Goal: Task Accomplishment & Management: Complete application form

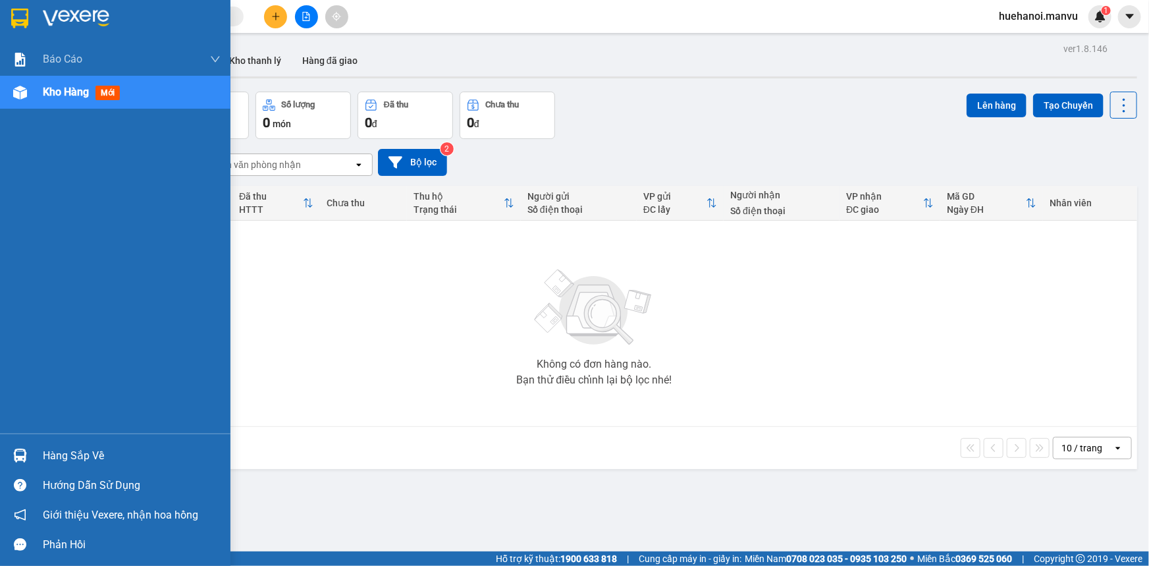
click at [81, 454] on div "Hàng sắp về" at bounding box center [132, 456] width 178 height 20
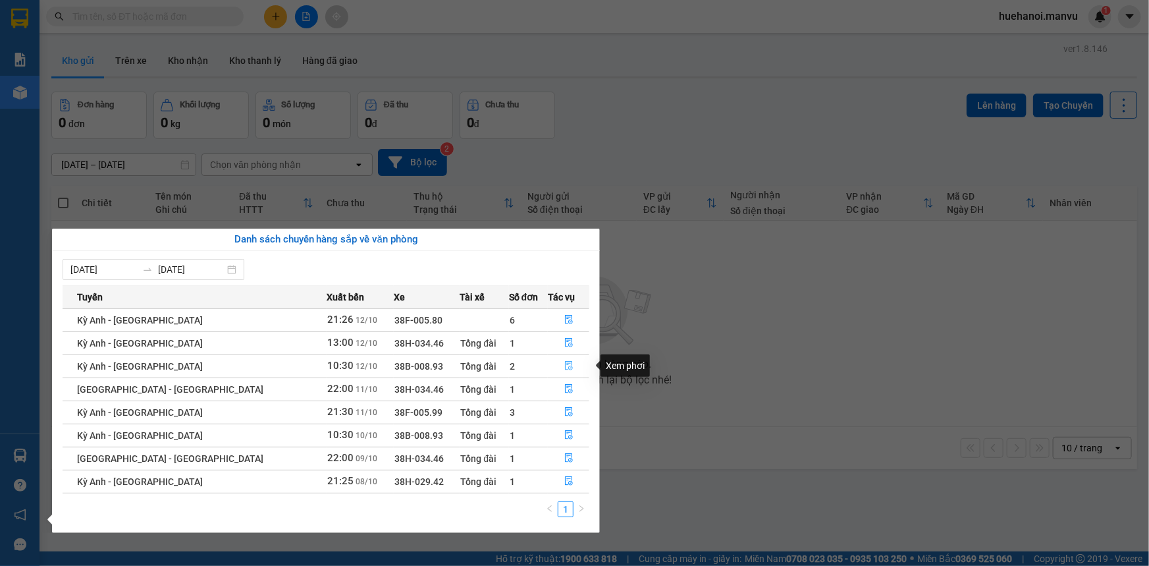
click at [565, 365] on icon "file-done" at bounding box center [569, 365] width 8 height 9
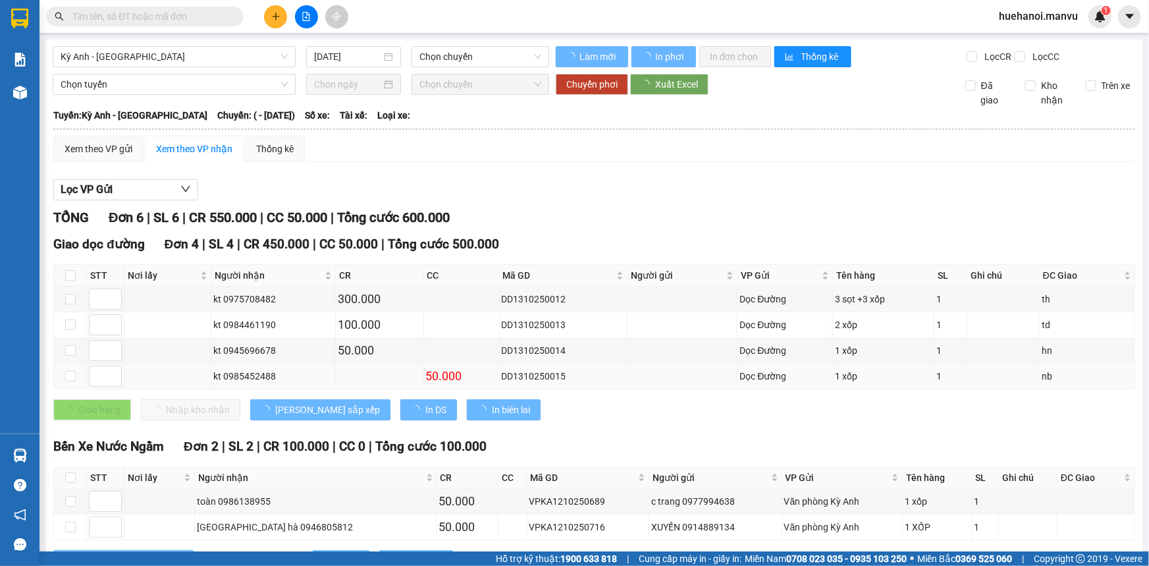
type input "[DATE]"
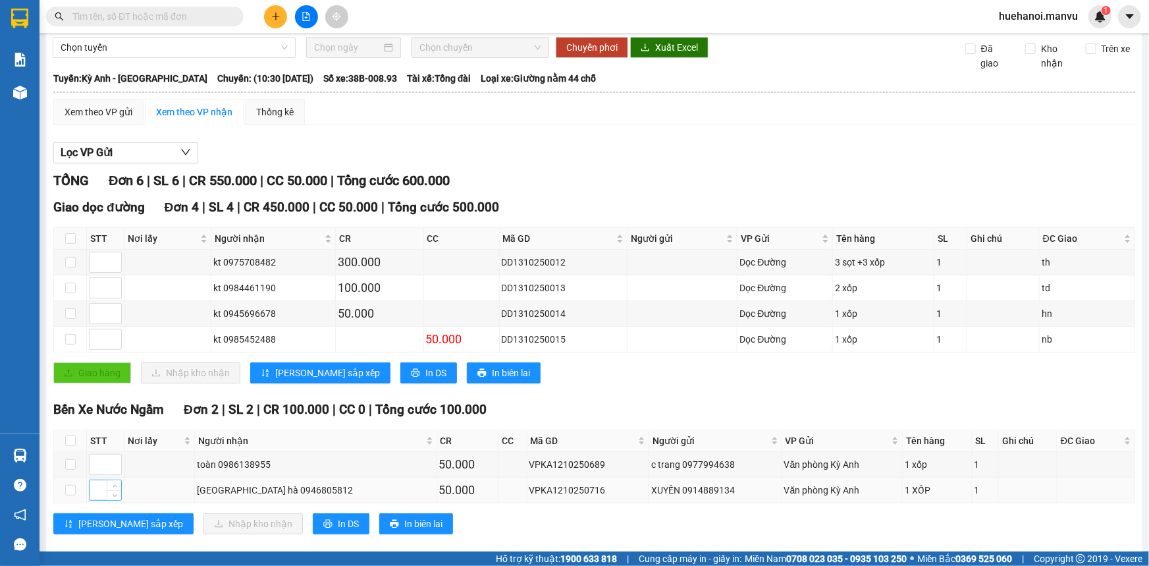
scroll to position [55, 0]
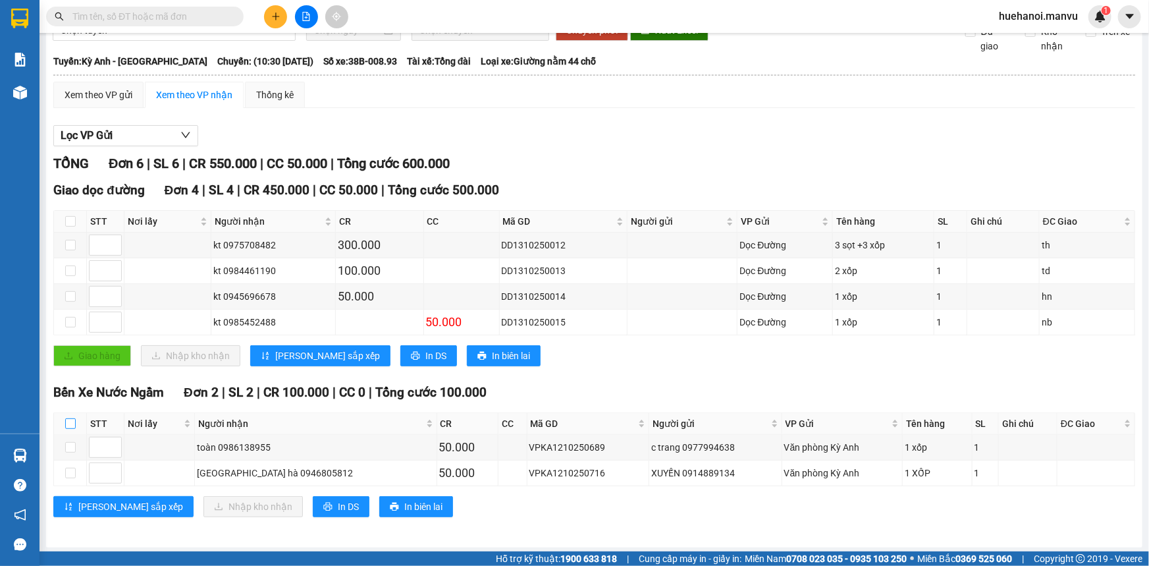
click at [67, 424] on input "checkbox" at bounding box center [70, 423] width 11 height 11
checkbox input "true"
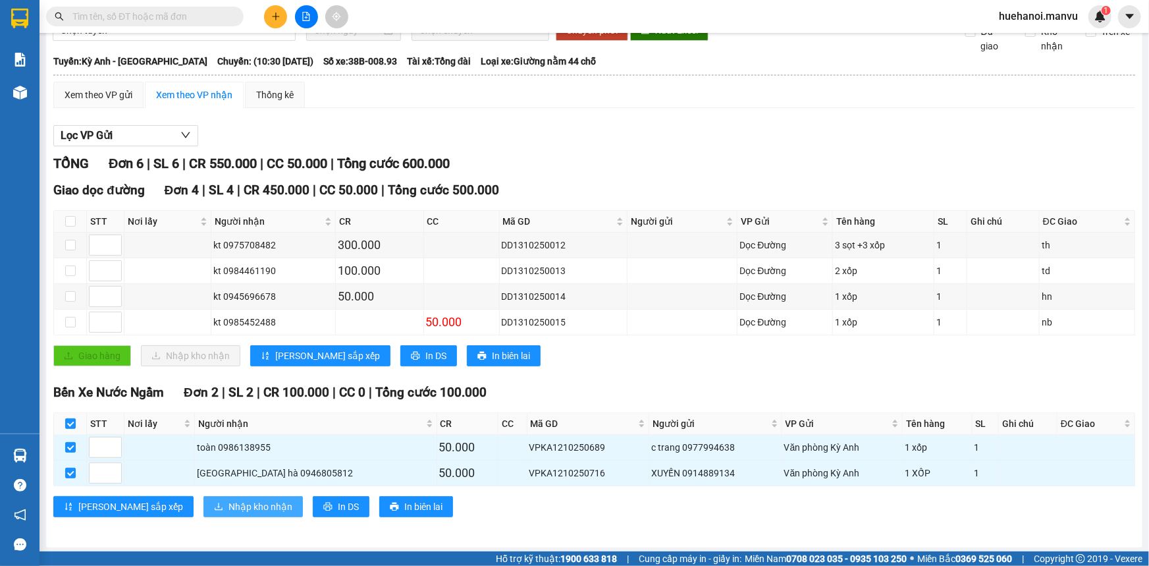
click at [229, 504] on span "Nhập kho nhận" at bounding box center [261, 506] width 64 height 14
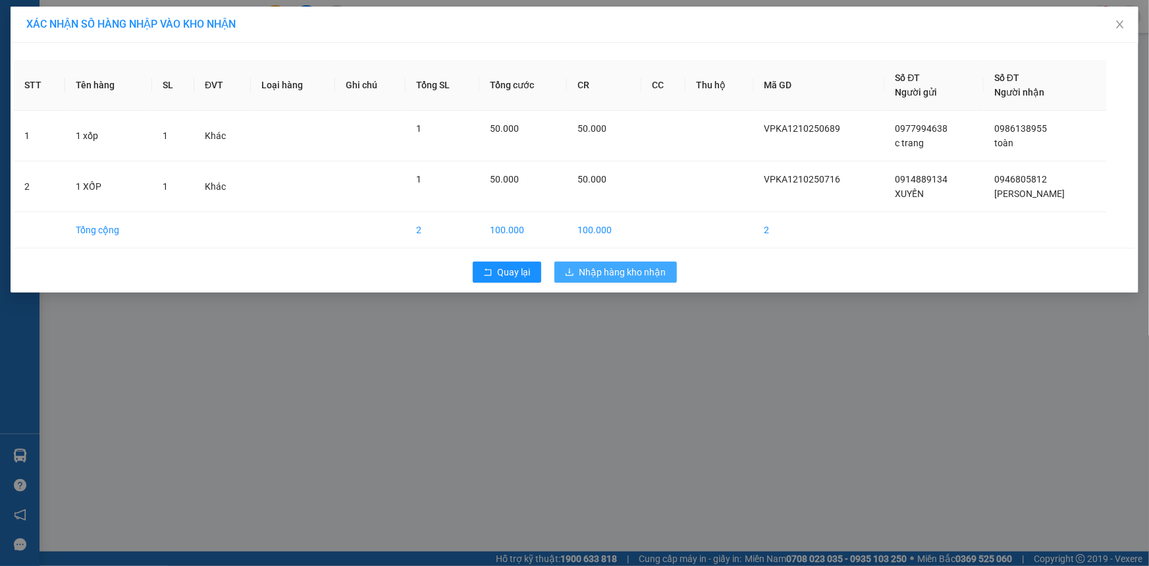
click at [628, 267] on span "Nhập hàng kho nhận" at bounding box center [623, 272] width 87 height 14
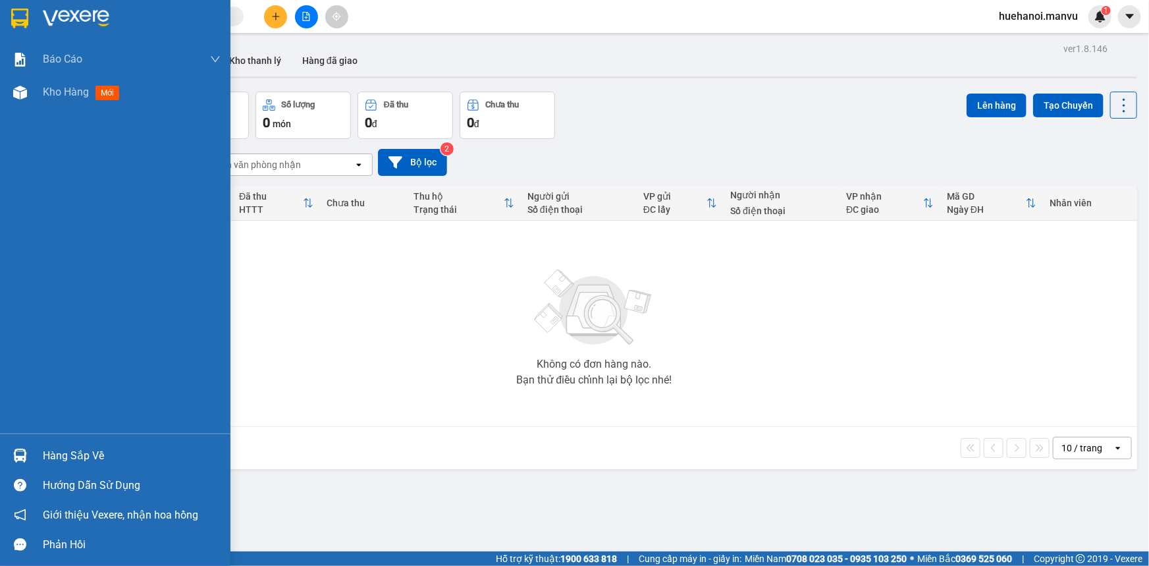
click at [52, 459] on div "Hàng sắp về" at bounding box center [132, 456] width 178 height 20
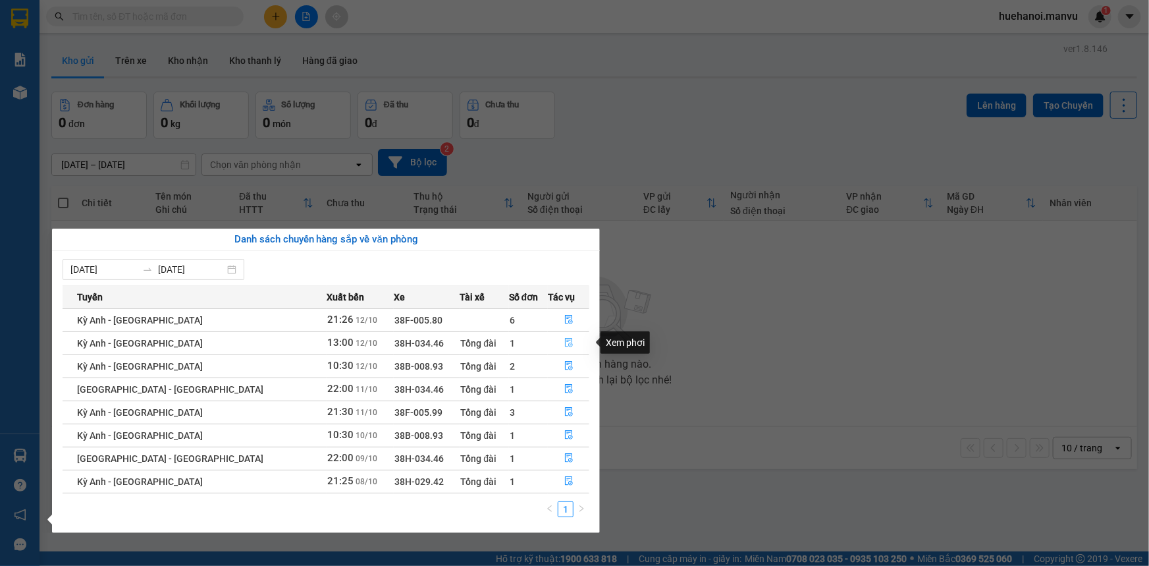
click at [564, 344] on icon "file-done" at bounding box center [568, 342] width 9 height 9
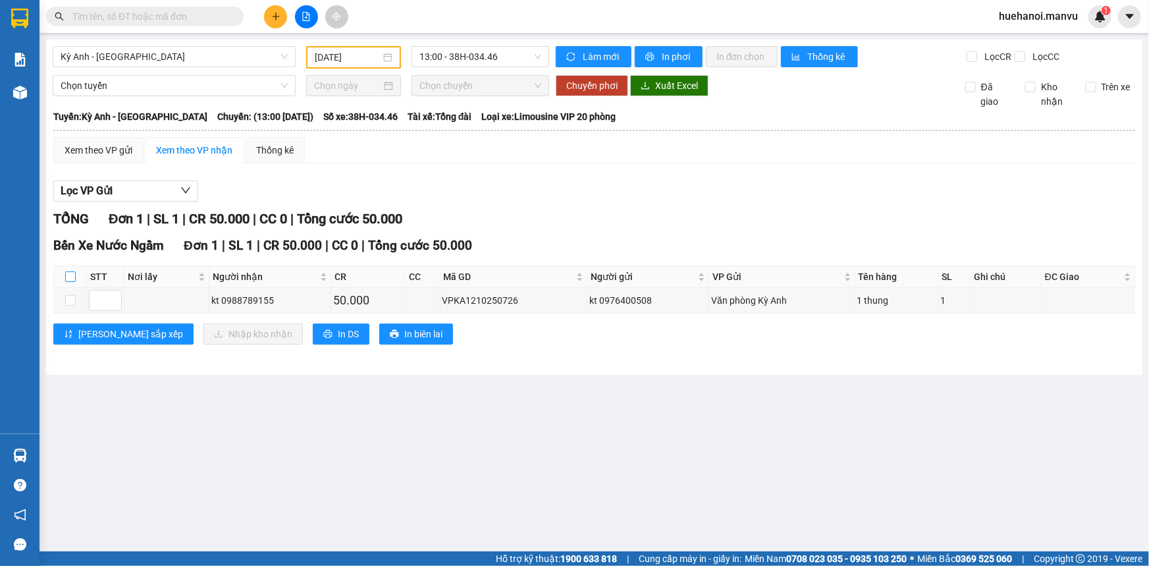
click at [73, 271] on input "checkbox" at bounding box center [70, 276] width 11 height 11
checkbox input "true"
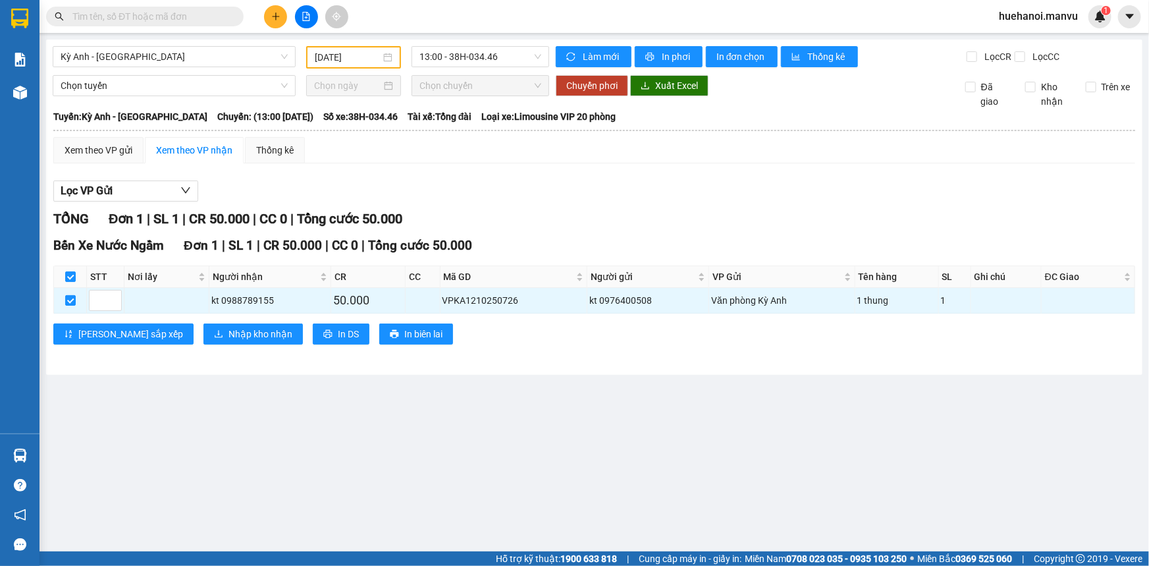
click at [182, 345] on div "Bến Xe Nước Ngầm Đơn 1 | SL 1 | CR 50.000 | CC 0 | Tổng cước 50.000 STT Nơi lấy…" at bounding box center [594, 295] width 1082 height 119
click at [229, 336] on span "Nhập kho nhận" at bounding box center [261, 334] width 64 height 14
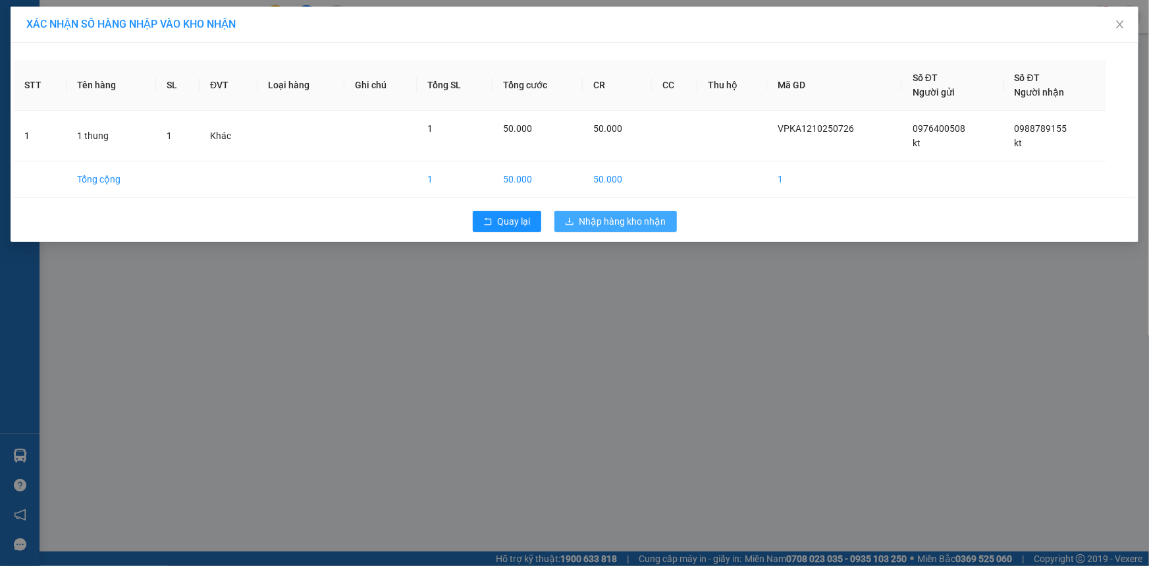
click at [630, 226] on span "Nhập hàng kho nhận" at bounding box center [623, 221] width 87 height 14
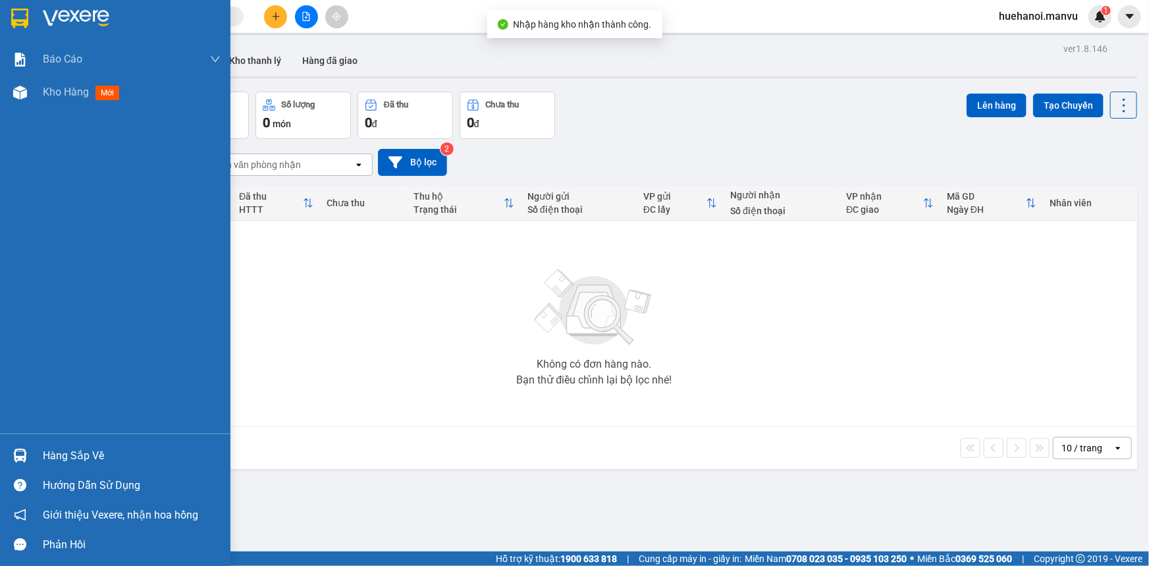
click at [55, 460] on div "Hàng sắp về" at bounding box center [132, 456] width 178 height 20
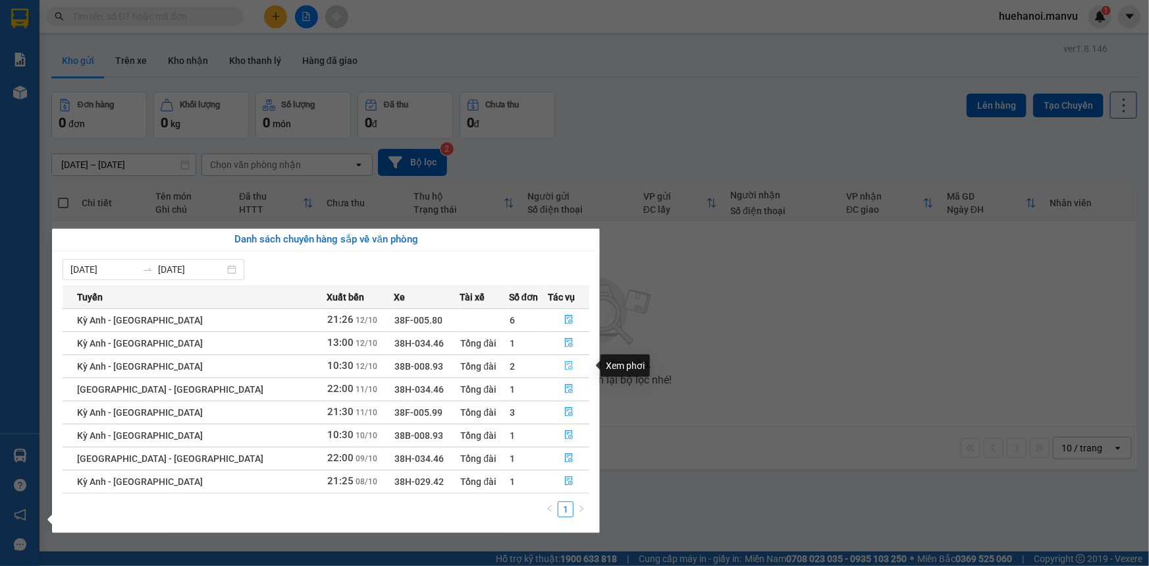
click at [565, 366] on icon "file-done" at bounding box center [569, 365] width 8 height 9
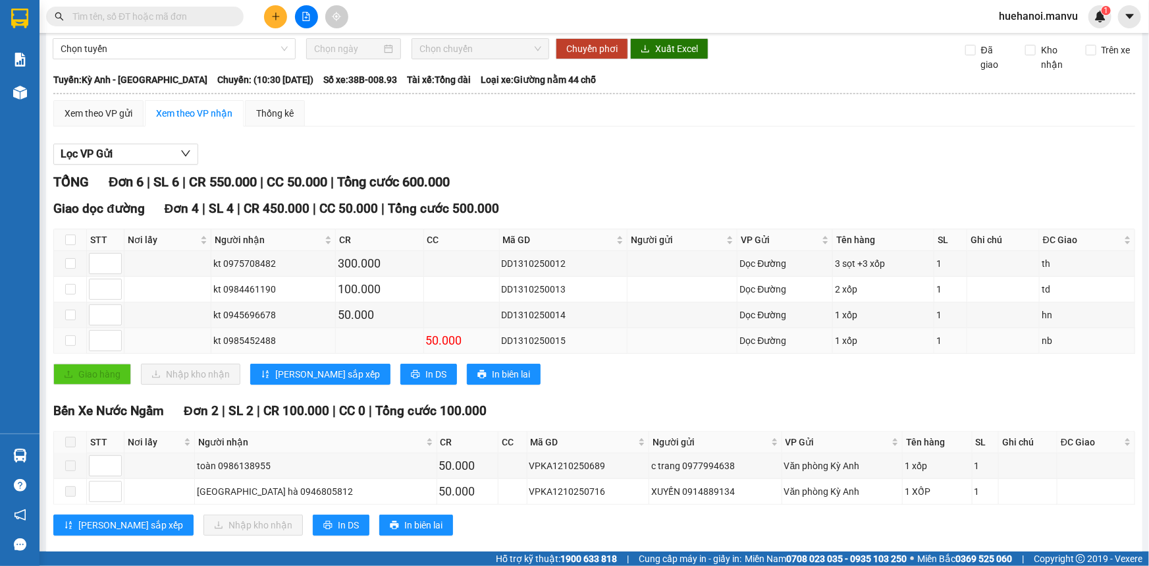
scroll to position [55, 0]
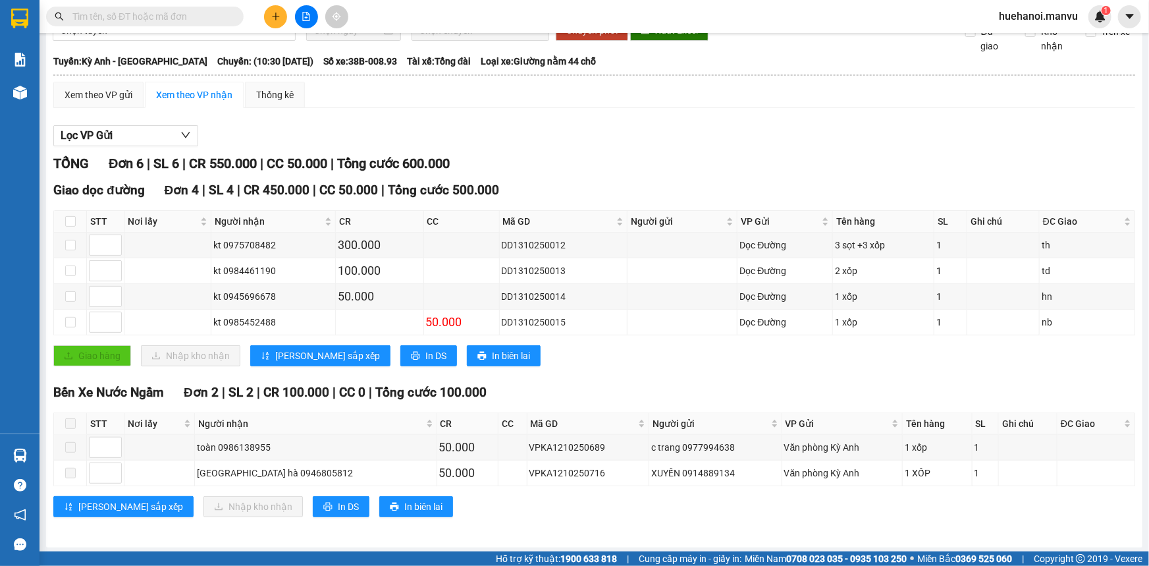
click at [72, 421] on span at bounding box center [70, 423] width 11 height 11
click at [69, 423] on span at bounding box center [70, 423] width 11 height 11
click at [68, 420] on span at bounding box center [70, 423] width 11 height 11
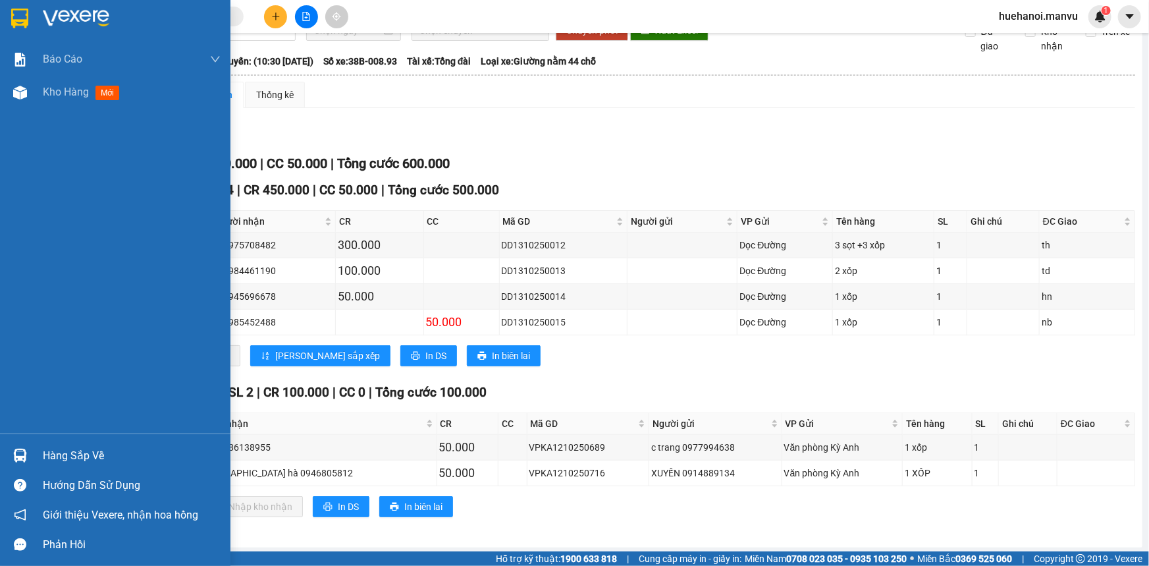
click at [58, 454] on div "Hàng sắp về" at bounding box center [132, 456] width 178 height 20
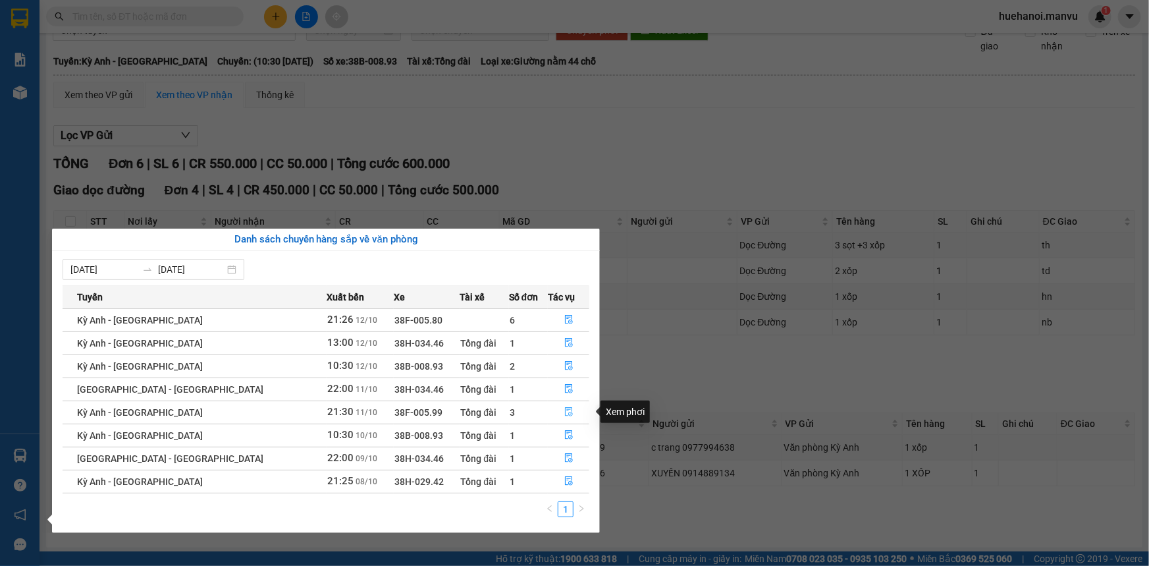
click at [553, 410] on button "button" at bounding box center [569, 412] width 40 height 21
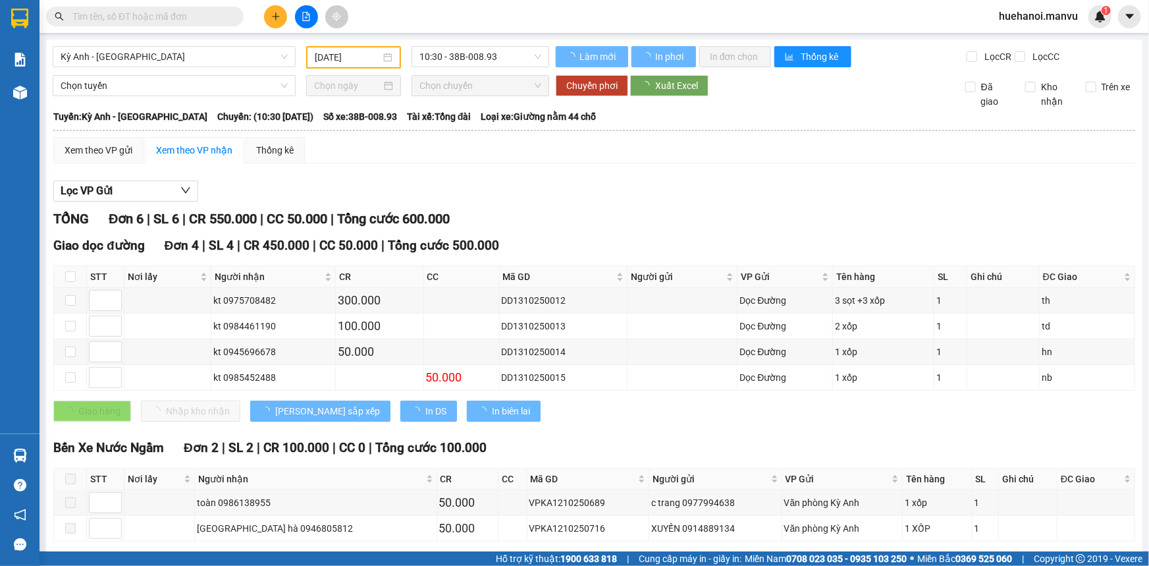
type input "[DATE]"
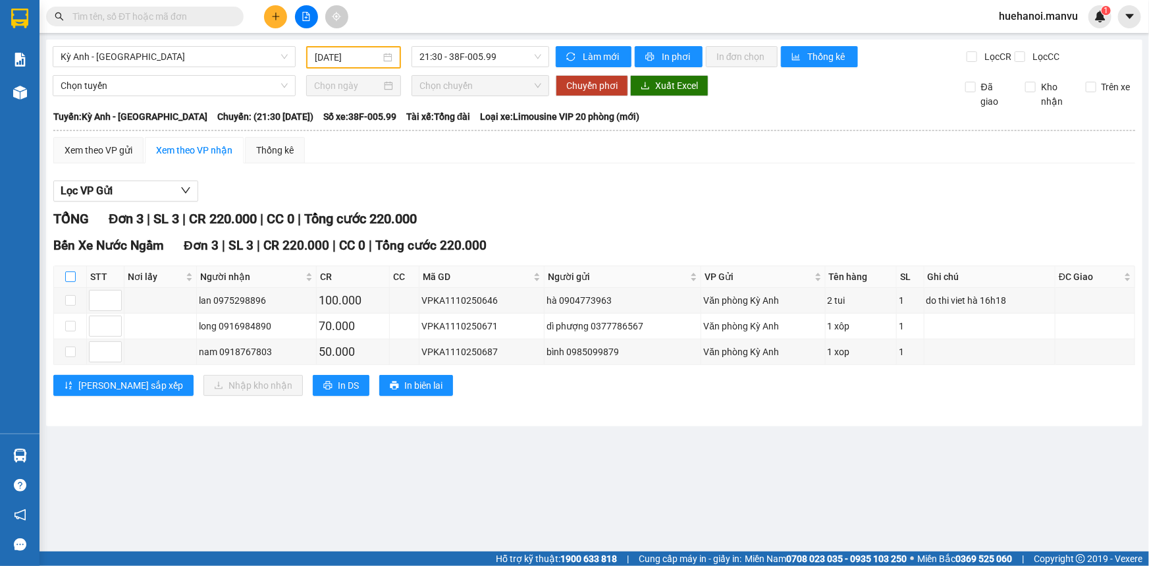
click at [67, 275] on input "checkbox" at bounding box center [70, 276] width 11 height 11
checkbox input "true"
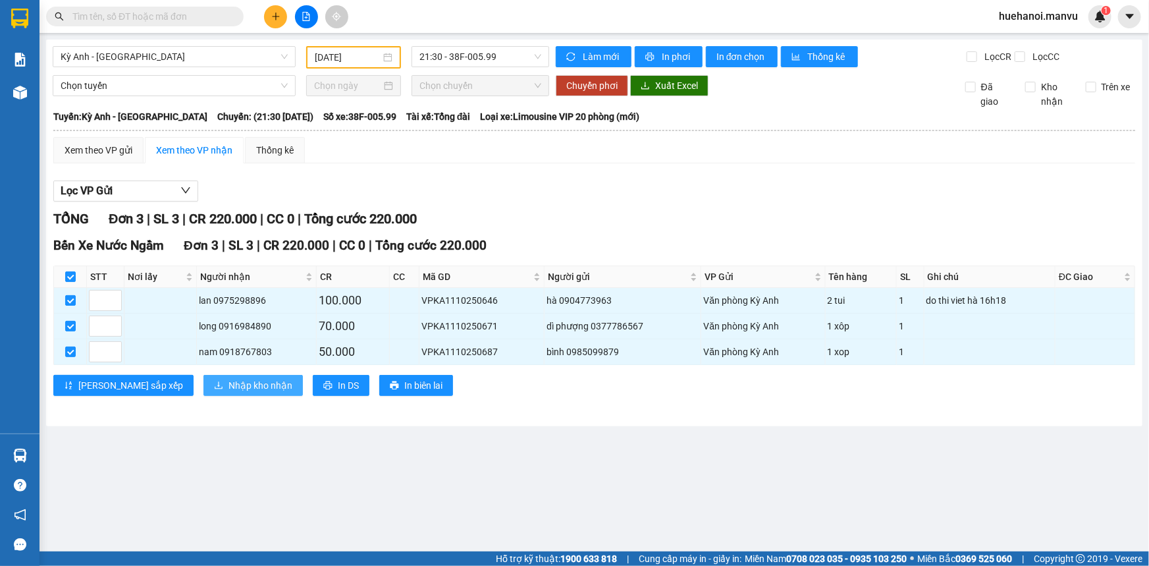
click at [203, 385] on button "Nhập kho nhận" at bounding box center [252, 385] width 99 height 21
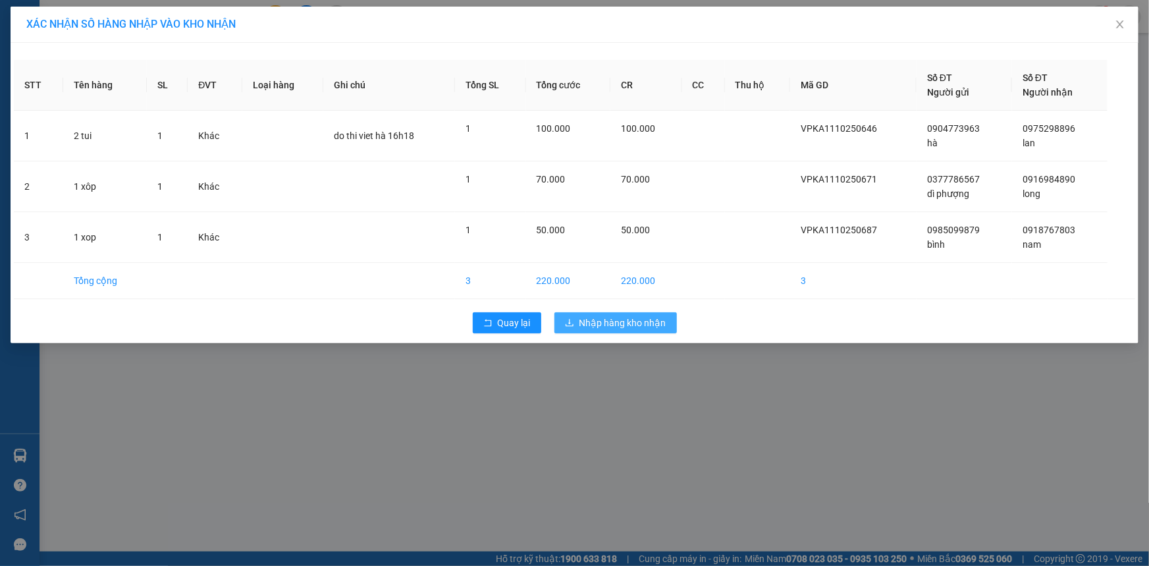
click at [590, 320] on span "Nhập hàng kho nhận" at bounding box center [623, 322] width 87 height 14
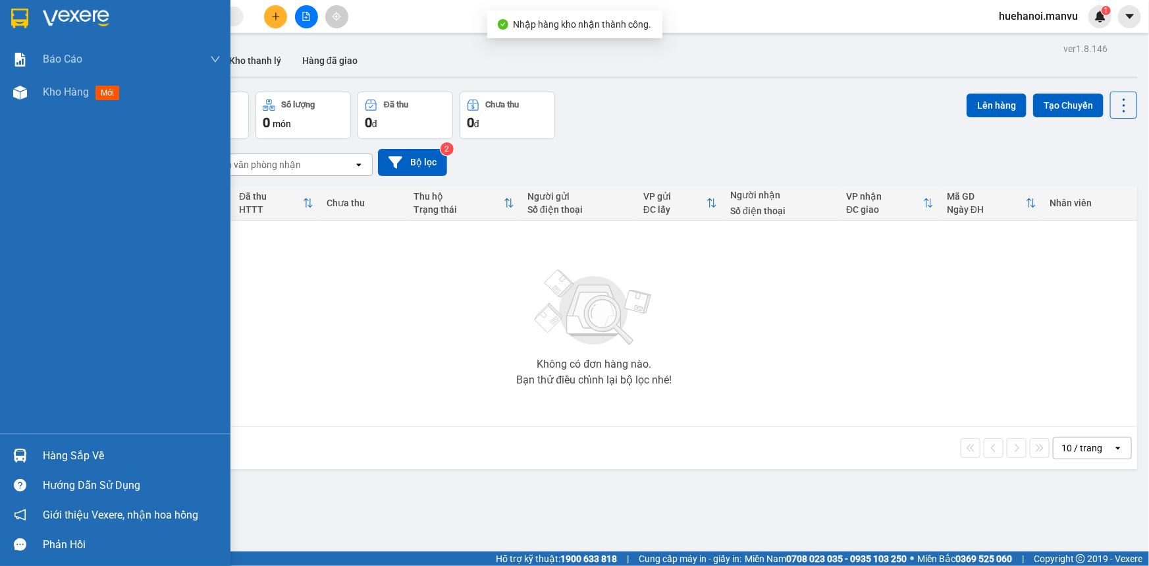
click at [47, 460] on div "Hàng sắp về" at bounding box center [132, 456] width 178 height 20
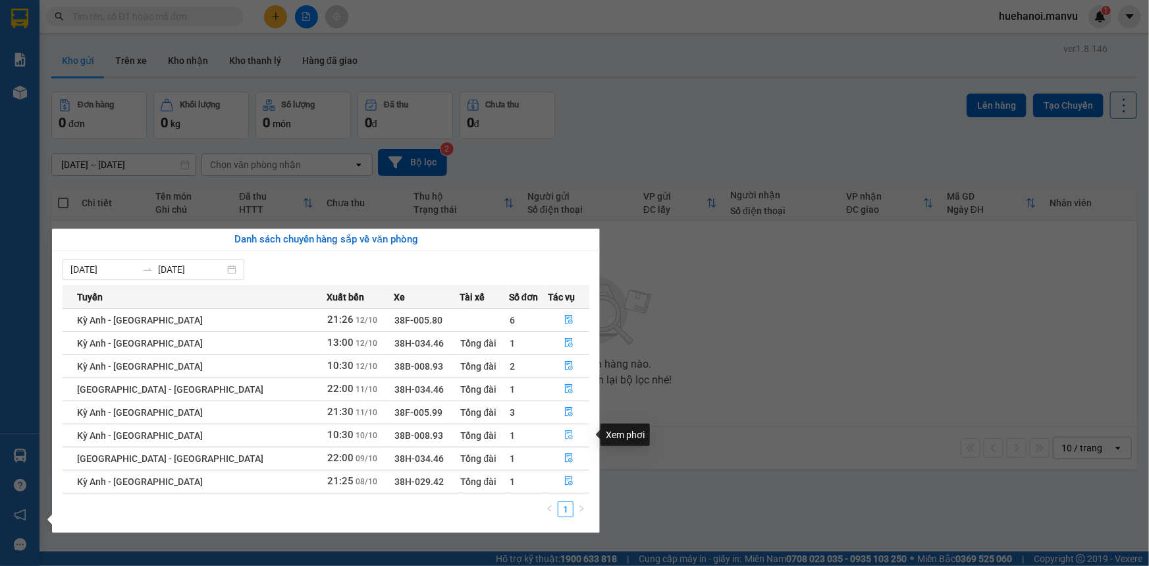
click at [564, 435] on icon "file-done" at bounding box center [568, 434] width 9 height 9
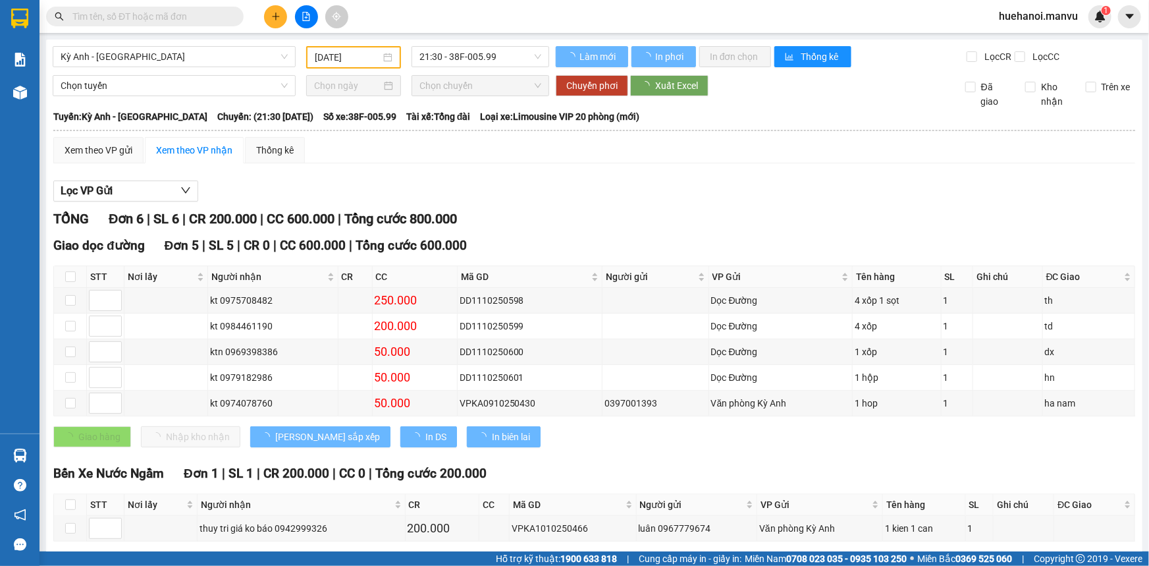
type input "[DATE]"
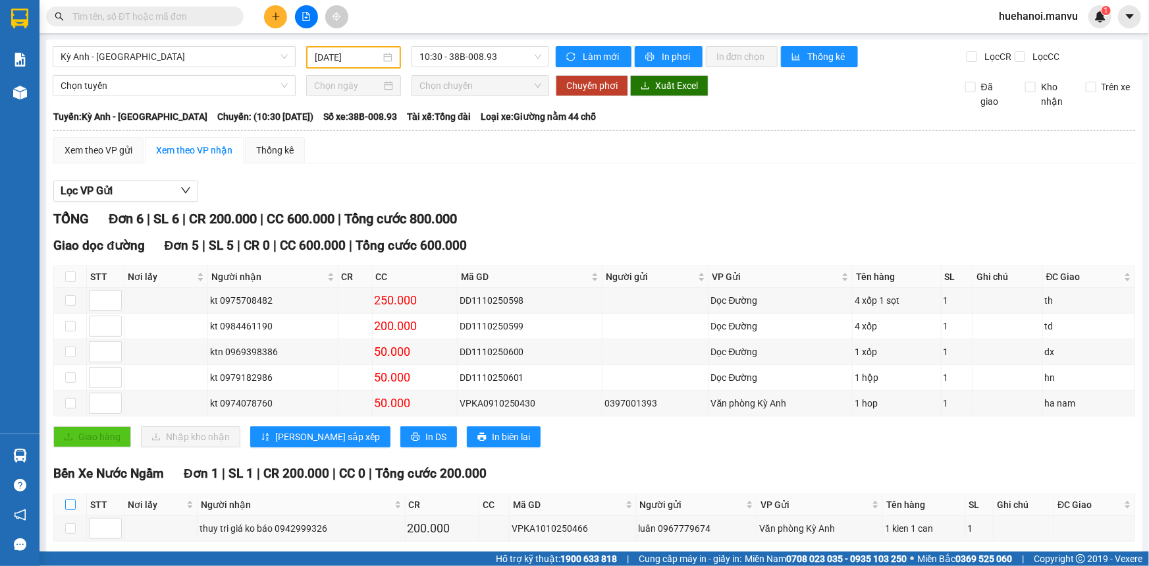
click at [67, 501] on input "checkbox" at bounding box center [70, 504] width 11 height 11
checkbox input "true"
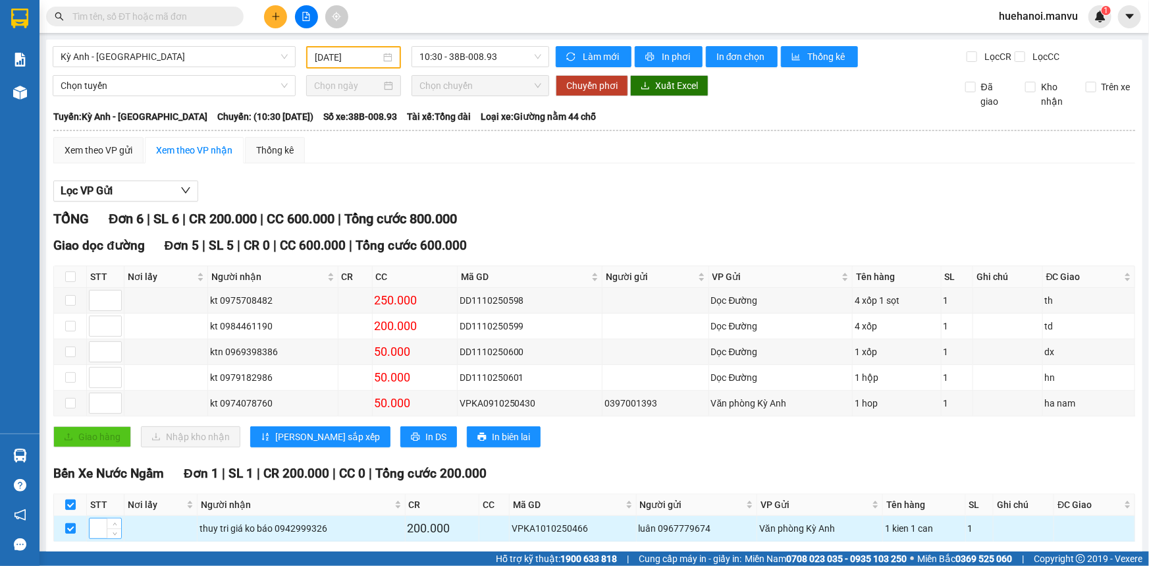
scroll to position [55, 0]
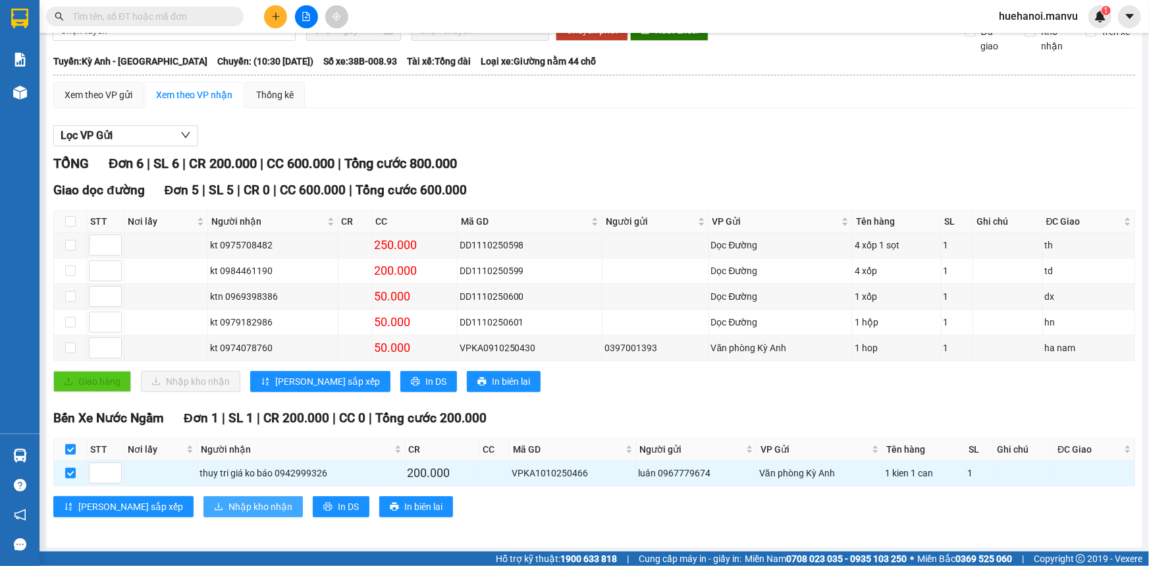
click at [229, 511] on span "Nhập kho nhận" at bounding box center [261, 506] width 64 height 14
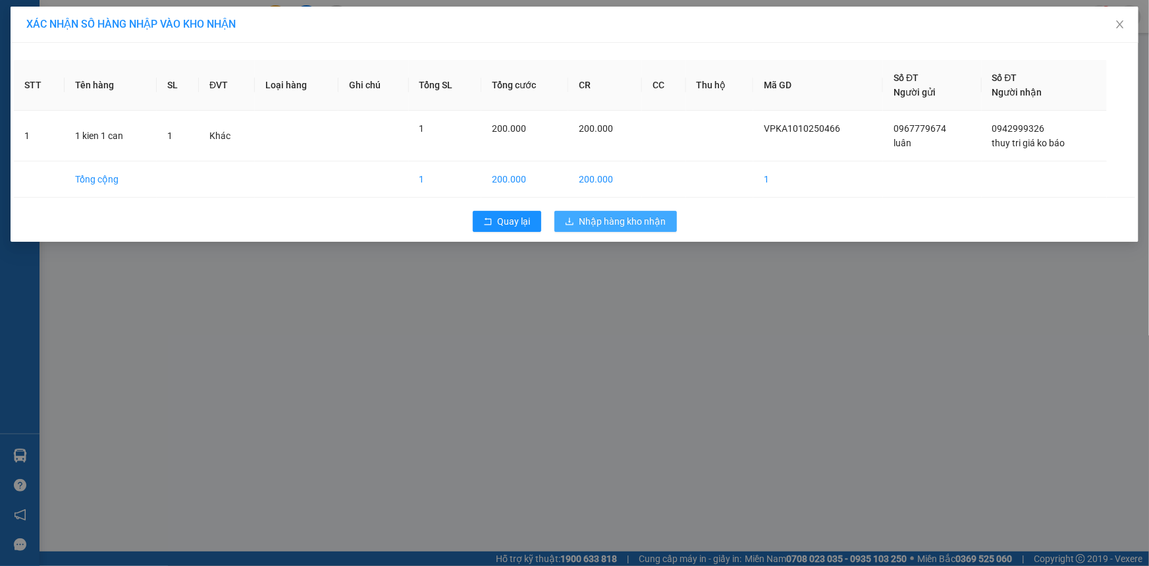
click at [607, 221] on span "Nhập hàng kho nhận" at bounding box center [623, 221] width 87 height 14
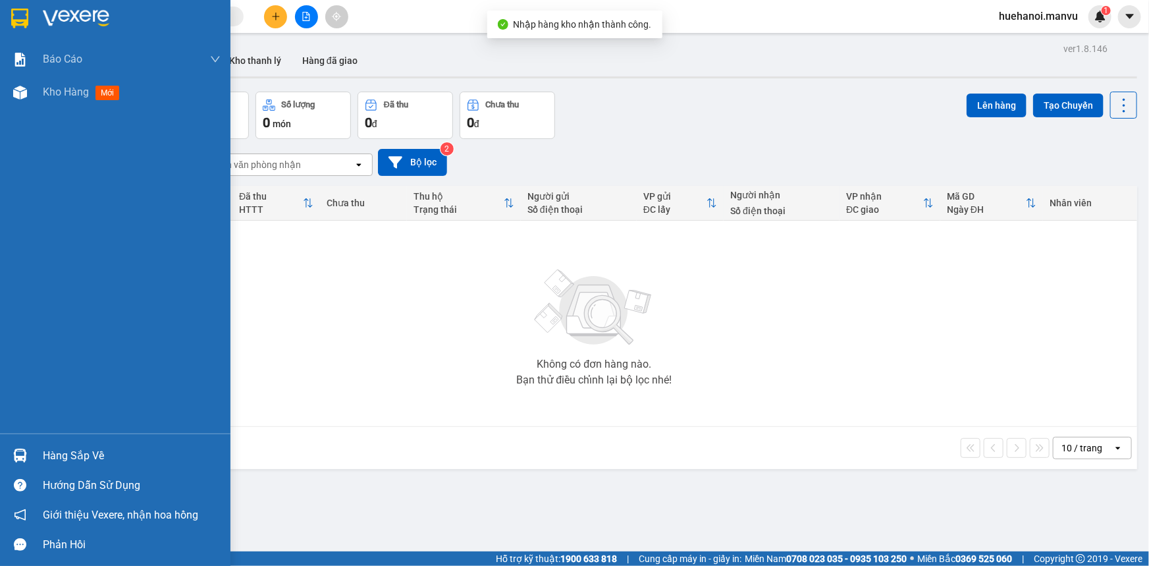
click at [52, 448] on div "Hàng sắp về" at bounding box center [132, 456] width 178 height 20
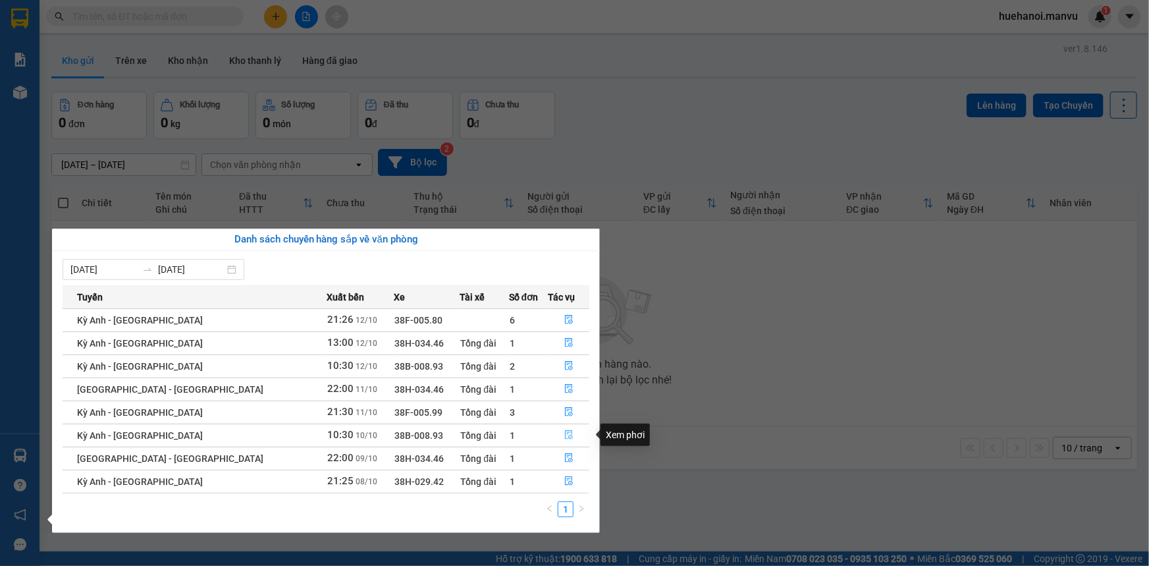
click at [564, 435] on icon "file-done" at bounding box center [568, 434] width 9 height 9
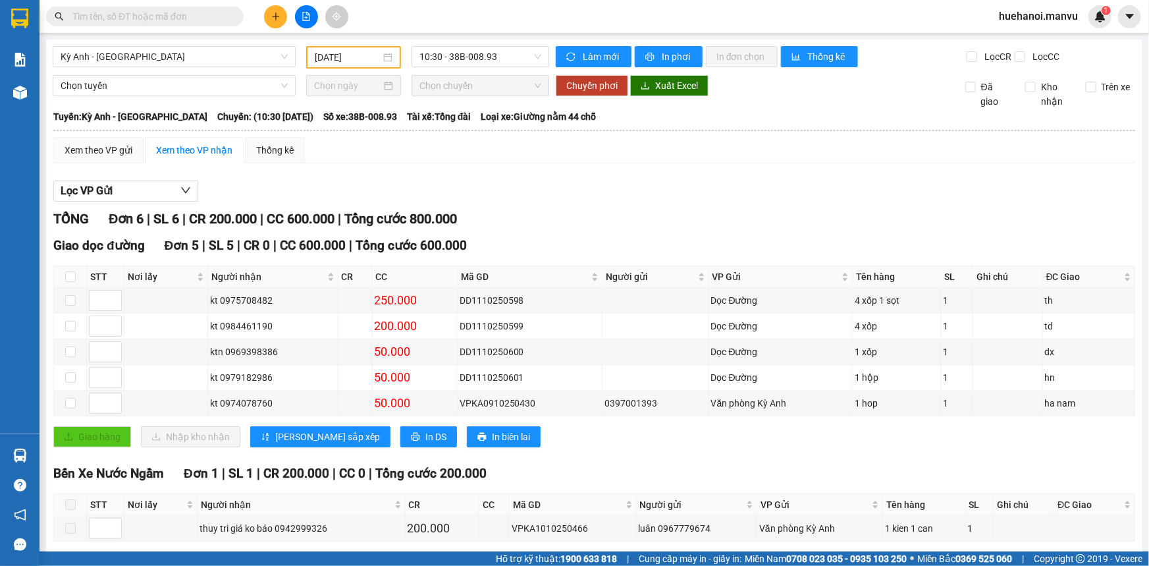
scroll to position [55, 0]
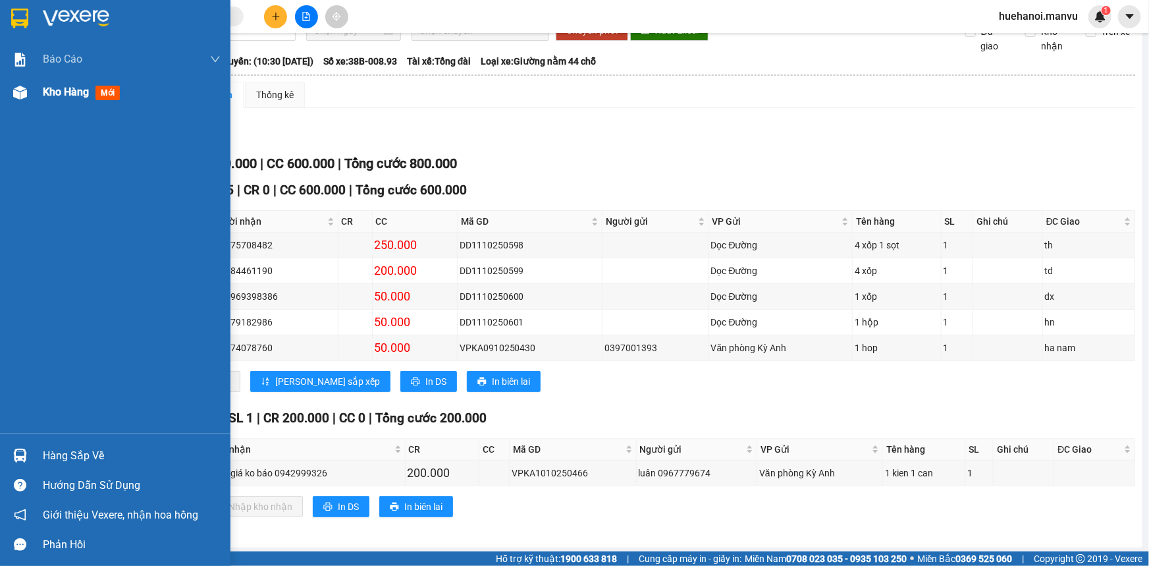
click at [58, 99] on div "Kho hàng mới" at bounding box center [84, 92] width 82 height 16
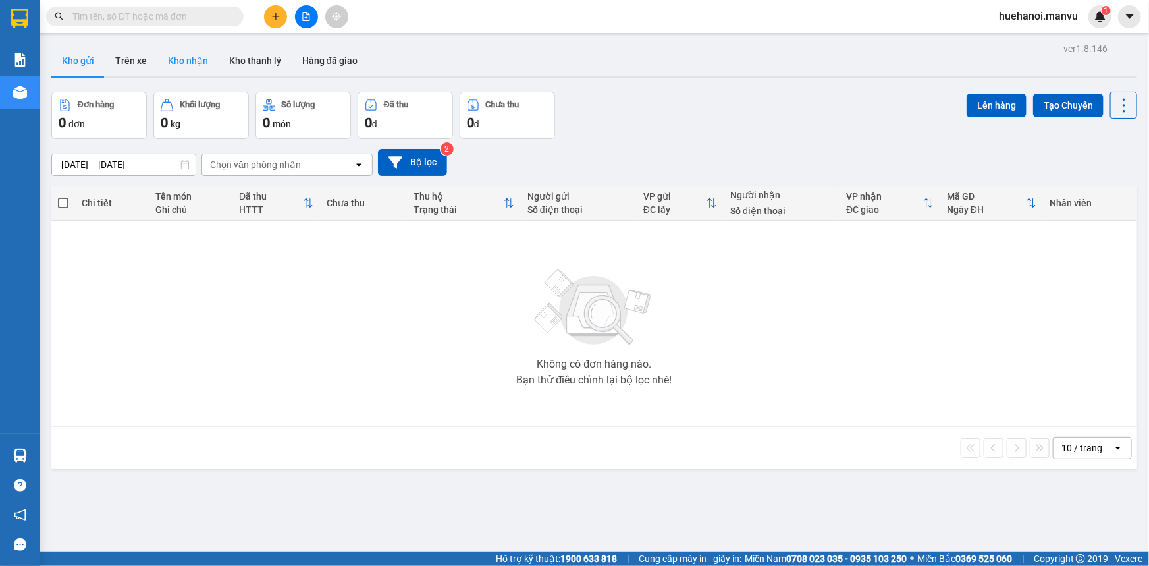
click at [190, 56] on button "Kho nhận" at bounding box center [187, 61] width 61 height 32
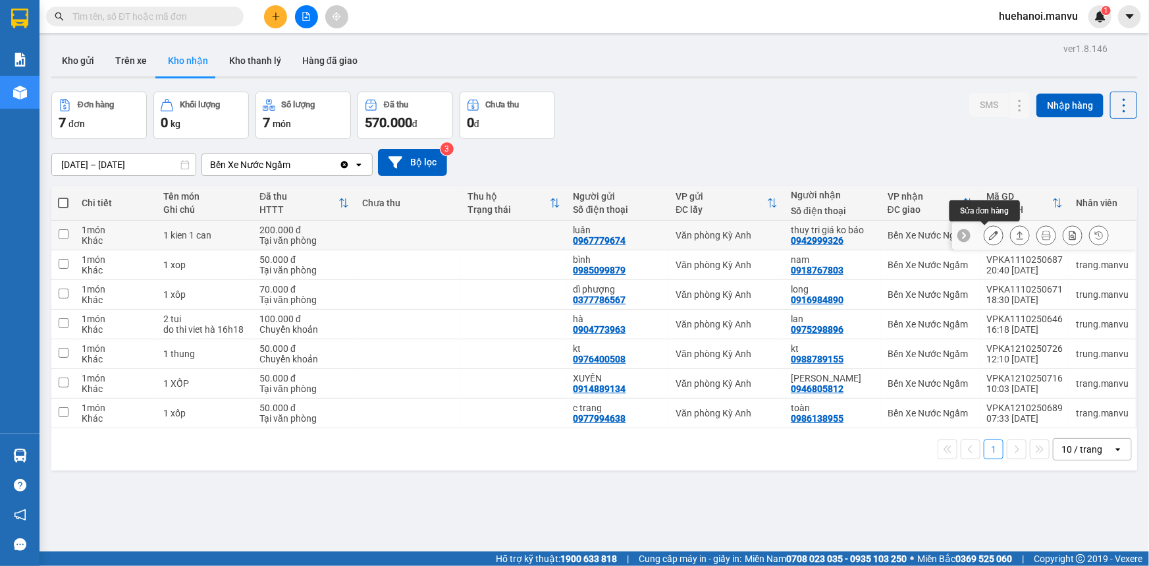
click at [989, 236] on icon at bounding box center [993, 235] width 9 height 9
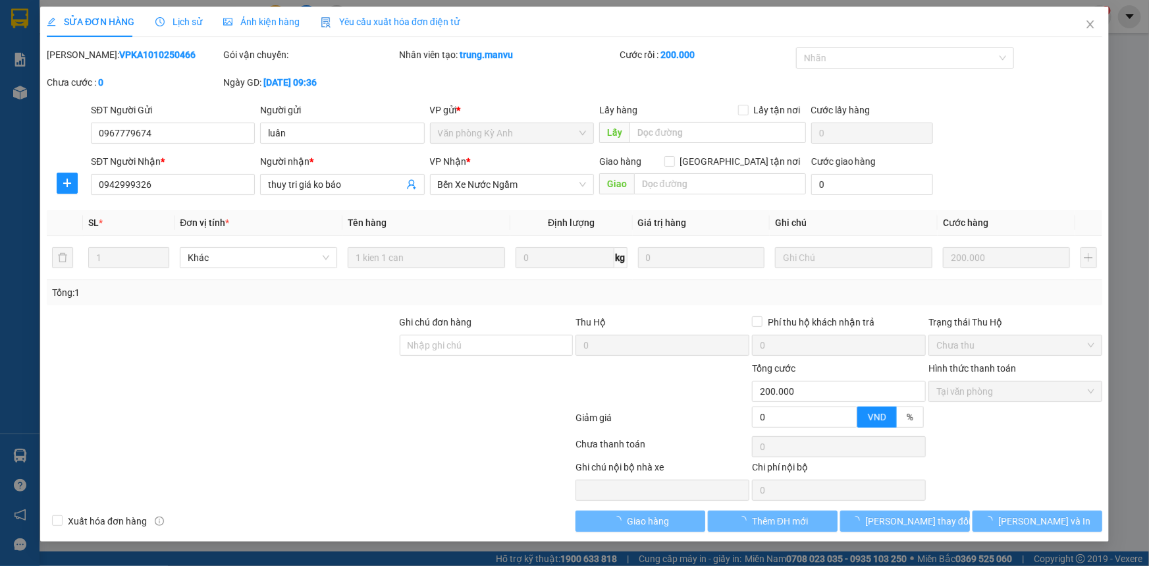
type input "0967779674"
type input "luân"
type input "0942999326"
type input "thuy tri giá ko báo"
type input "0"
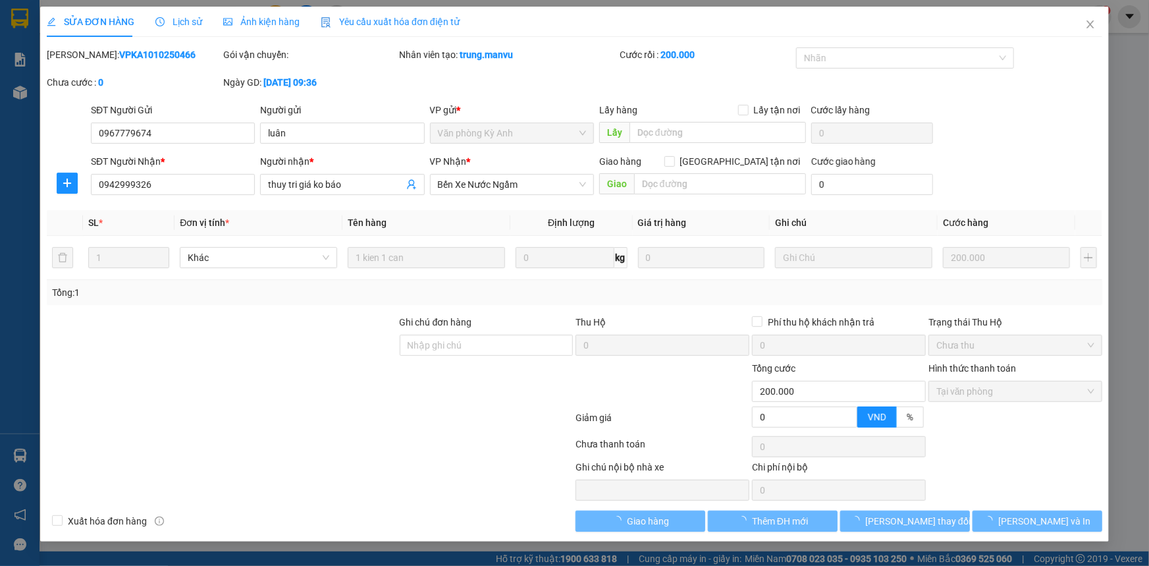
type input "200.000"
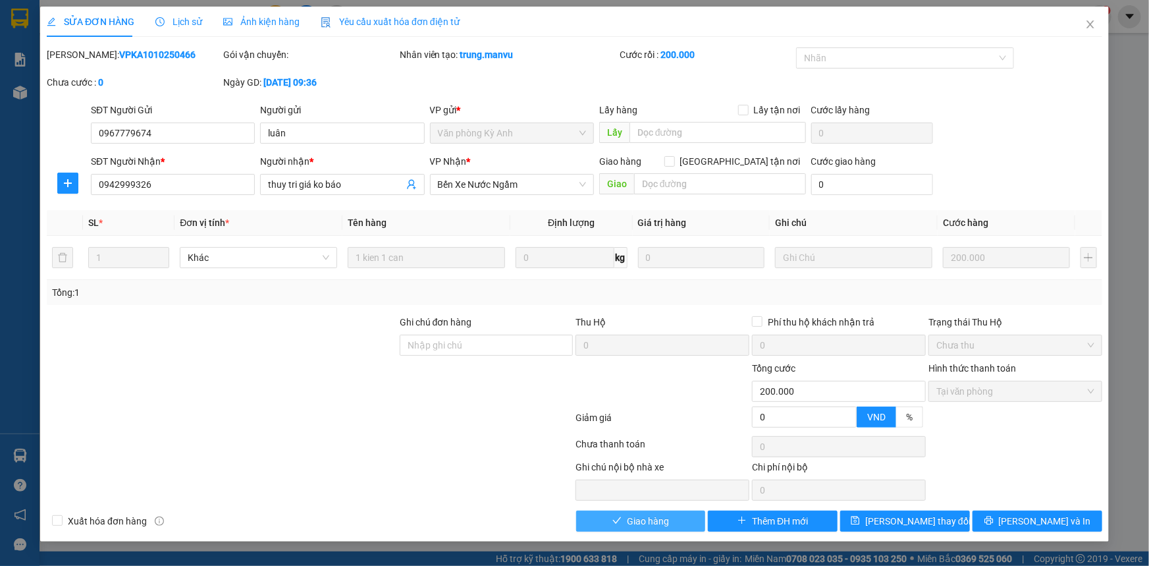
click at [668, 527] on span "Giao hàng" at bounding box center [648, 521] width 42 height 14
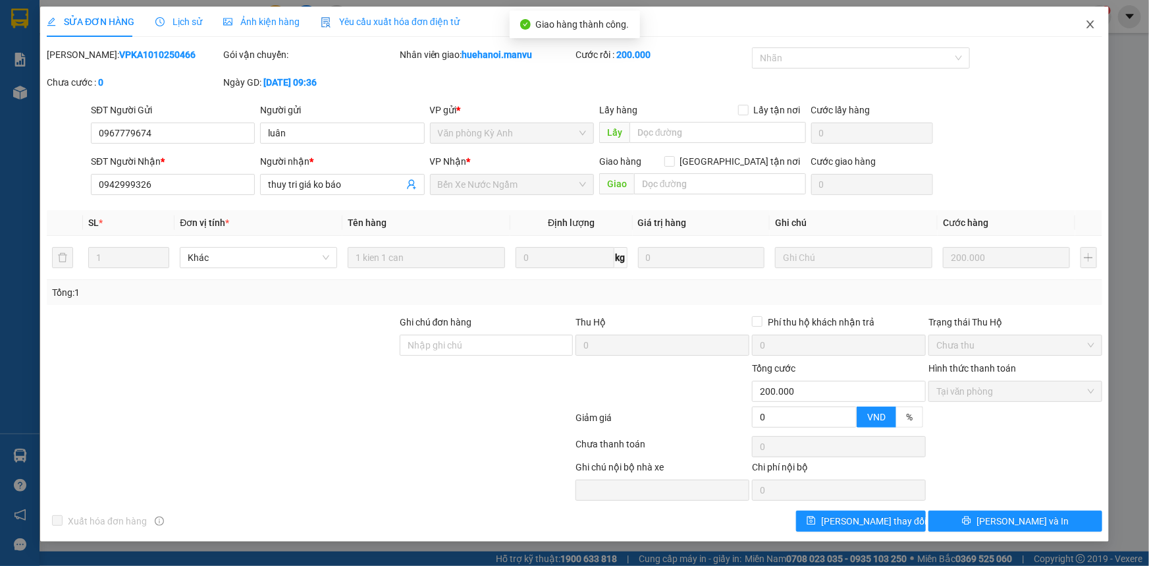
click at [1086, 26] on icon "close" at bounding box center [1090, 24] width 11 height 11
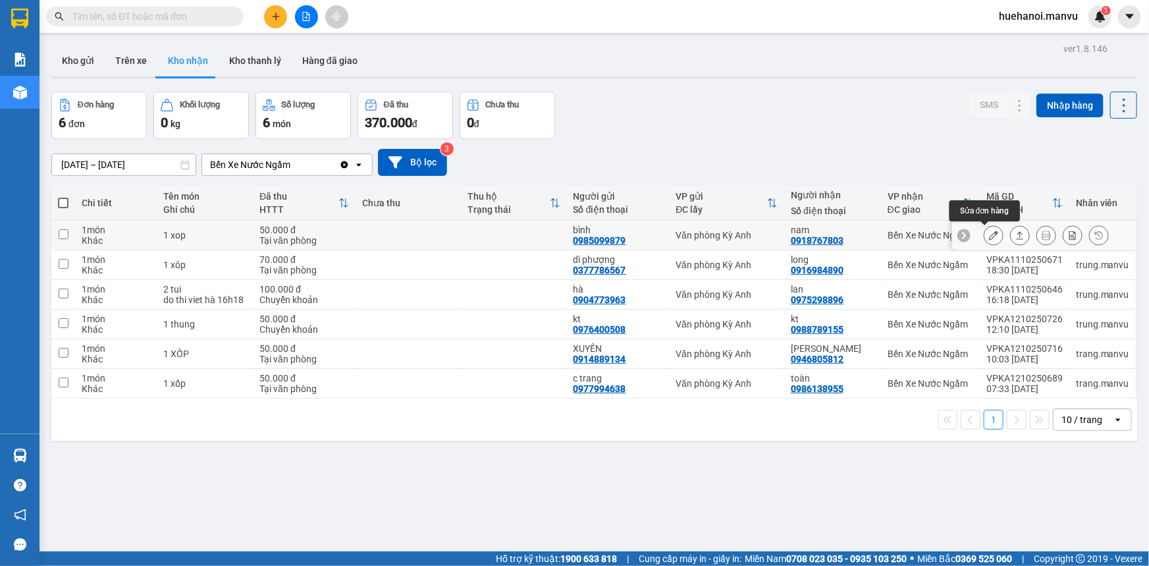
click at [989, 236] on icon at bounding box center [993, 235] width 9 height 9
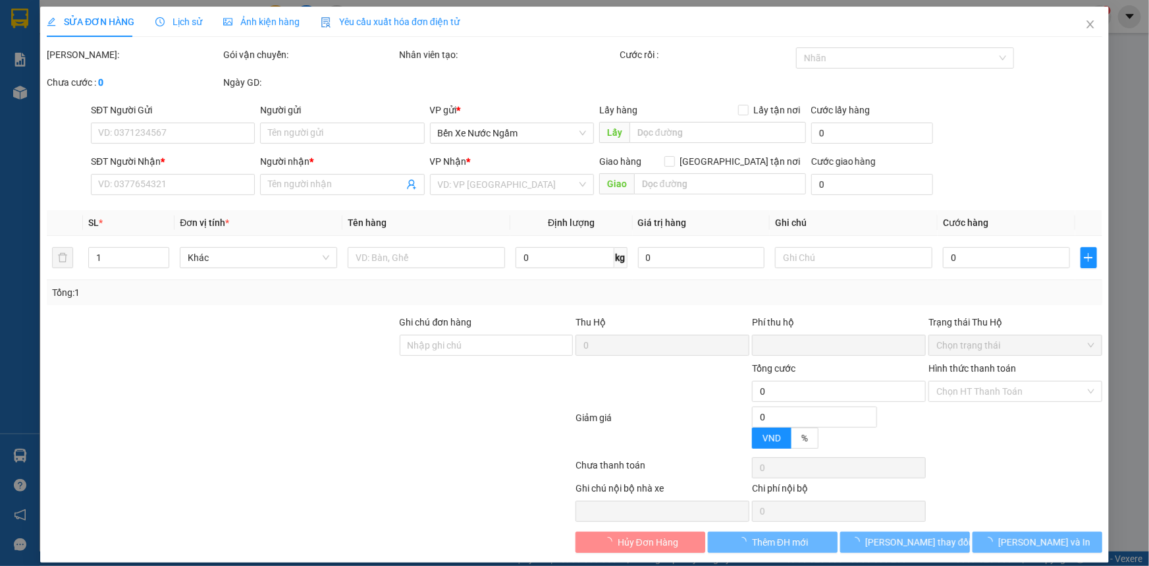
type input "0985099879"
type input "bình"
type input "0918767803"
type input "nam"
type input "0"
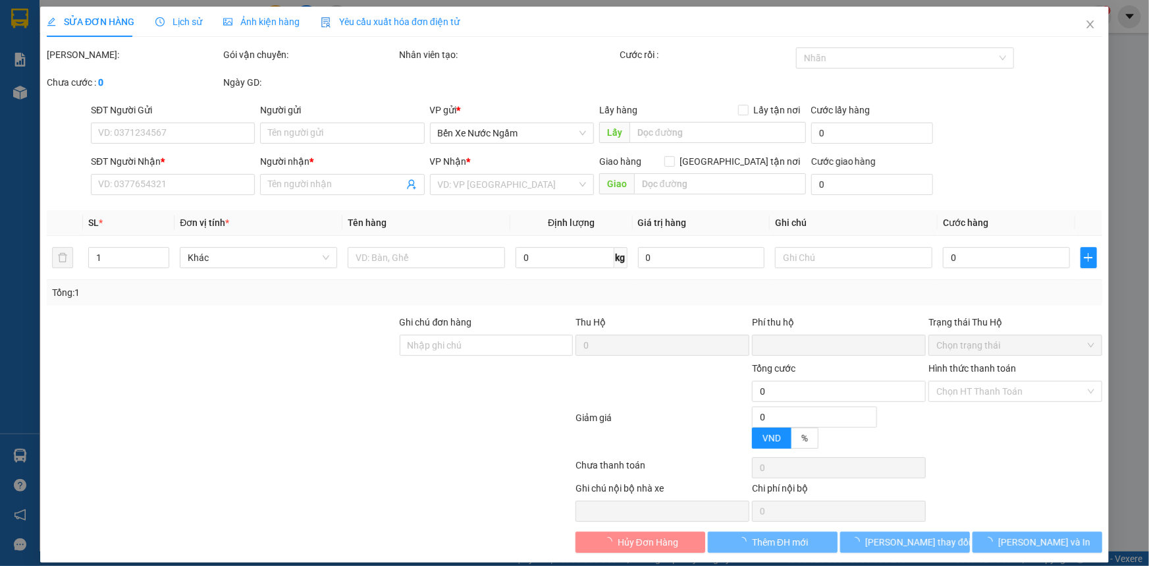
type input "50.000"
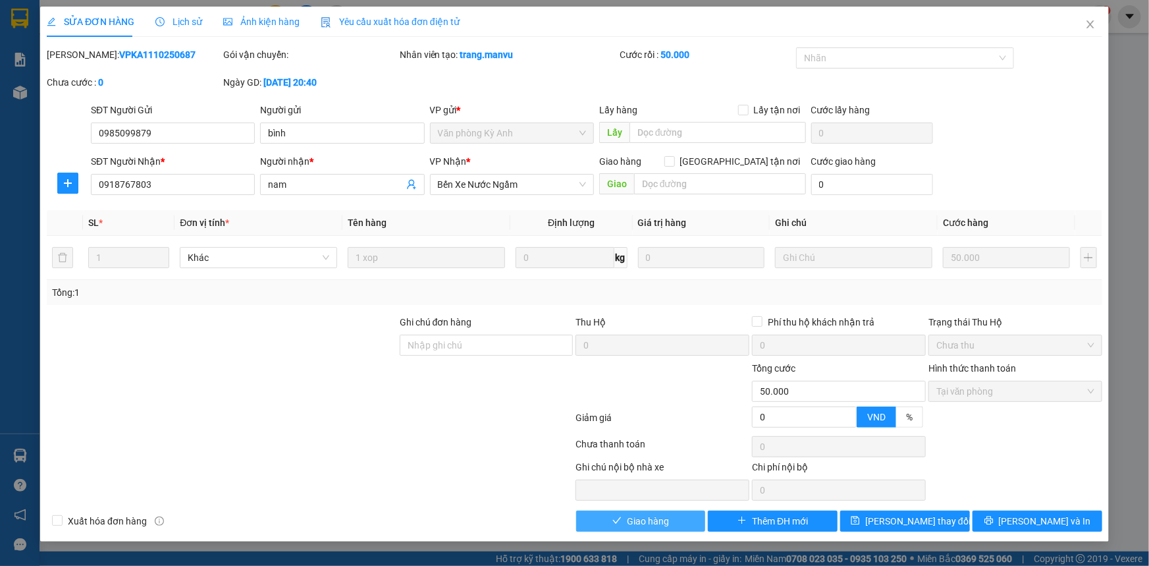
click at [665, 525] on span "Giao hàng" at bounding box center [648, 521] width 42 height 14
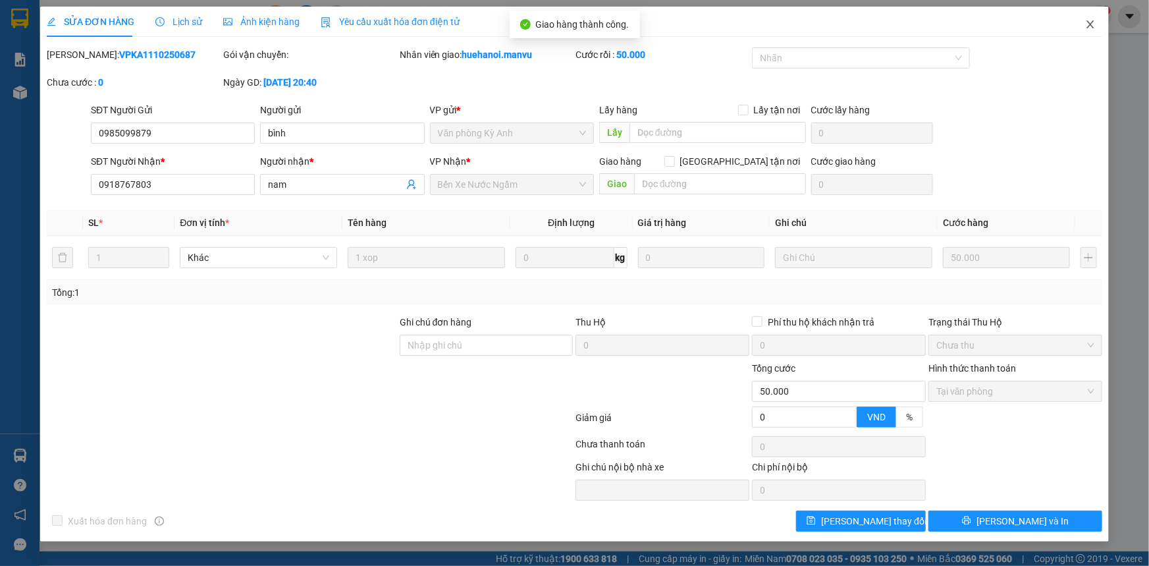
click at [1087, 14] on span "Close" at bounding box center [1090, 25] width 37 height 37
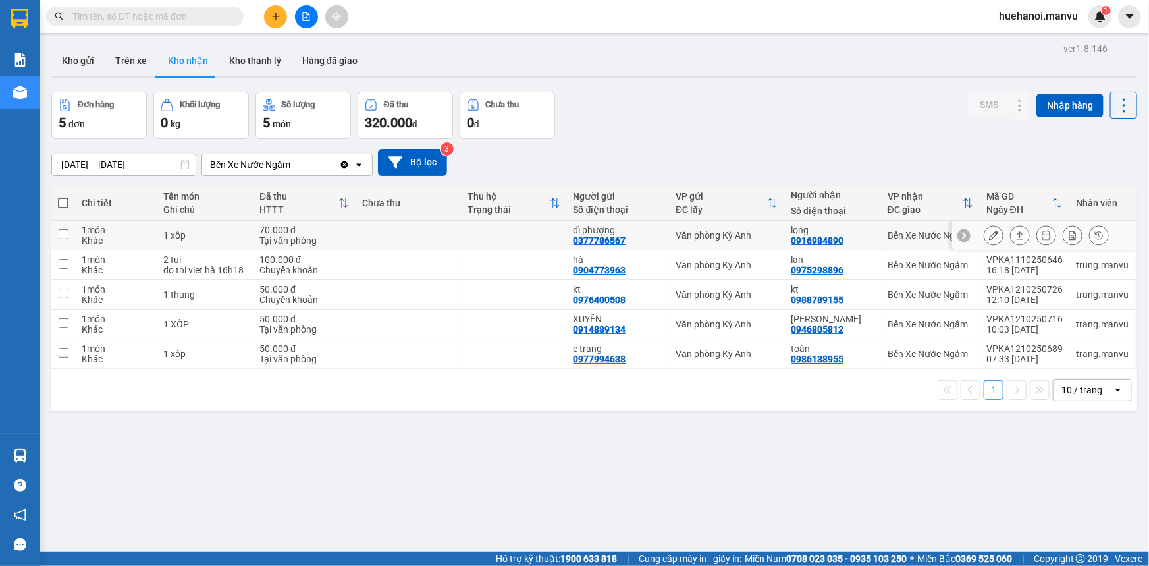
click at [989, 236] on icon at bounding box center [993, 235] width 9 height 9
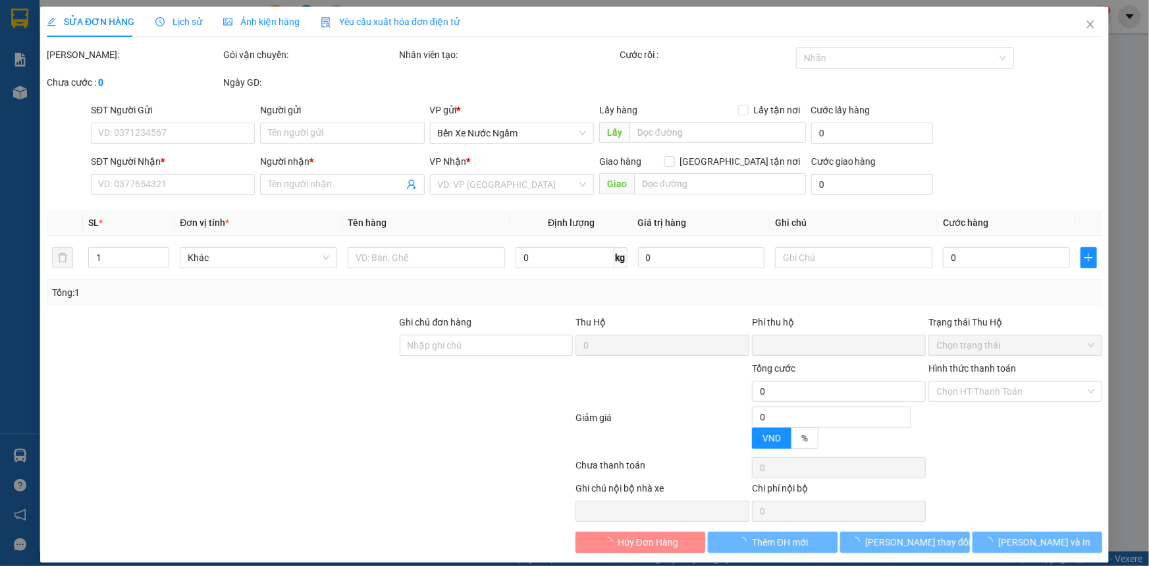
type input "0377786567"
type input "dì phượng"
type input "0916984890"
type input "long"
type input "0"
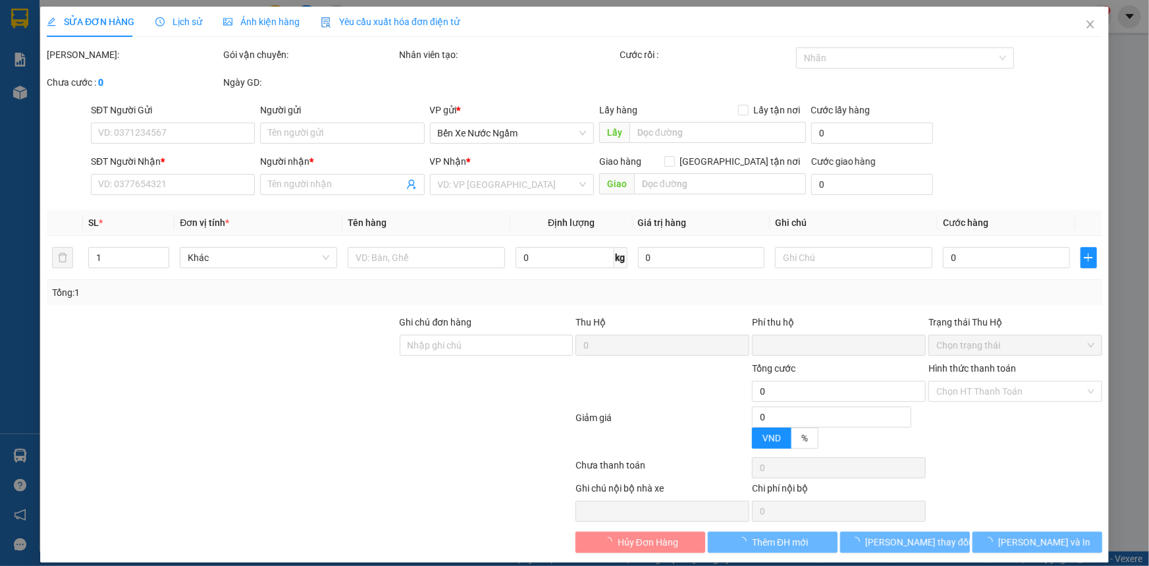
type input "70.000"
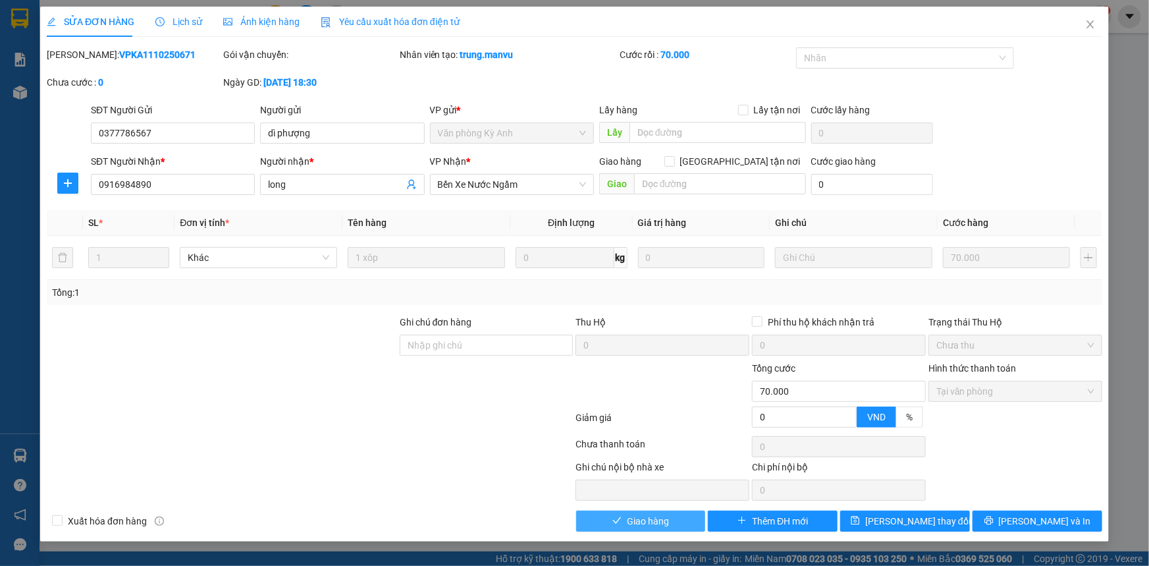
click at [675, 520] on button "Giao hàng" at bounding box center [641, 520] width 130 height 21
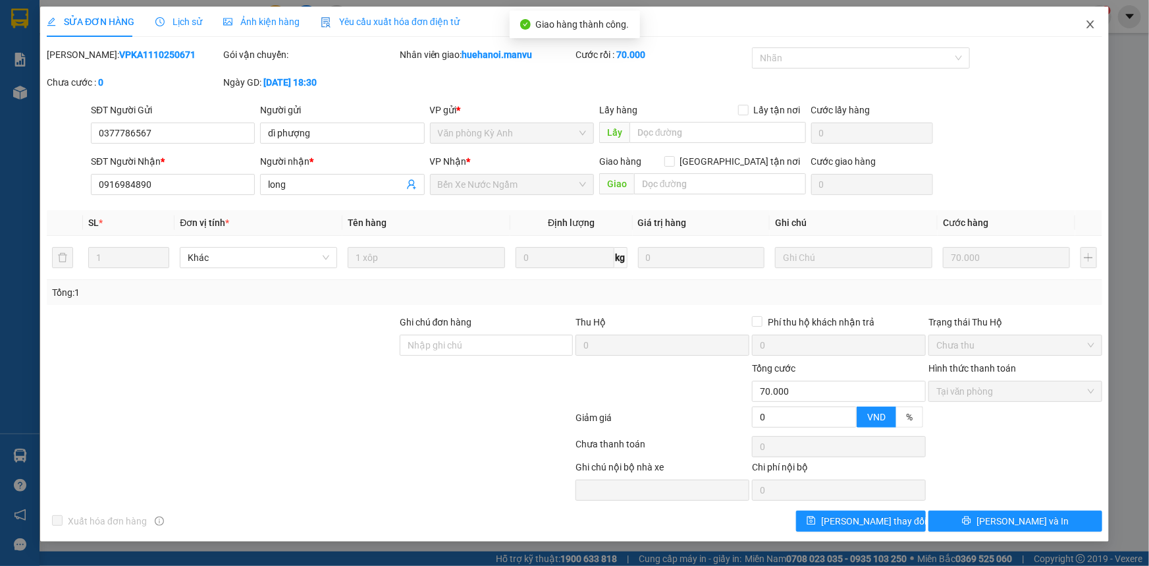
click at [1087, 22] on icon "close" at bounding box center [1090, 24] width 11 height 11
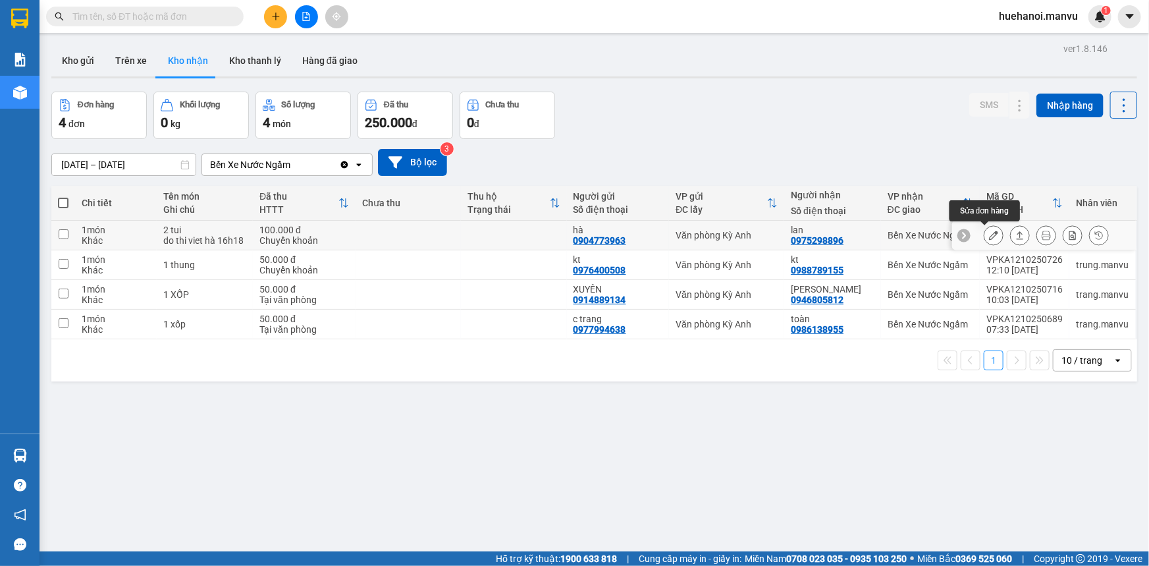
click at [992, 229] on button at bounding box center [994, 235] width 18 height 23
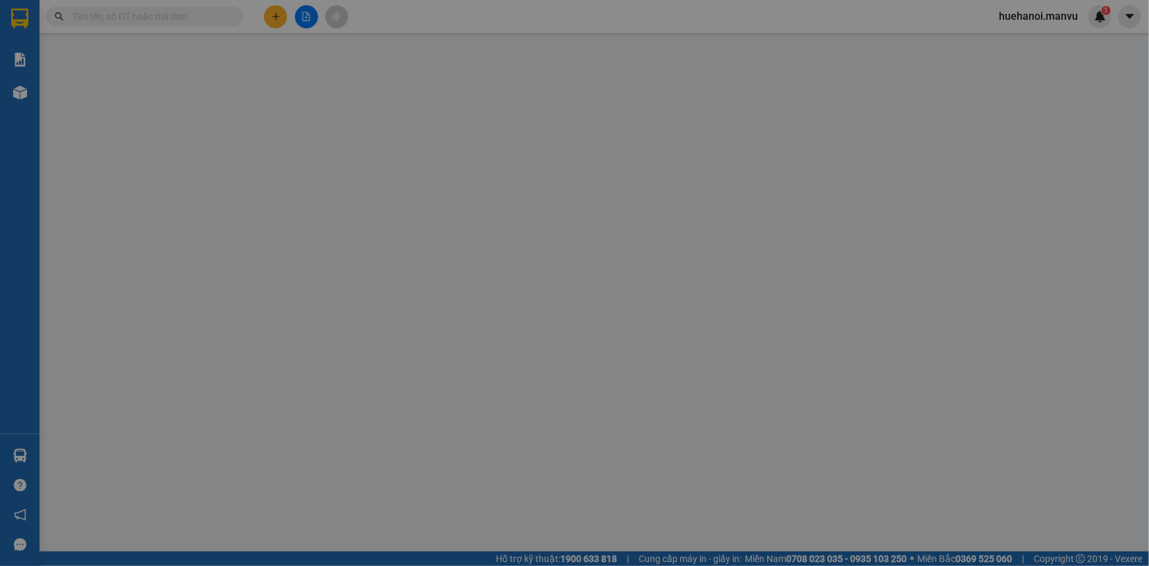
type input "0904773963"
type input "hà"
type input "0975298896"
type input "lan"
type input "0"
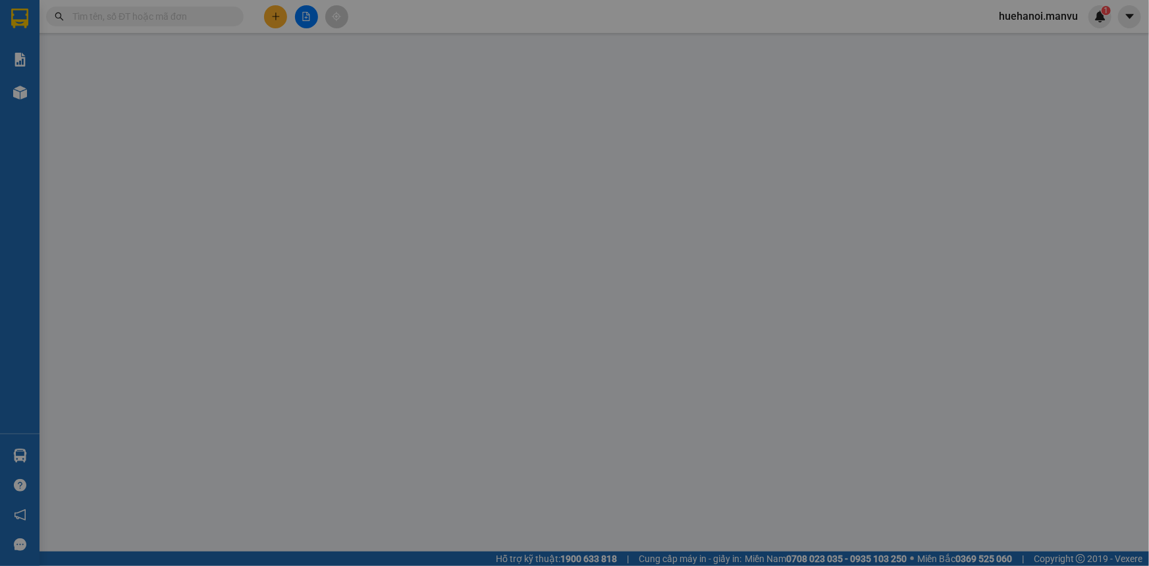
type input "100.000"
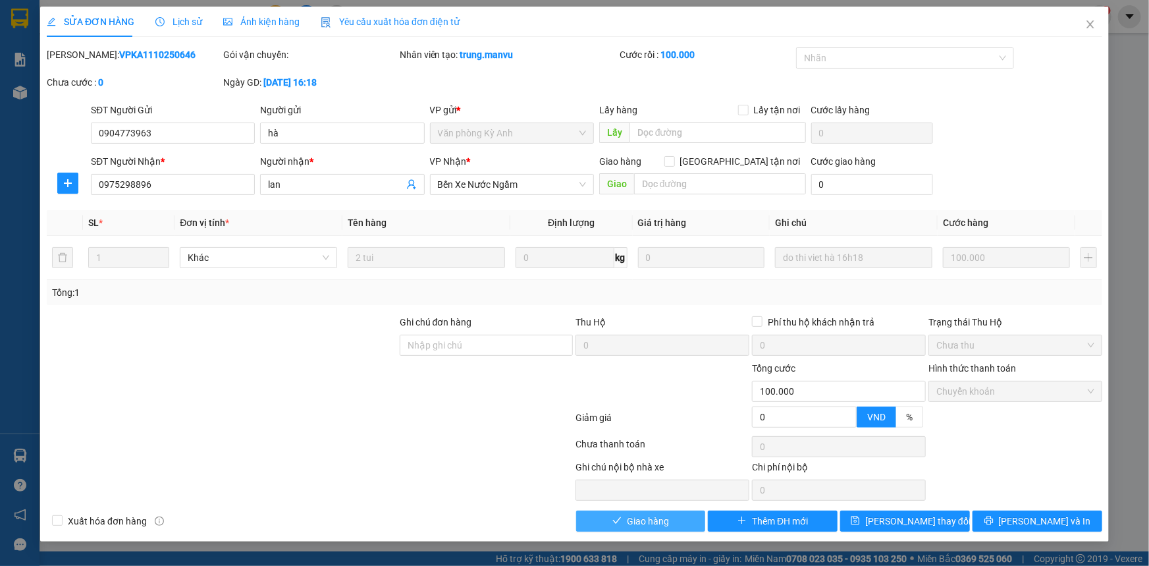
click at [687, 518] on button "Giao hàng" at bounding box center [641, 520] width 130 height 21
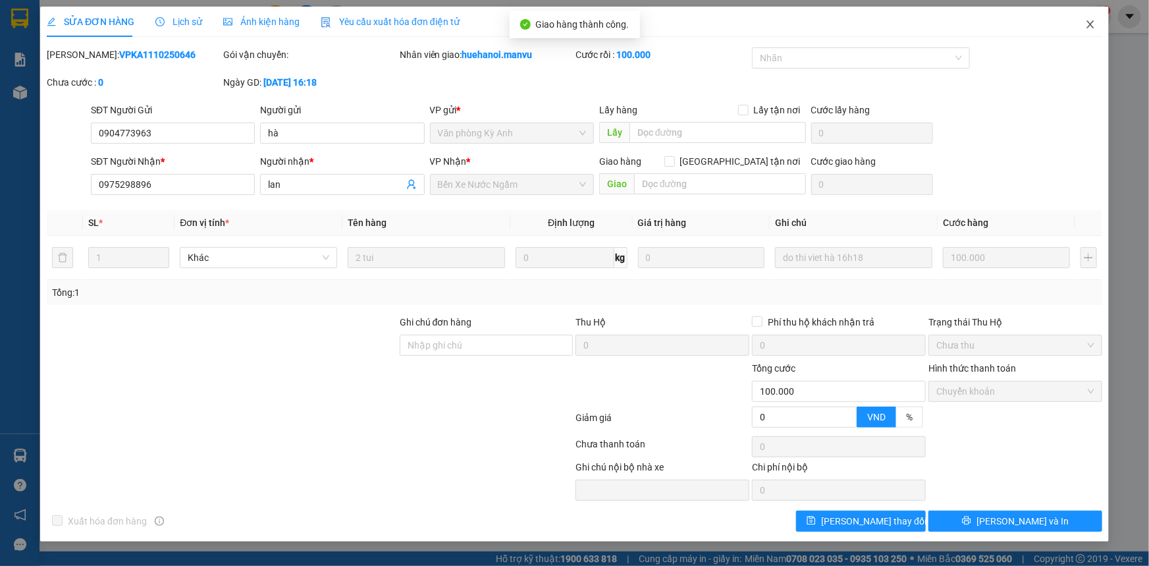
click at [1087, 20] on icon "close" at bounding box center [1090, 24] width 11 height 11
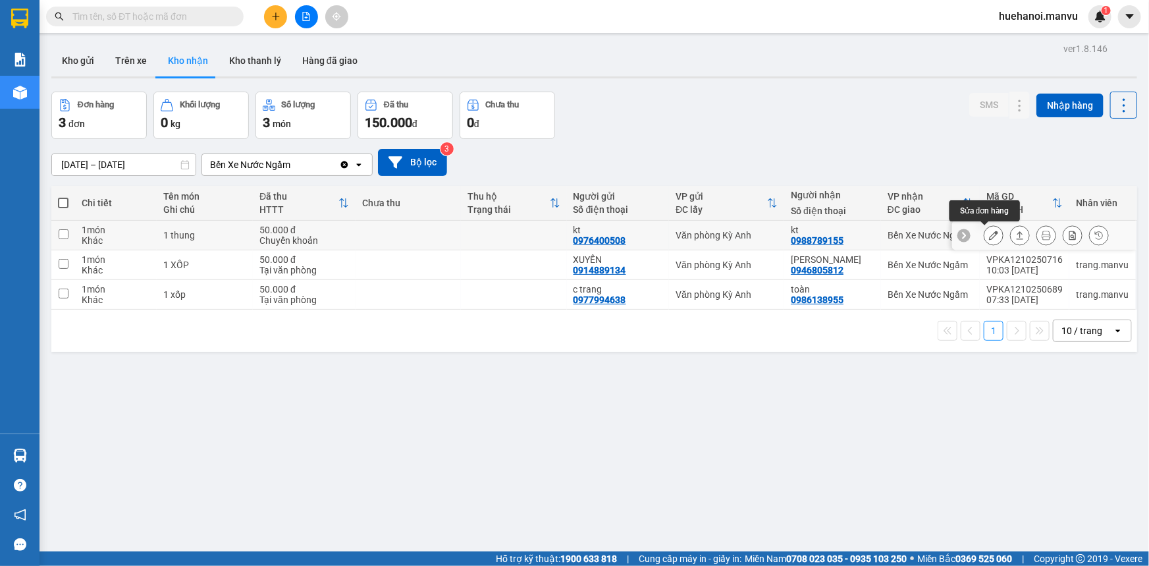
click at [985, 235] on button at bounding box center [994, 235] width 18 height 23
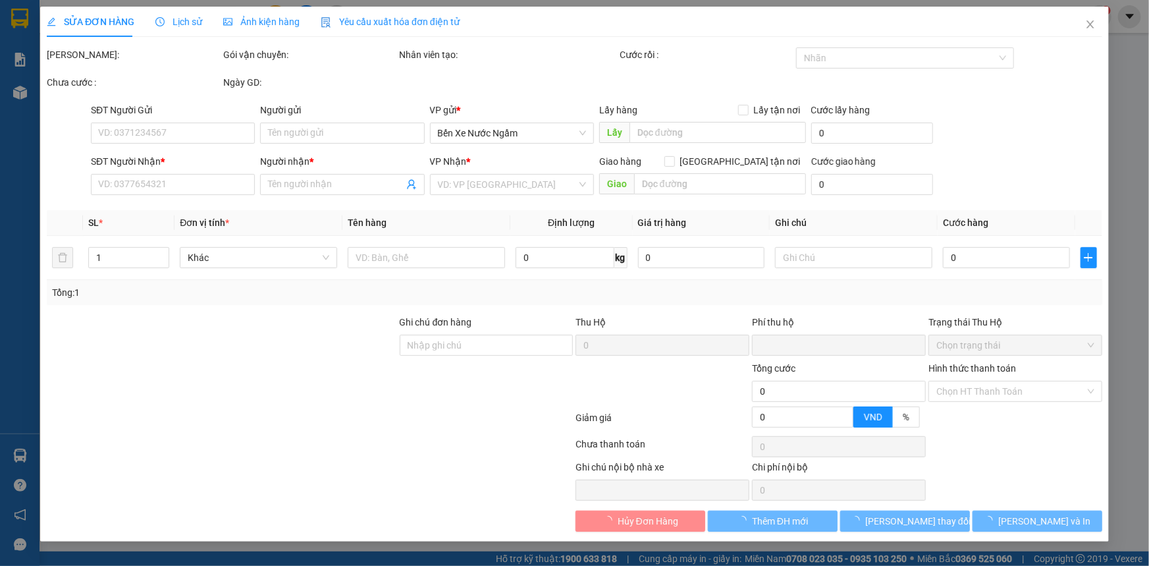
type input "0976400508"
type input "kt"
type input "0988789155"
type input "kt"
type input "0"
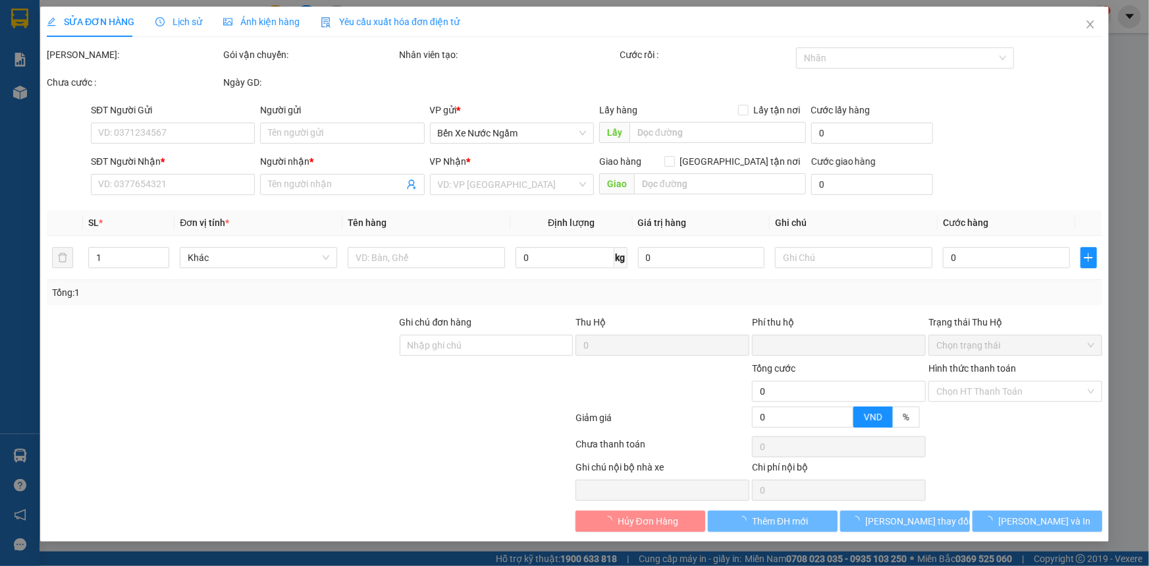
type input "50.000"
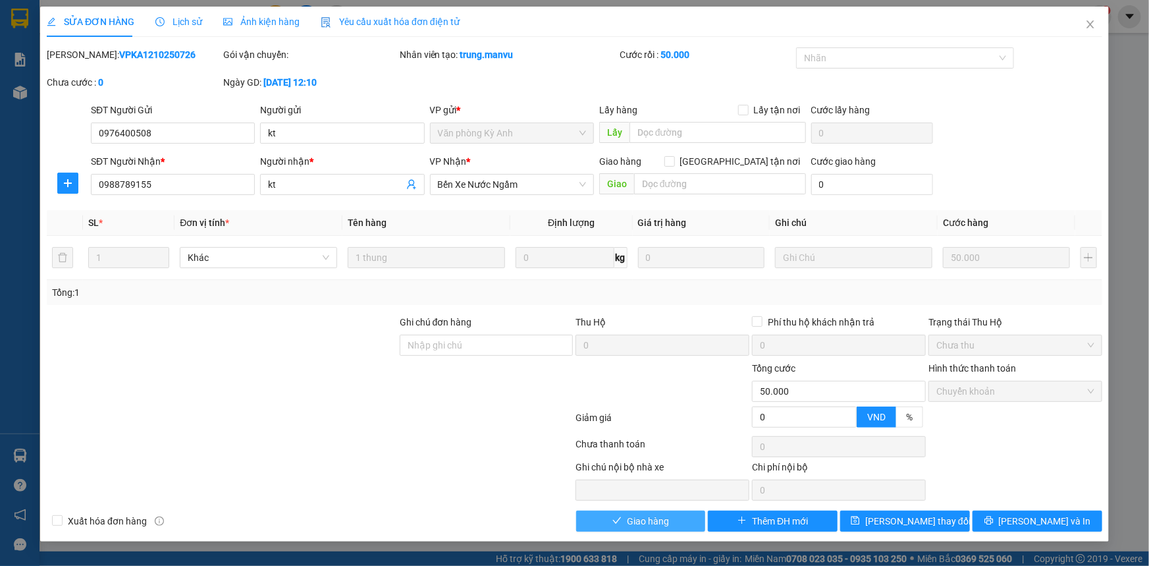
click at [689, 518] on button "Giao hàng" at bounding box center [641, 520] width 130 height 21
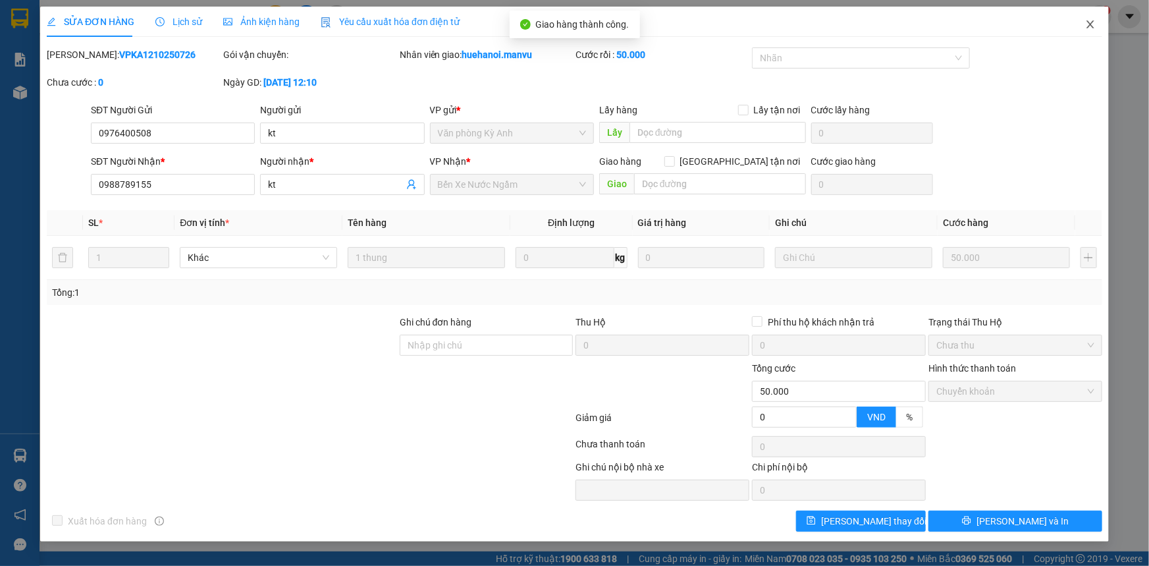
click at [1093, 22] on icon "close" at bounding box center [1090, 24] width 7 height 8
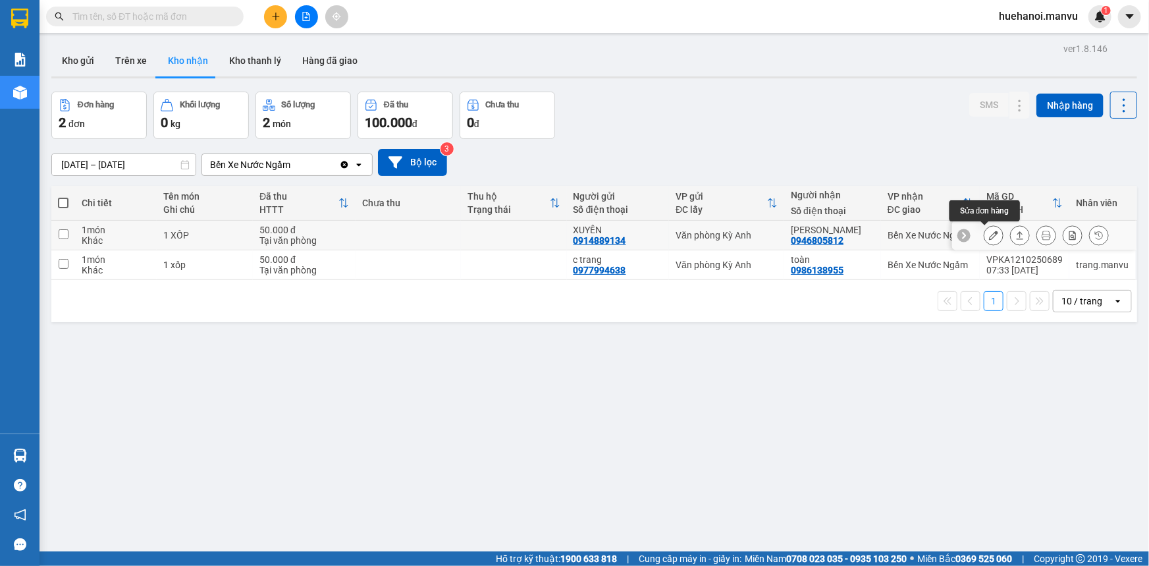
click at [985, 243] on button at bounding box center [994, 235] width 18 height 23
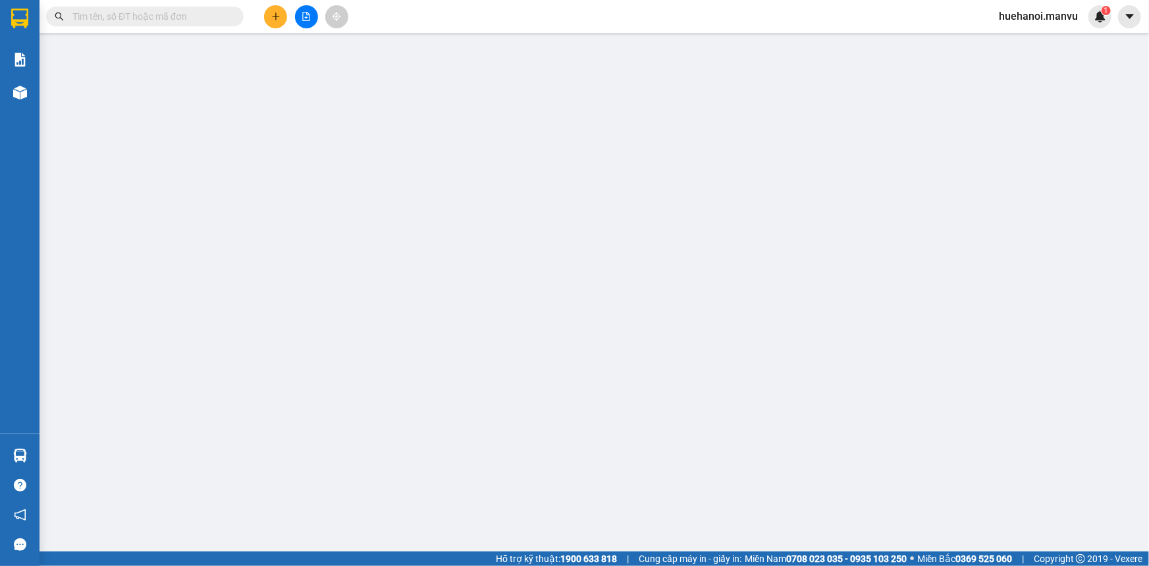
type input "0914889134"
type input "XUYẾN"
type input "0946805812"
type input "[PERSON_NAME]"
type input "0"
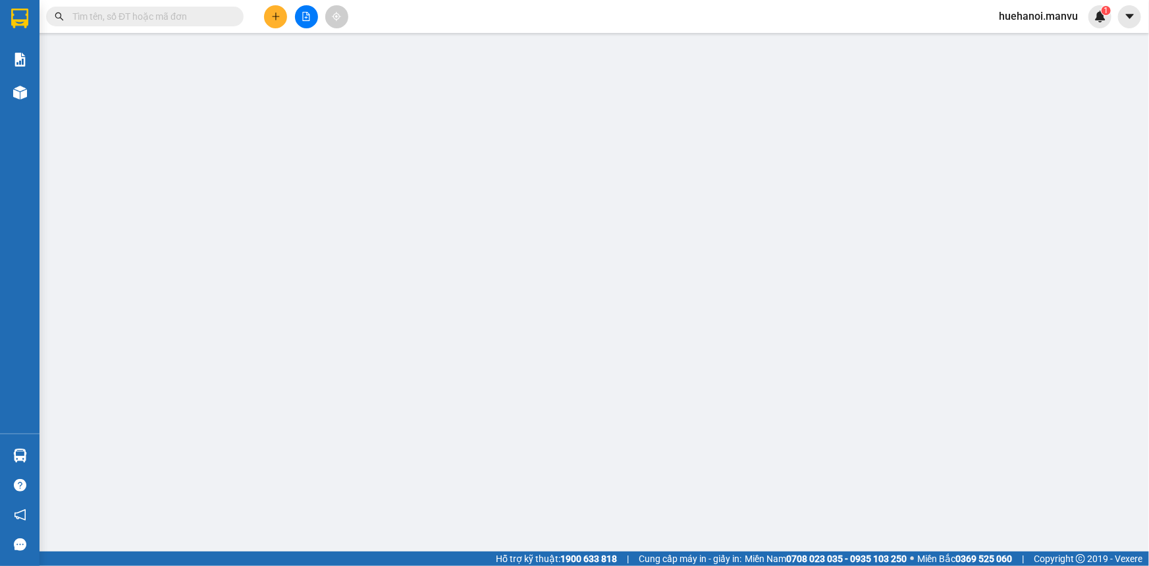
type input "50.000"
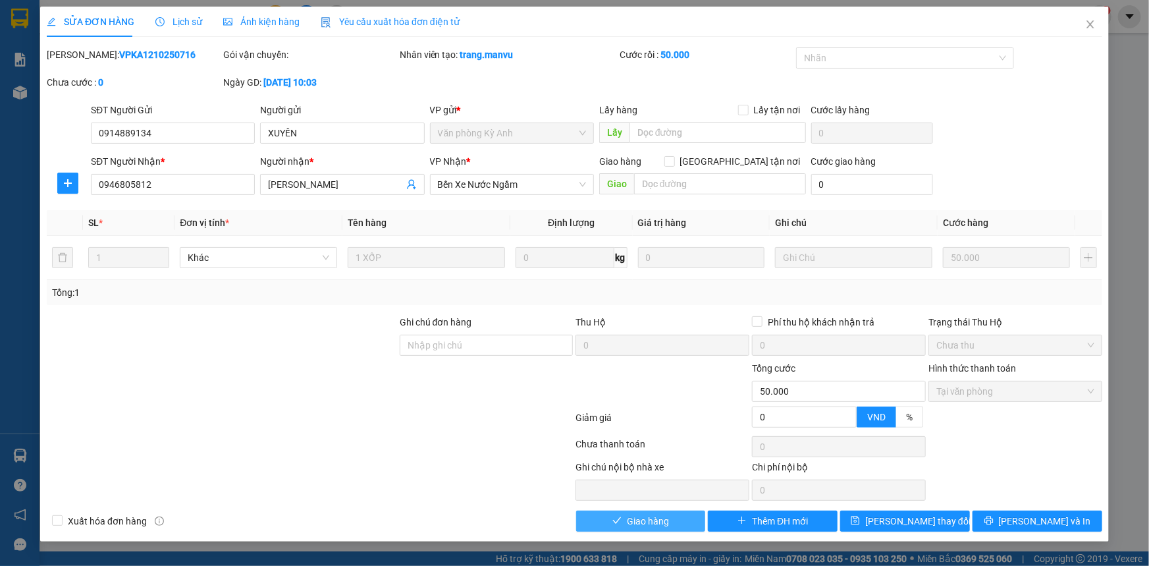
click at [674, 524] on button "Giao hàng" at bounding box center [641, 520] width 130 height 21
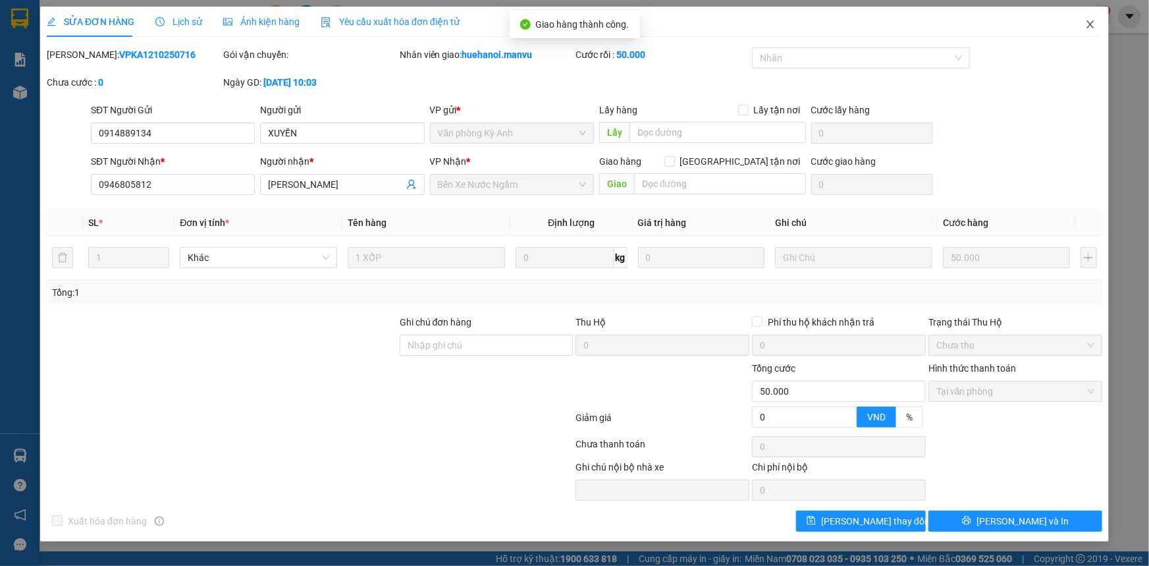
click at [1089, 20] on icon "close" at bounding box center [1090, 24] width 11 height 11
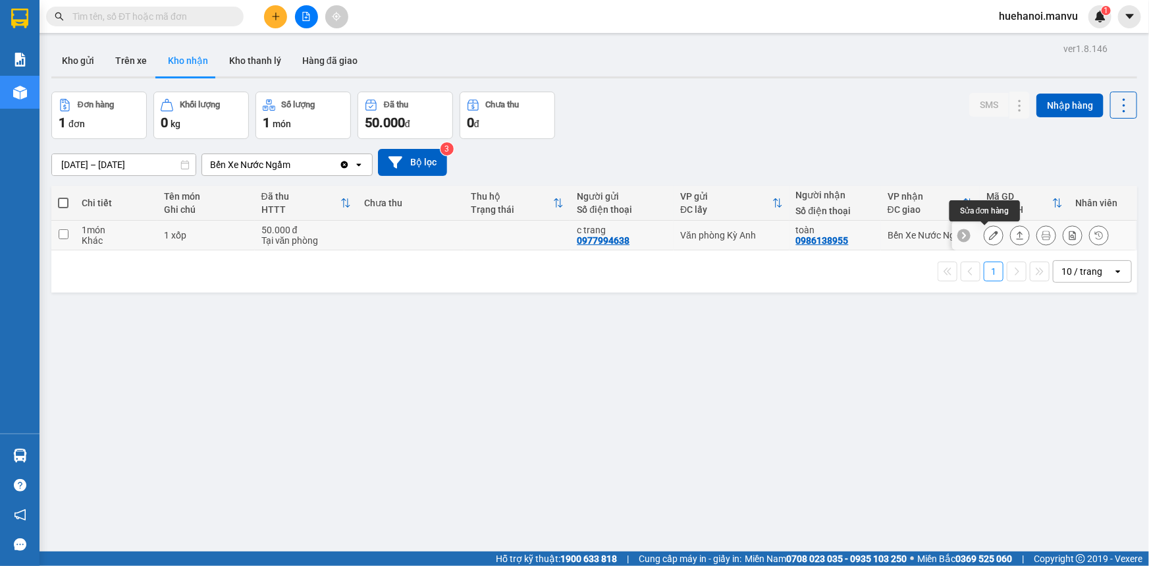
click at [989, 234] on icon at bounding box center [993, 235] width 9 height 9
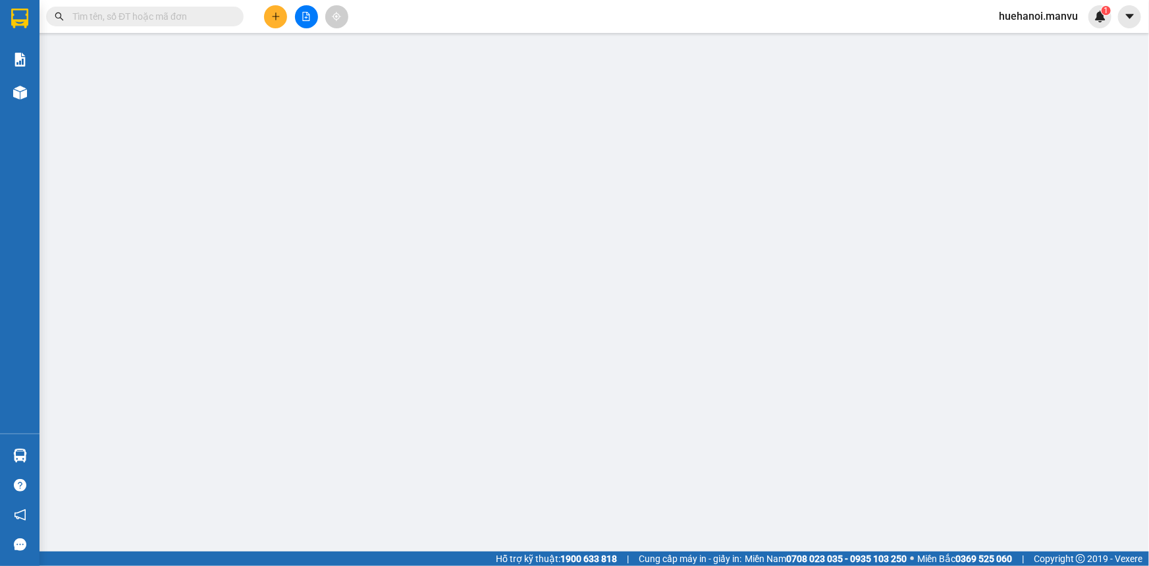
type input "0977994638"
type input "c trang"
type input "0986138955"
type input "toàn"
type input "0"
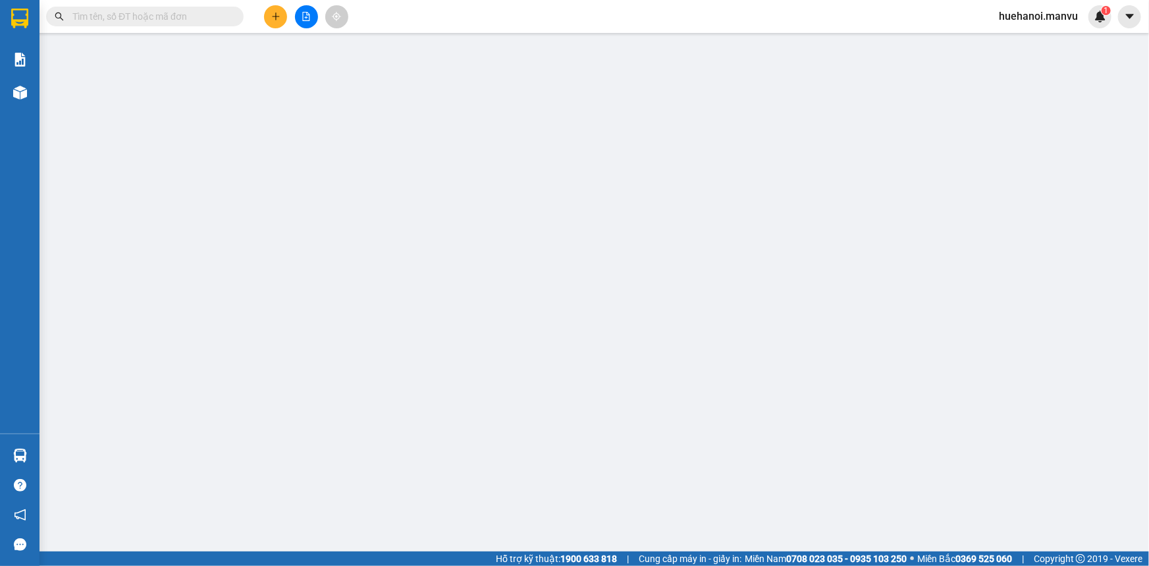
type input "50.000"
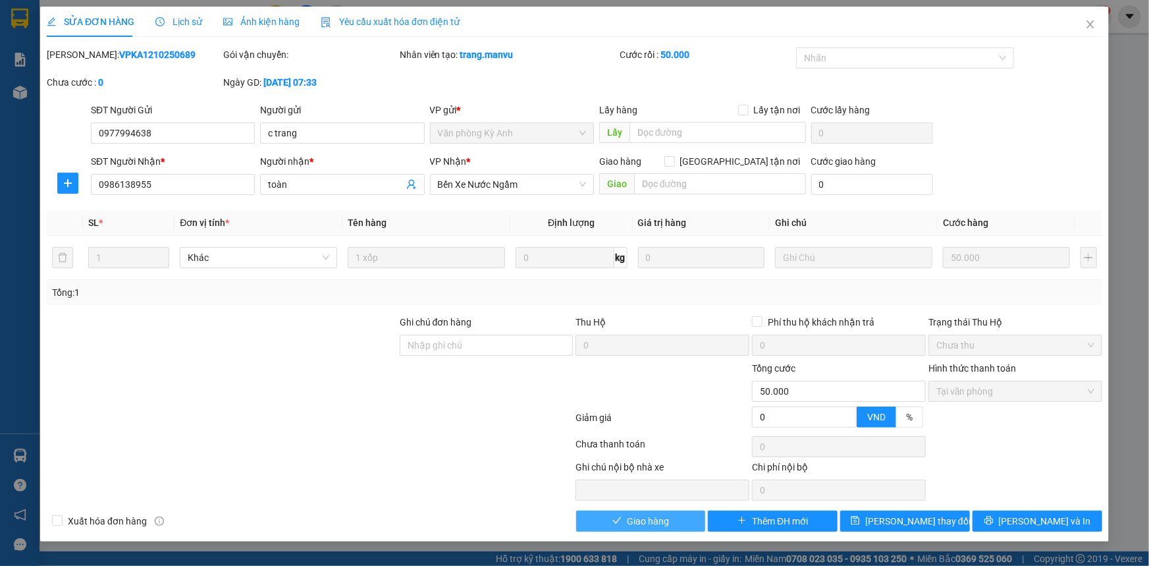
click at [672, 520] on button "Giao hàng" at bounding box center [641, 520] width 130 height 21
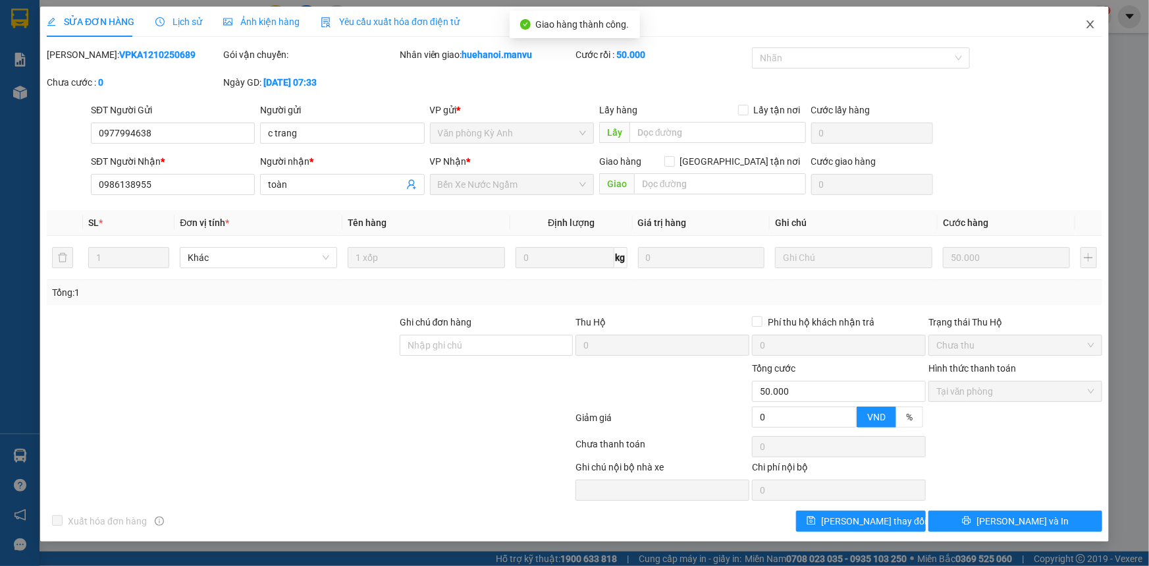
click at [1085, 26] on span "Close" at bounding box center [1090, 25] width 37 height 37
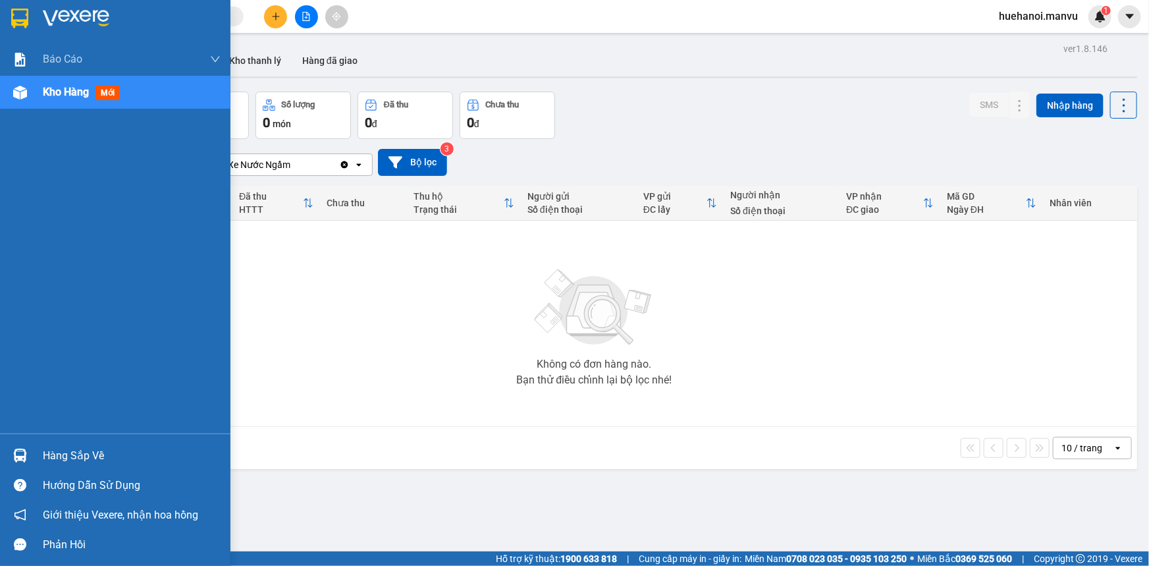
click at [84, 452] on div "Hàng sắp về" at bounding box center [132, 456] width 178 height 20
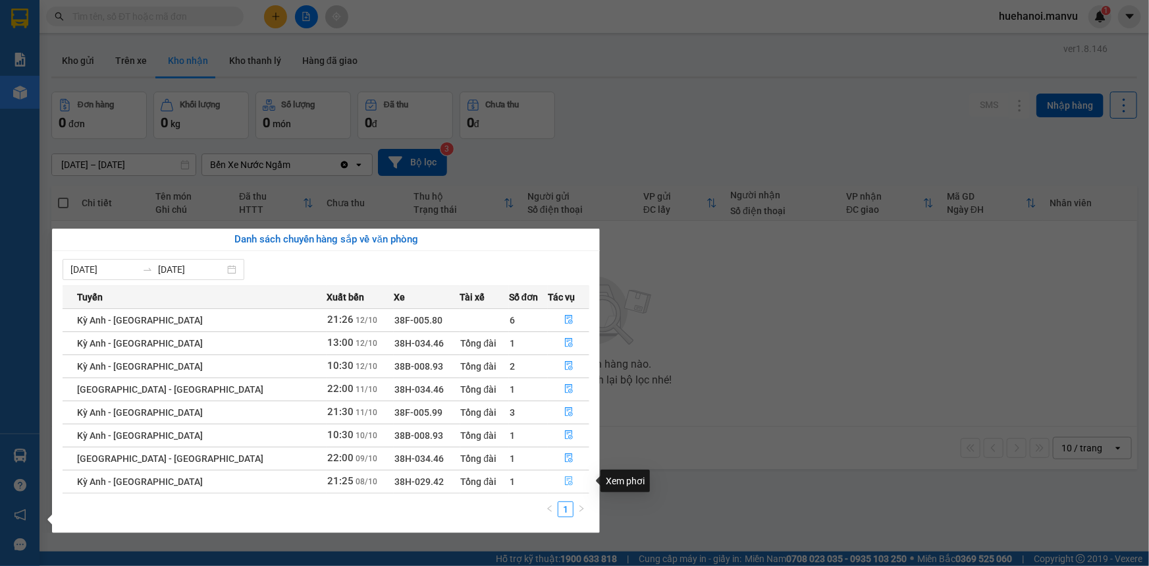
click at [564, 481] on icon "file-done" at bounding box center [568, 480] width 9 height 9
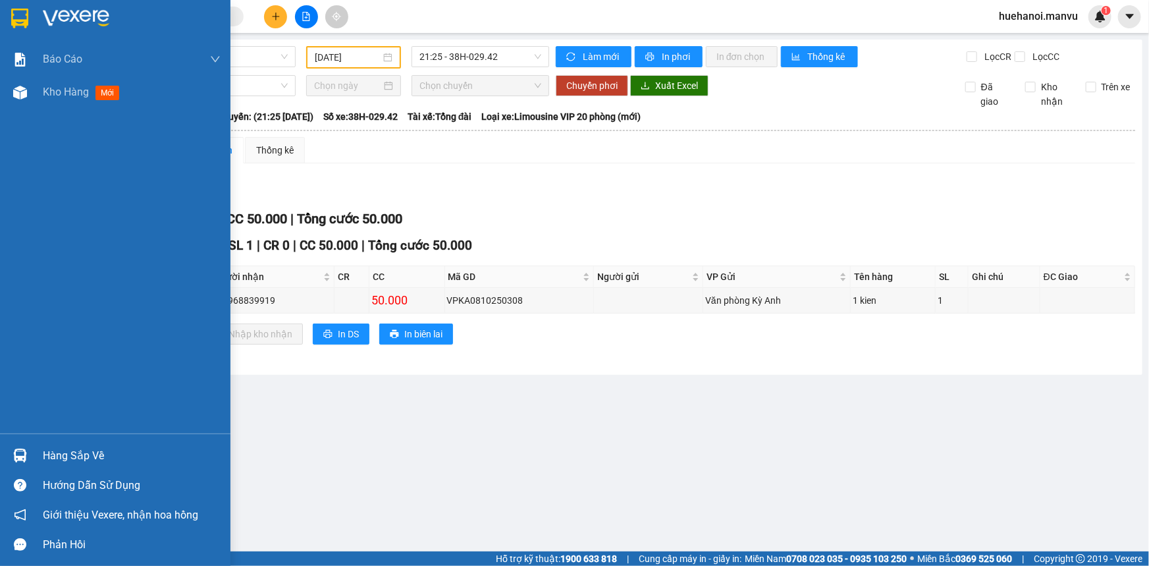
click at [67, 461] on div "Hàng sắp về" at bounding box center [132, 456] width 178 height 20
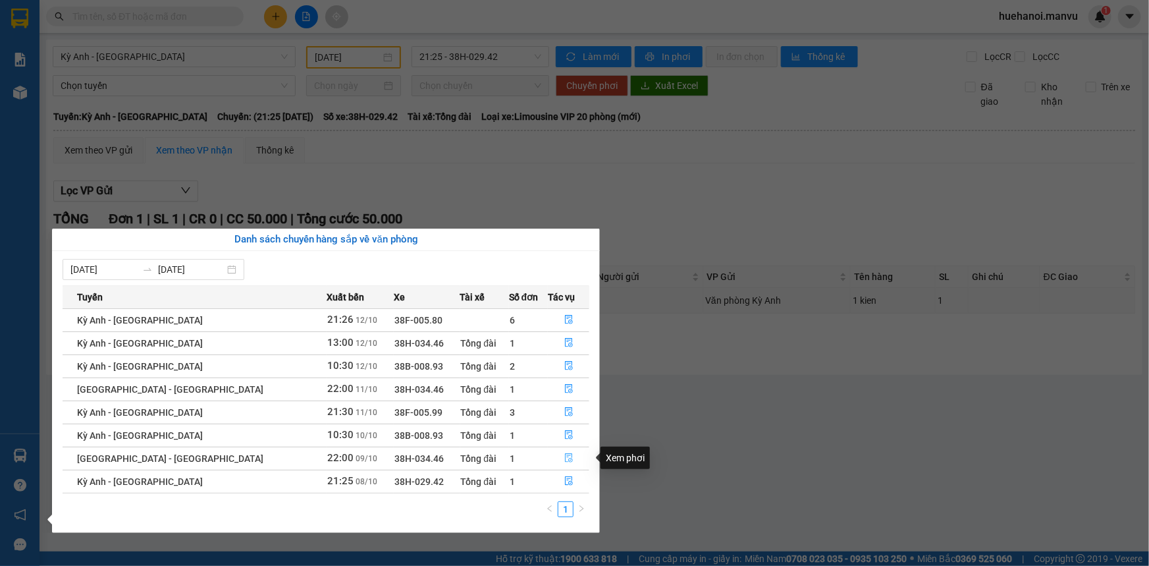
click at [564, 454] on icon "file-done" at bounding box center [568, 457] width 9 height 9
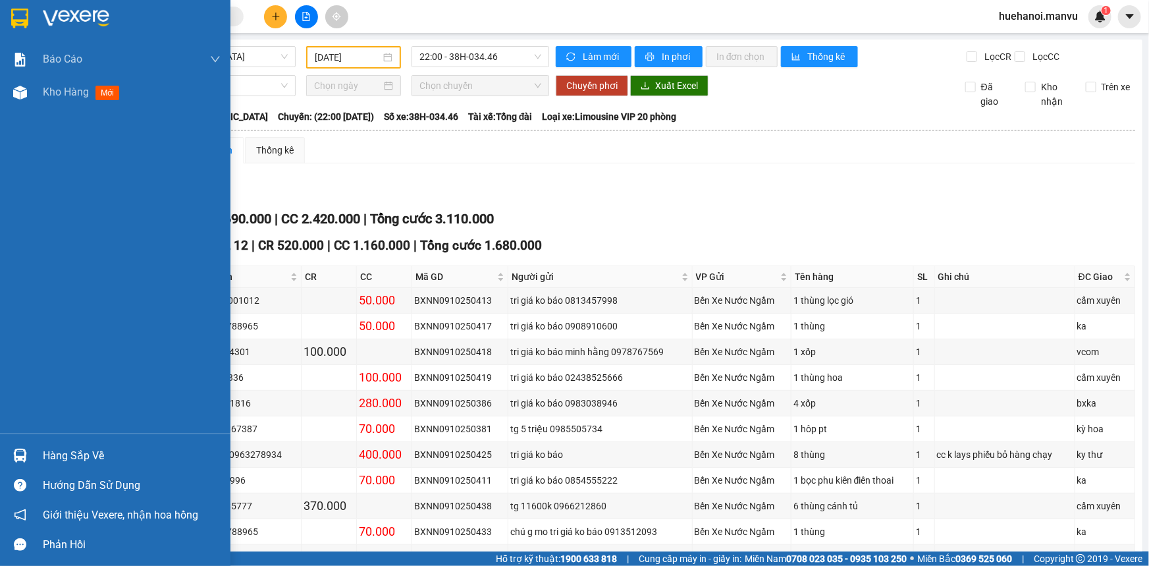
click at [68, 458] on div "Hàng sắp về" at bounding box center [132, 456] width 178 height 20
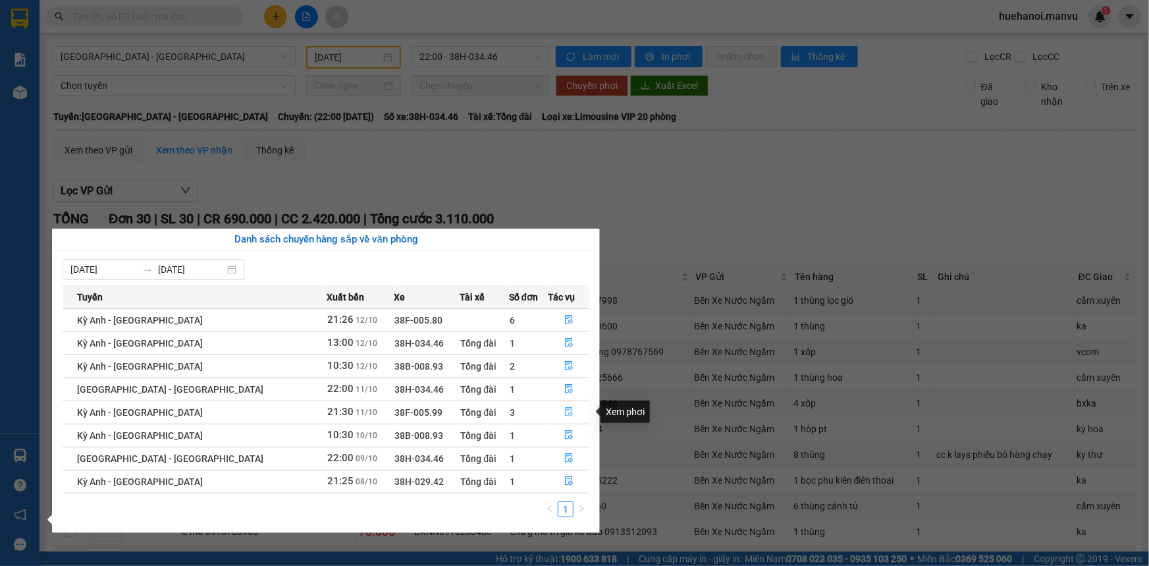
click at [564, 410] on icon "file-done" at bounding box center [568, 411] width 9 height 9
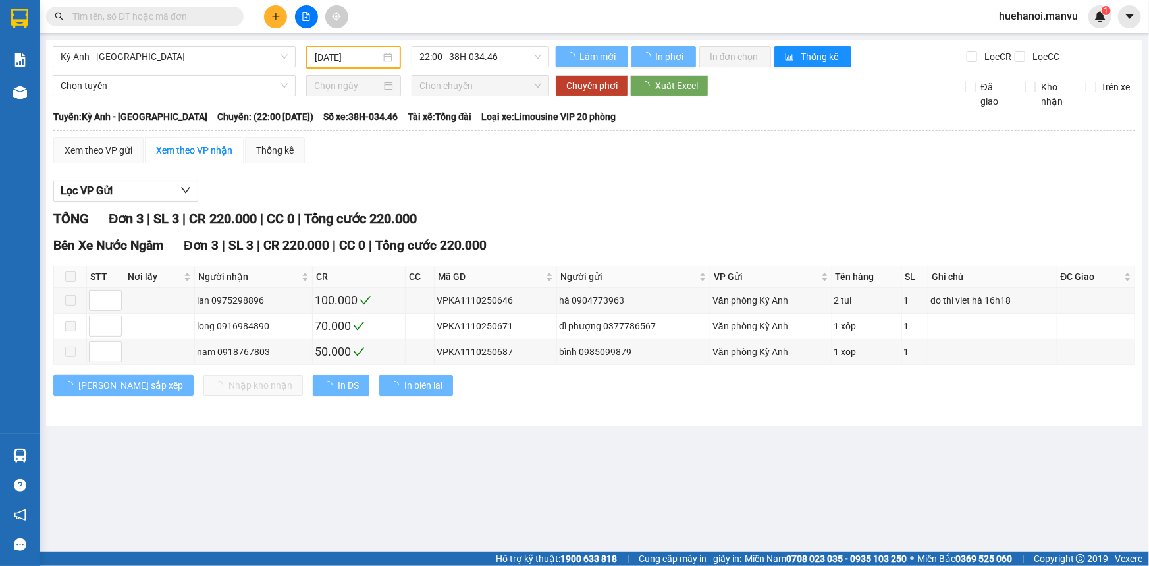
type input "[DATE]"
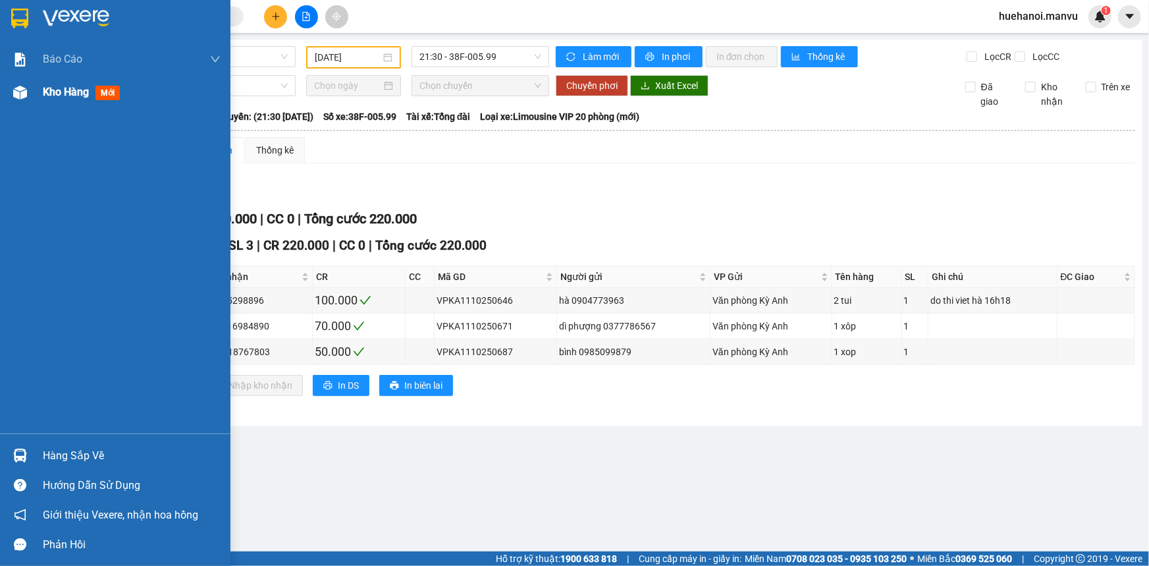
click at [58, 94] on span "Kho hàng" at bounding box center [66, 92] width 46 height 13
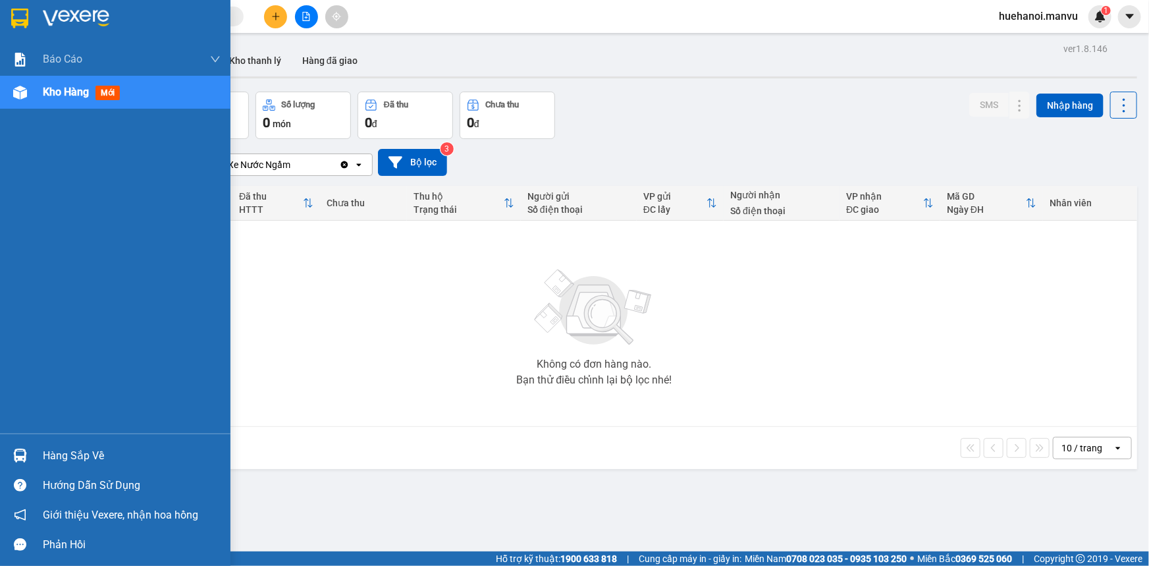
click at [81, 458] on div "Hàng sắp về" at bounding box center [132, 456] width 178 height 20
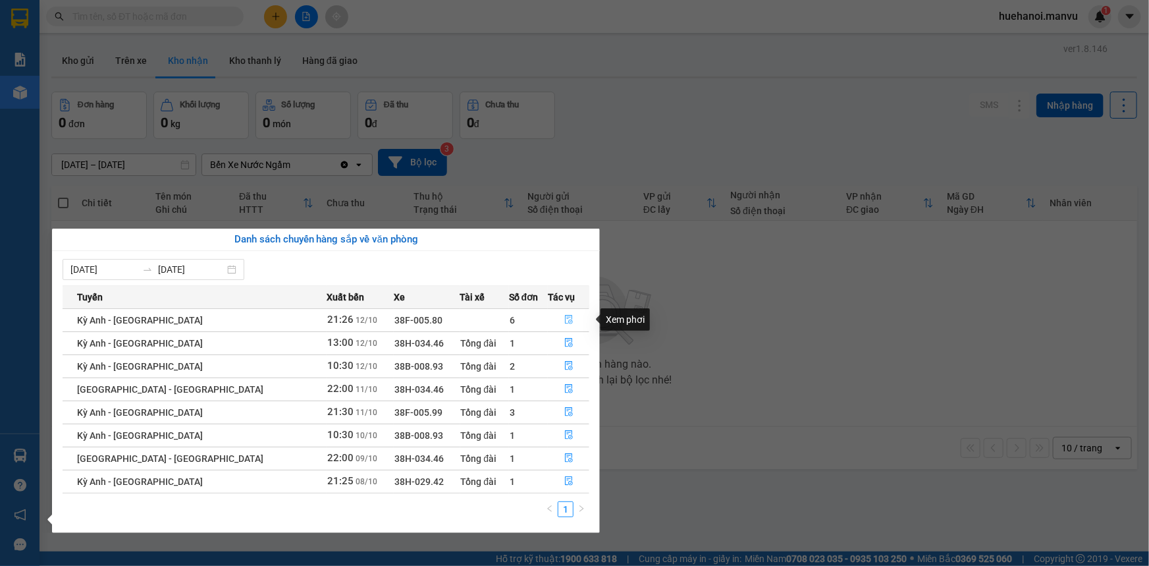
click at [570, 315] on button "button" at bounding box center [569, 320] width 40 height 21
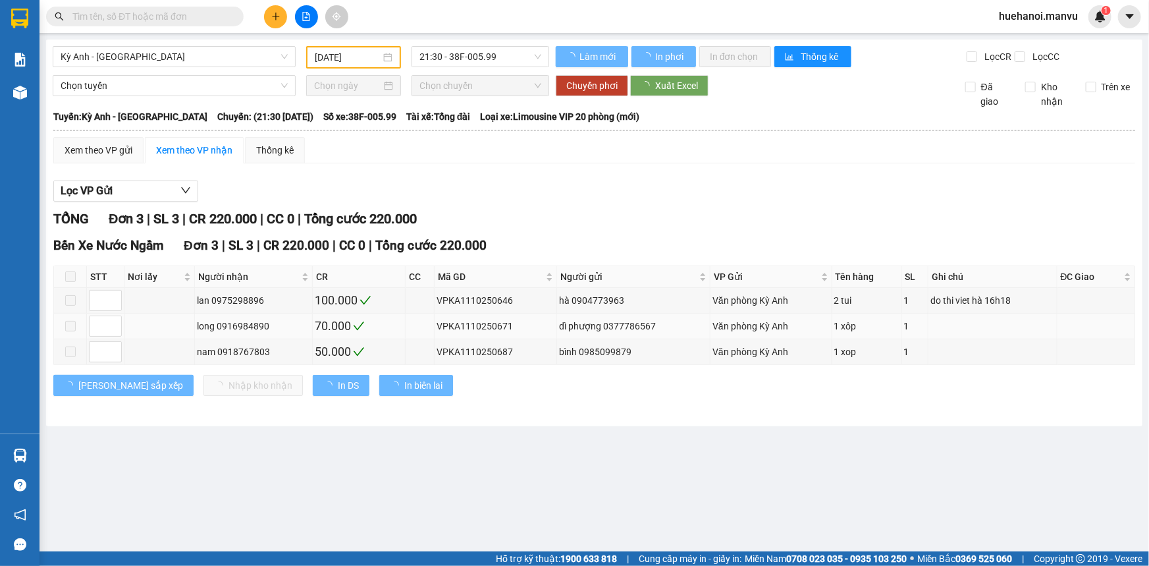
type input "[DATE]"
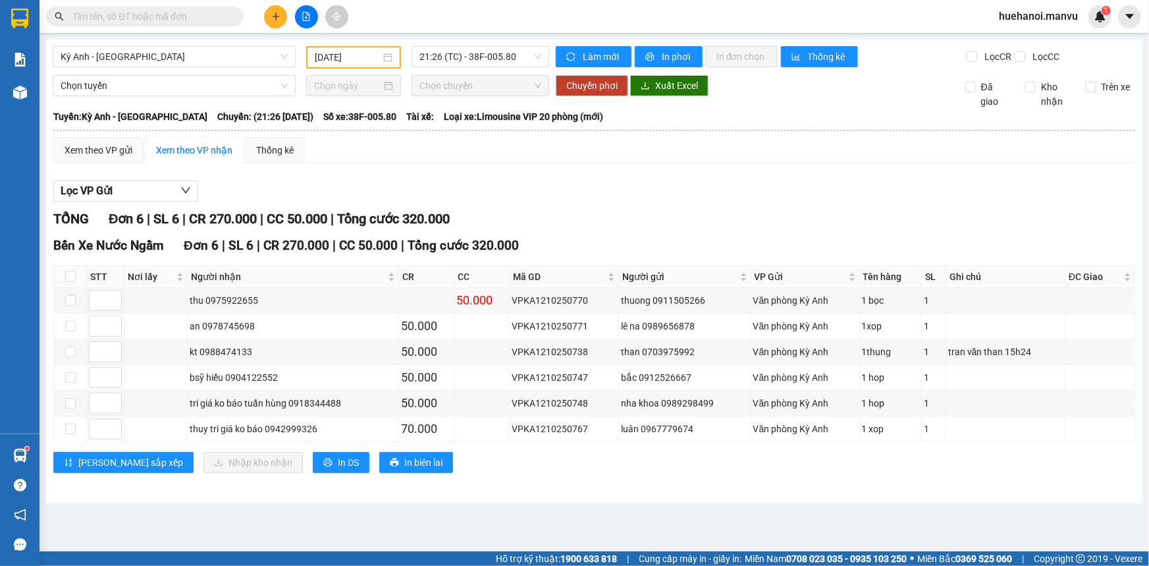
click at [634, 174] on div "Lọc VP Gửi TỔNG Đơn 6 | SL 6 | CR 270.000 | CC 50.000 | Tổng cước 320.000 Bến …" at bounding box center [594, 331] width 1082 height 315
click at [338, 465] on span "In DS" at bounding box center [348, 462] width 21 height 14
click at [883, 495] on div "Kỳ Anh - [GEOGRAPHIC_DATA] [DATE] 21:26 (TC) - 38F-005.80 Làm mới In phơi In đơ…" at bounding box center [594, 272] width 1097 height 464
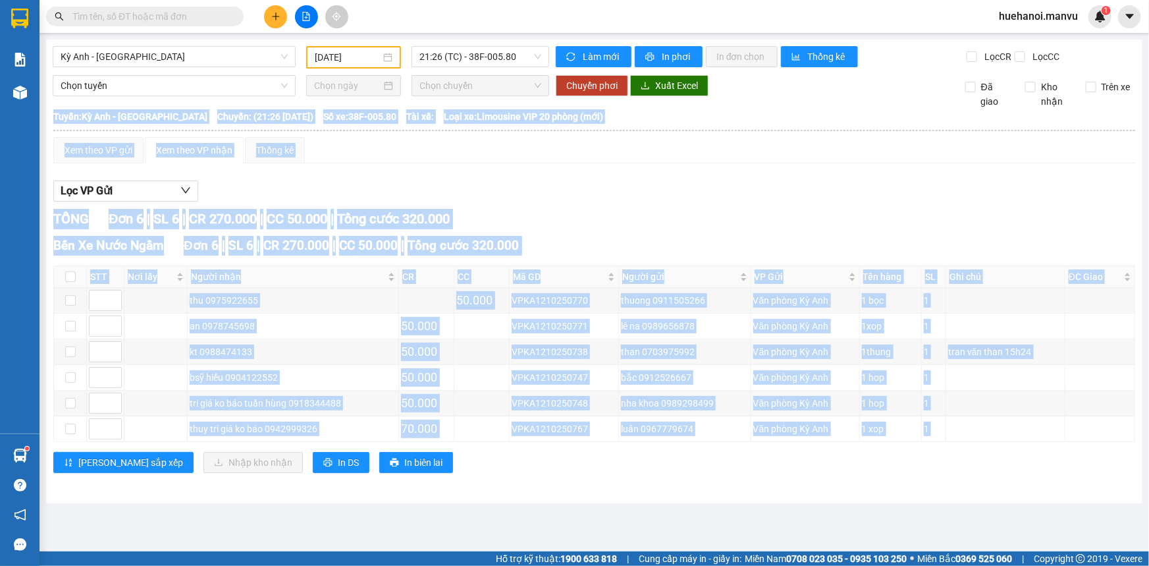
click at [883, 495] on div "Kỳ Anh - [GEOGRAPHIC_DATA] [DATE] 21:26 (TC) - 38F-005.80 Làm mới In phơi In đơ…" at bounding box center [594, 272] width 1097 height 464
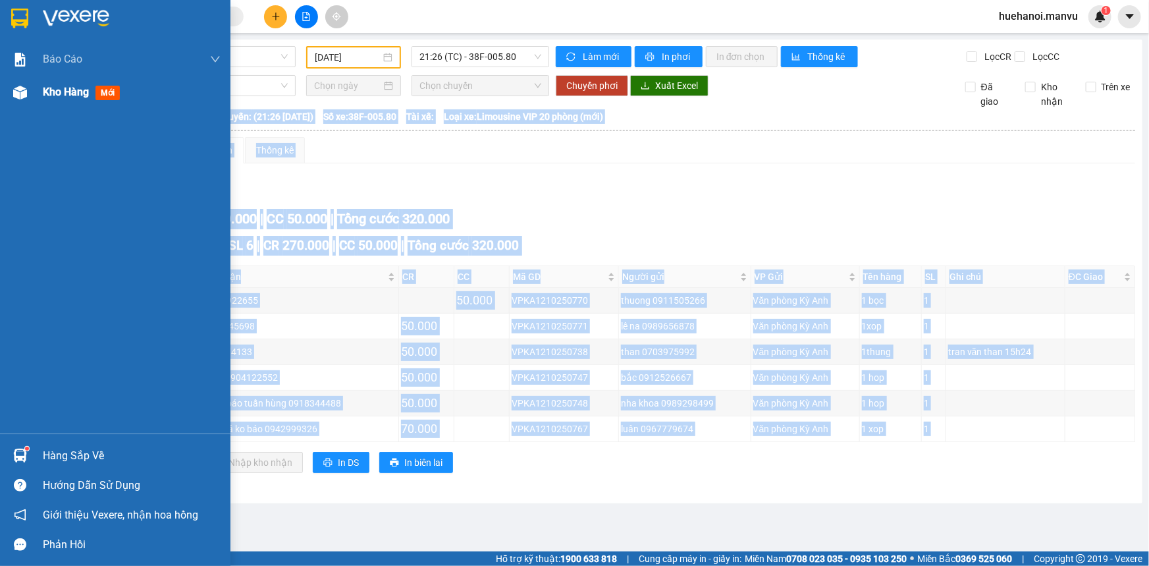
click at [68, 100] on div "Kho hàng mới" at bounding box center [132, 92] width 178 height 33
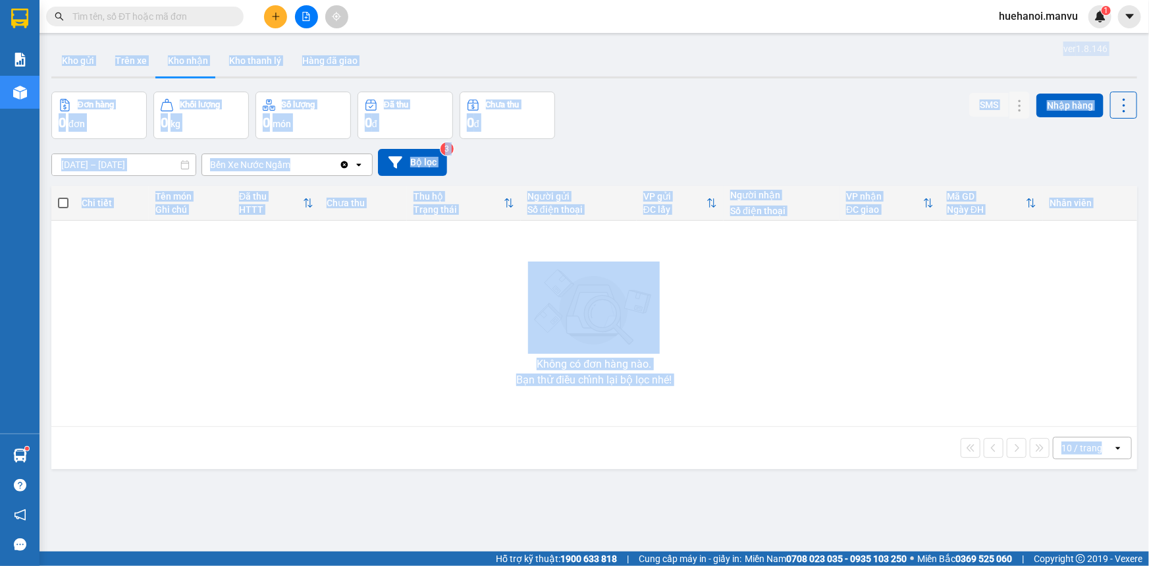
click at [275, 18] on icon "plus" at bounding box center [275, 16] width 9 height 9
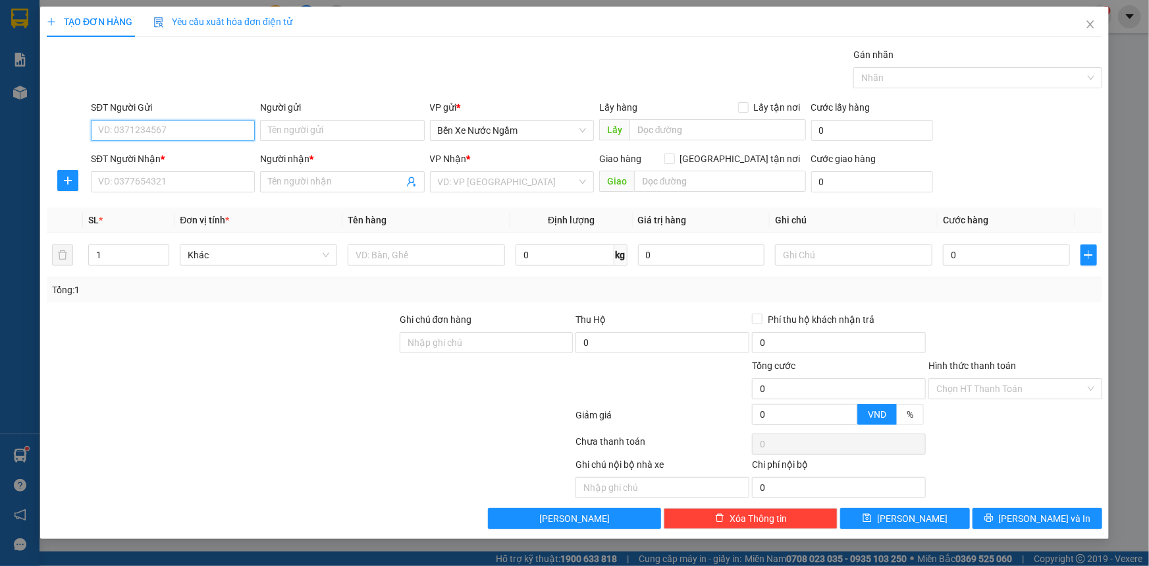
click at [222, 132] on input "SĐT Người Gửi" at bounding box center [173, 130] width 164 height 21
type input "0967717795"
click at [190, 159] on div "0967717795 - tri giá ko báo" at bounding box center [173, 156] width 148 height 14
type input "tri giá ko báo"
type input "0967717795"
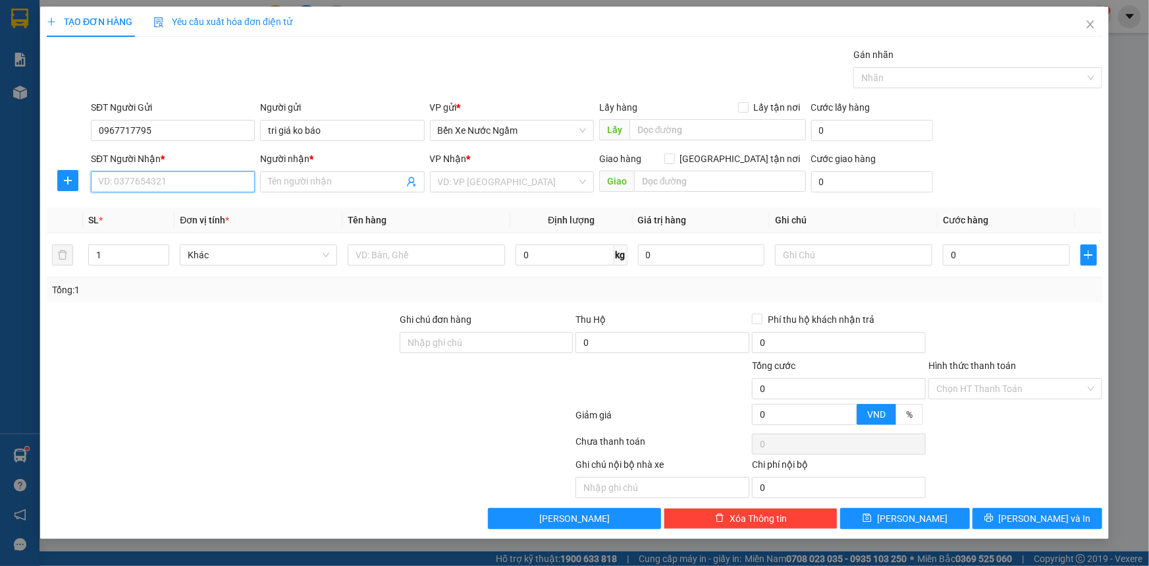
click at [186, 184] on input "SĐT Người Nhận *" at bounding box center [173, 181] width 164 height 21
drag, startPoint x: 169, startPoint y: 209, endPoint x: 211, endPoint y: 212, distance: 41.6
click at [171, 207] on div "0981097093 - trong đat" at bounding box center [173, 208] width 148 height 14
type input "0981097093"
type input "trong đat"
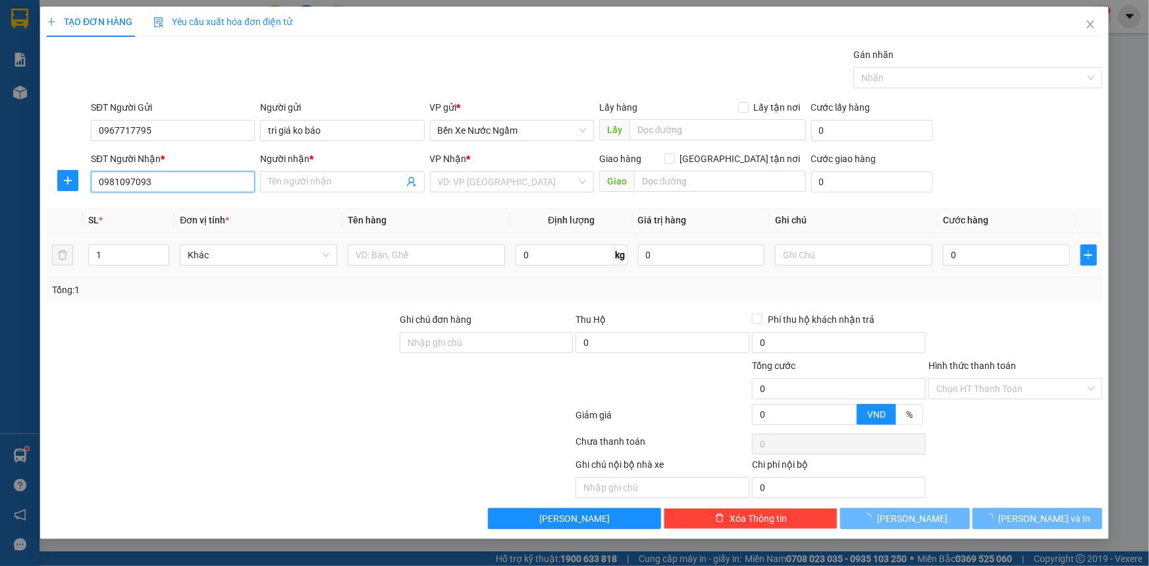
type input "can lộc"
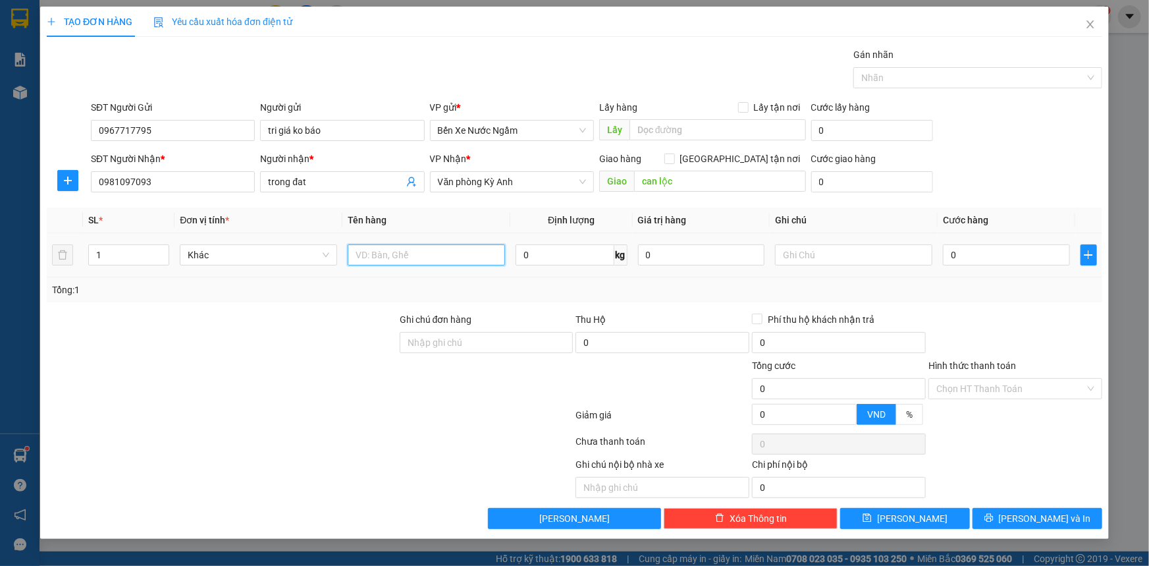
click at [382, 251] on input "text" at bounding box center [426, 254] width 157 height 21
type input "1 xốp"
click at [1006, 261] on input "0" at bounding box center [1006, 254] width 127 height 21
type input "5"
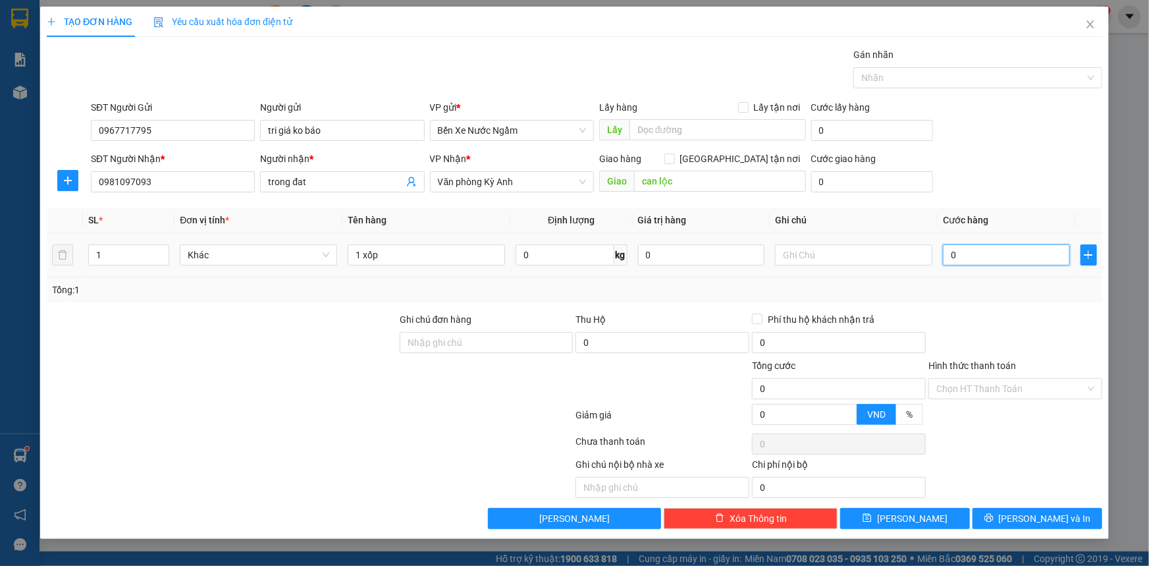
type input "5"
type input "50"
type input "500"
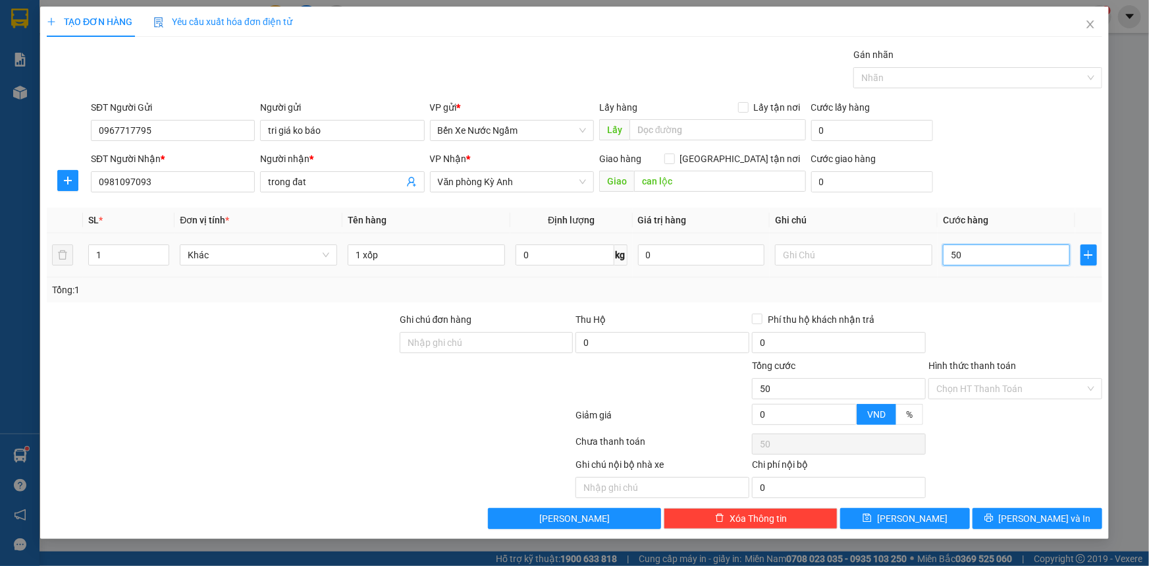
type input "500"
type input "5.000"
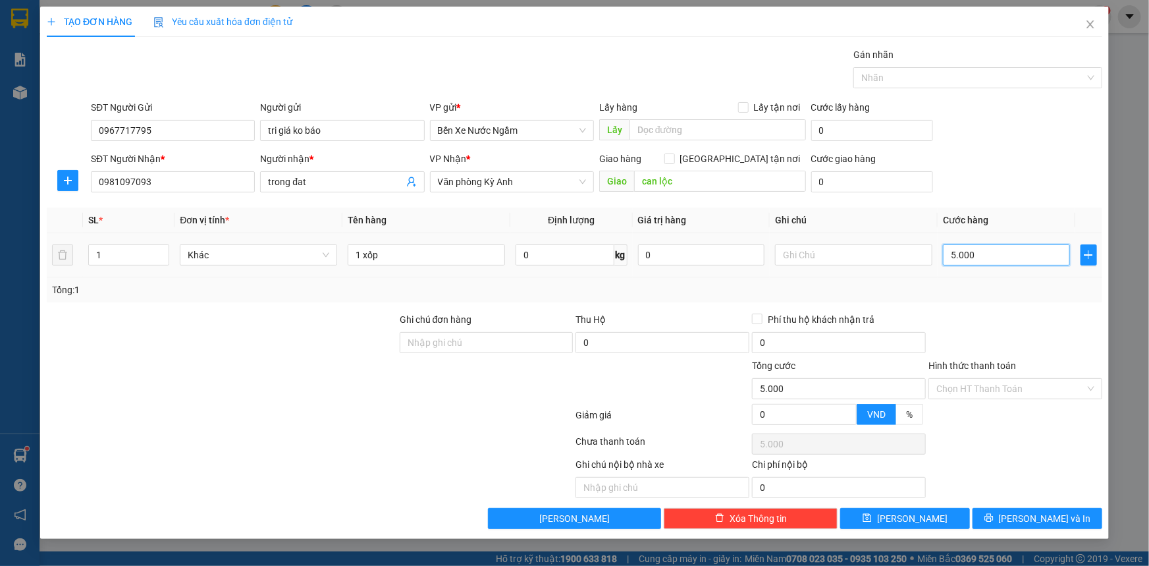
type input "50.000"
click at [1010, 516] on button "[PERSON_NAME] và In" at bounding box center [1038, 518] width 130 height 21
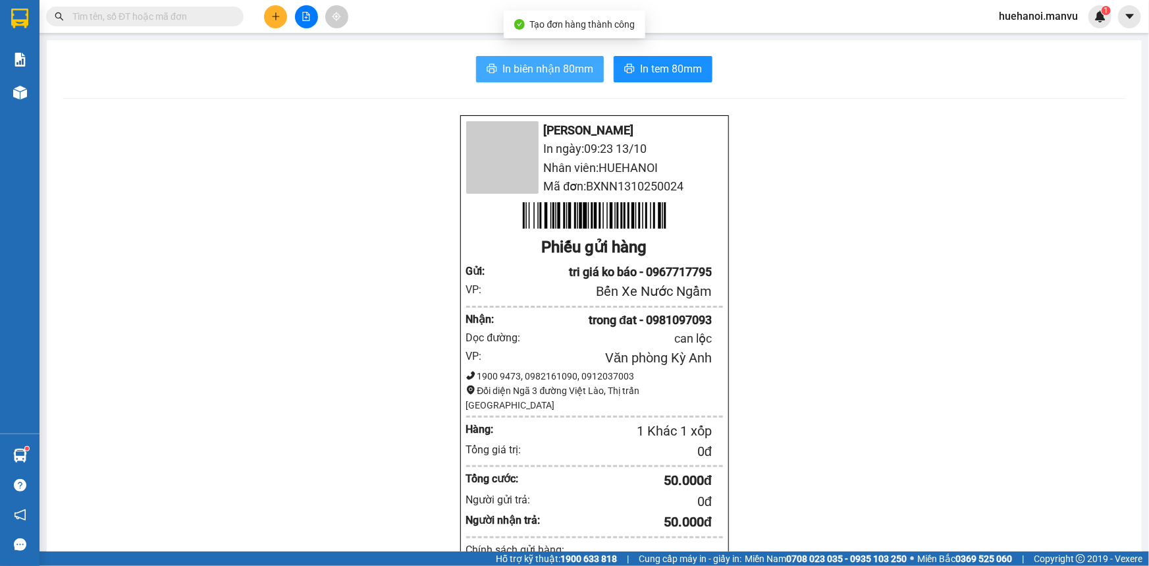
click at [560, 67] on span "In biên nhận 80mm" at bounding box center [547, 69] width 91 height 16
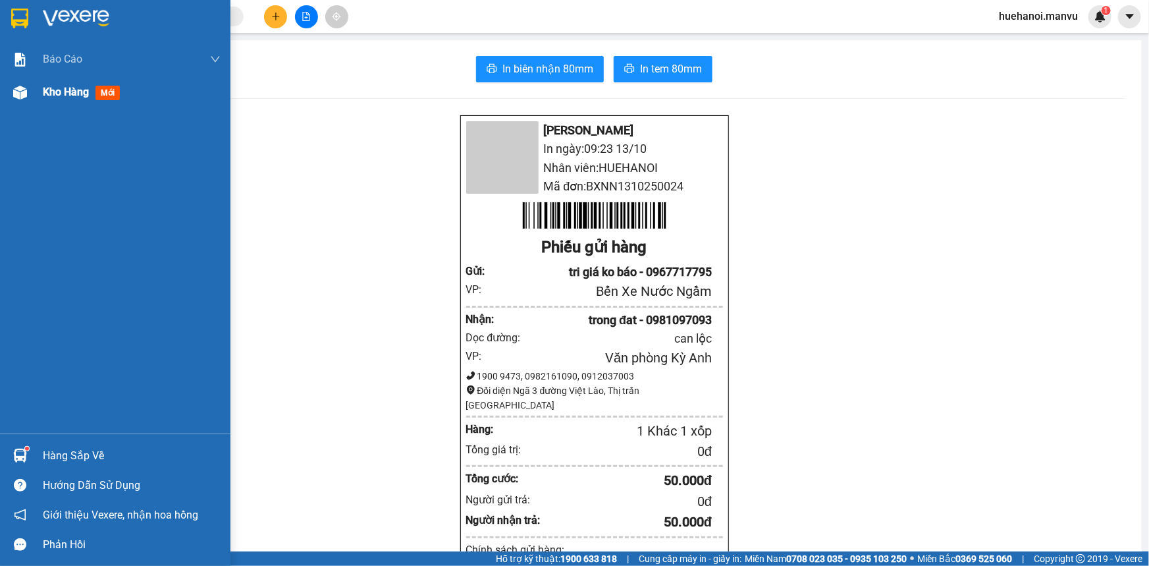
click at [66, 95] on span "Kho hàng" at bounding box center [66, 92] width 46 height 13
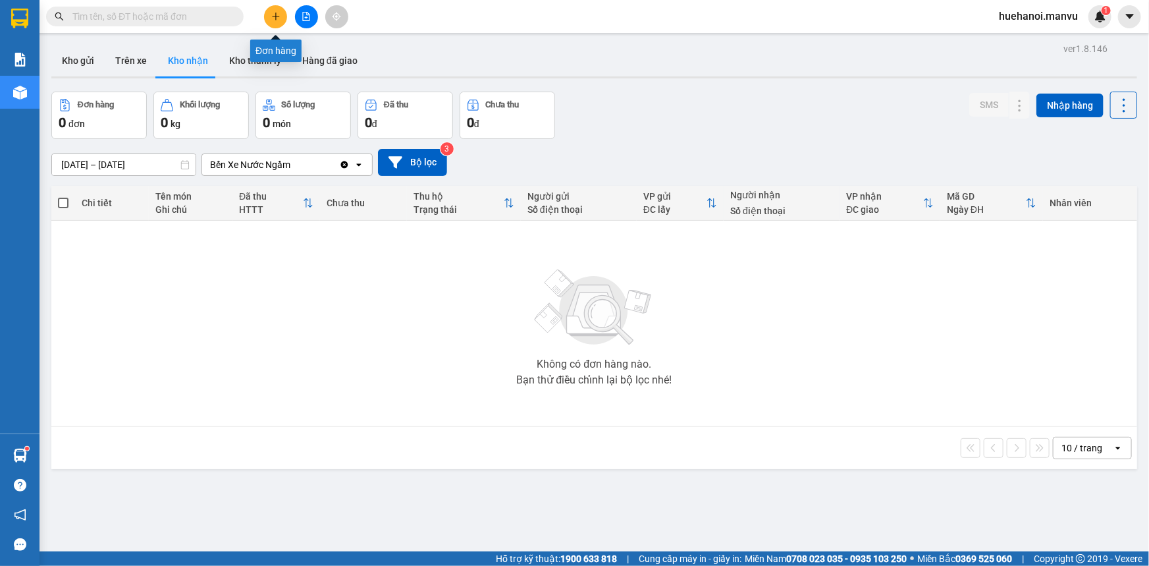
click at [275, 13] on icon "plus" at bounding box center [275, 16] width 1 height 7
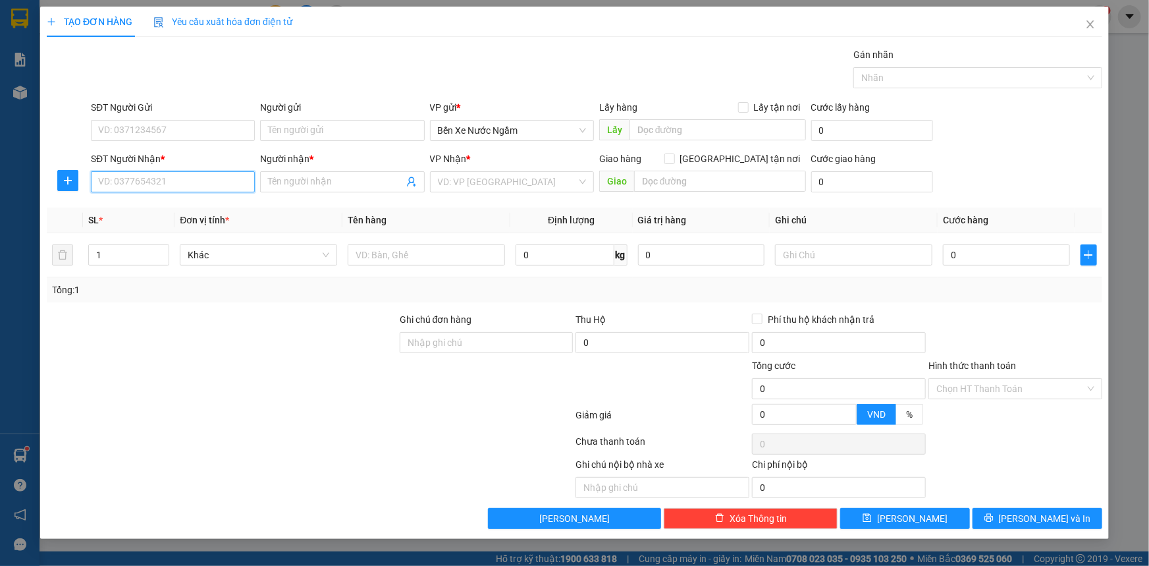
click at [215, 186] on input "SĐT Người Nhận *" at bounding box center [173, 181] width 164 height 21
click at [210, 128] on input "SĐT Người Gửi" at bounding box center [173, 130] width 164 height 21
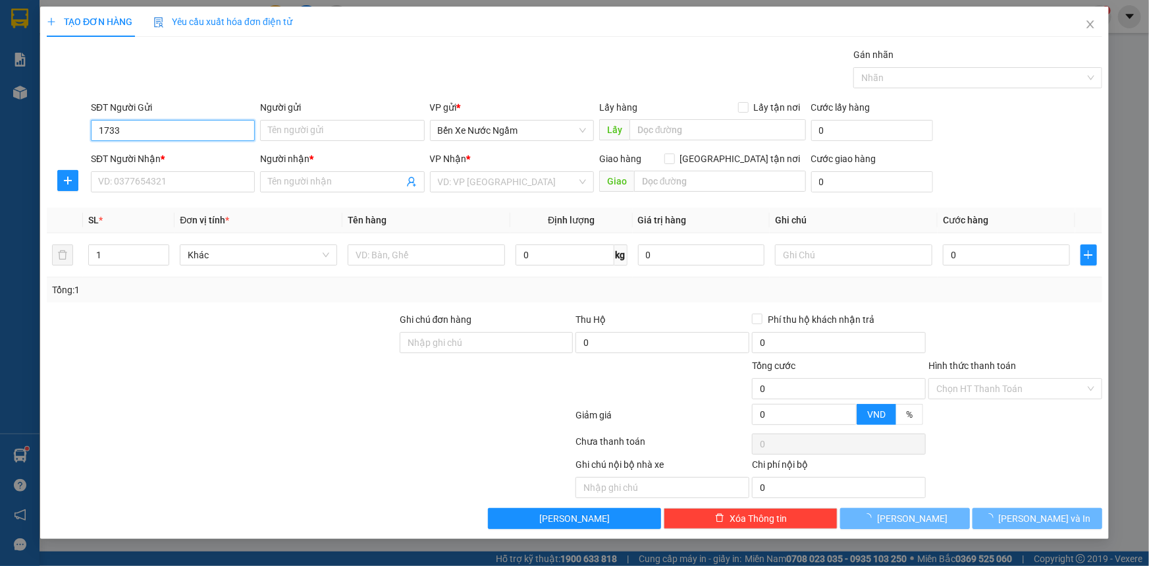
click at [210, 128] on input "1733" at bounding box center [173, 130] width 164 height 21
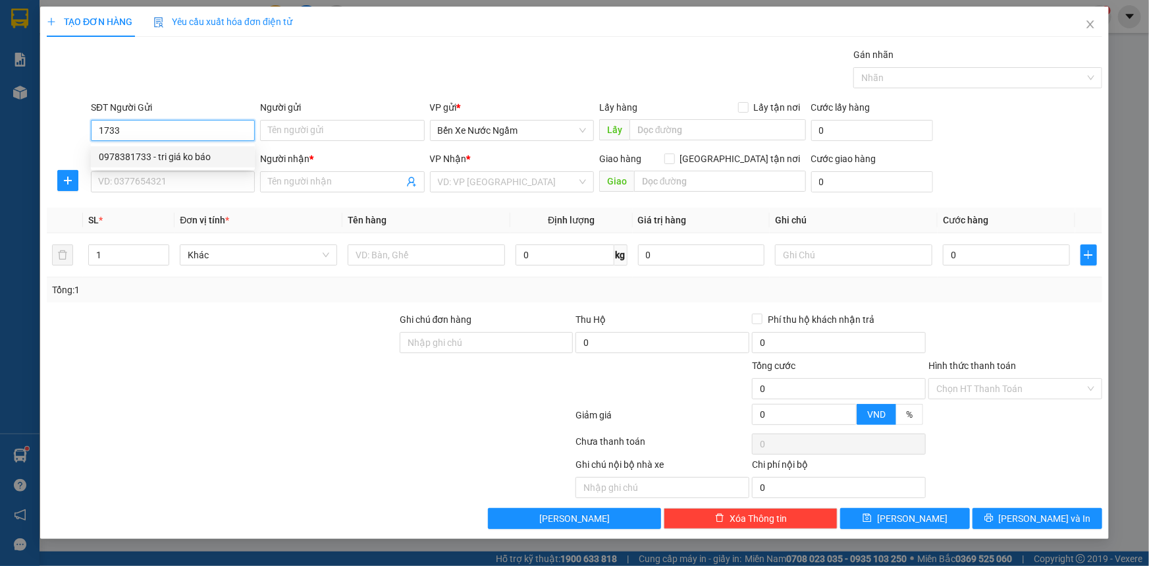
click at [167, 157] on div "0978381733 - tri giá ko báo" at bounding box center [173, 156] width 148 height 14
type input "0978381733"
type input "tri giá ko báo"
type input "0978381733"
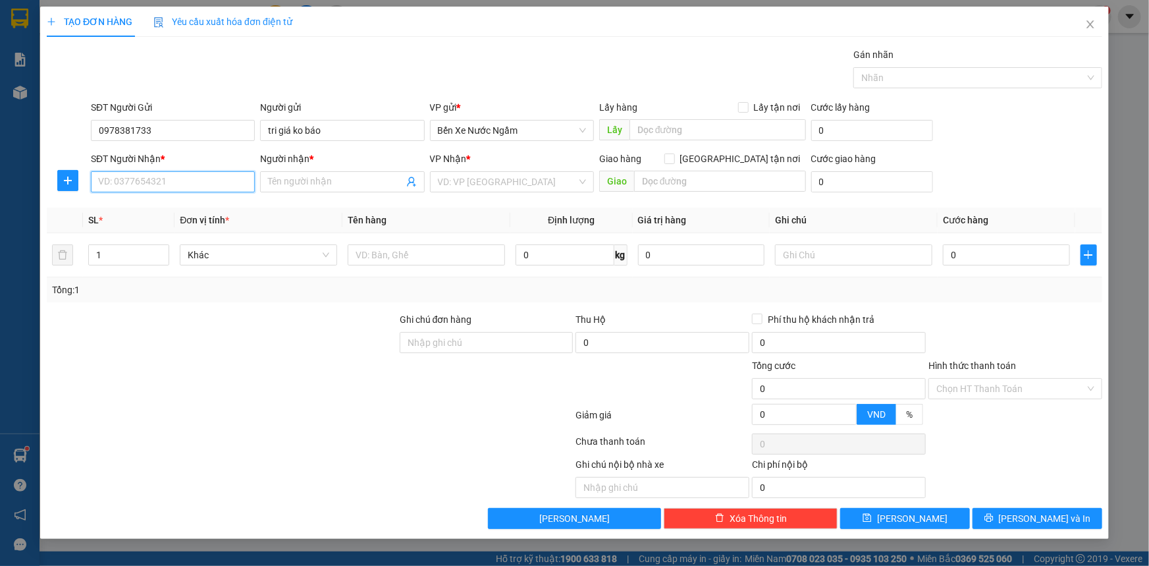
click at [151, 181] on input "SĐT Người Nhận *" at bounding box center [173, 181] width 164 height 21
click at [167, 234] on div "0904917588 - phượng" at bounding box center [173, 229] width 148 height 14
type input "0904917588"
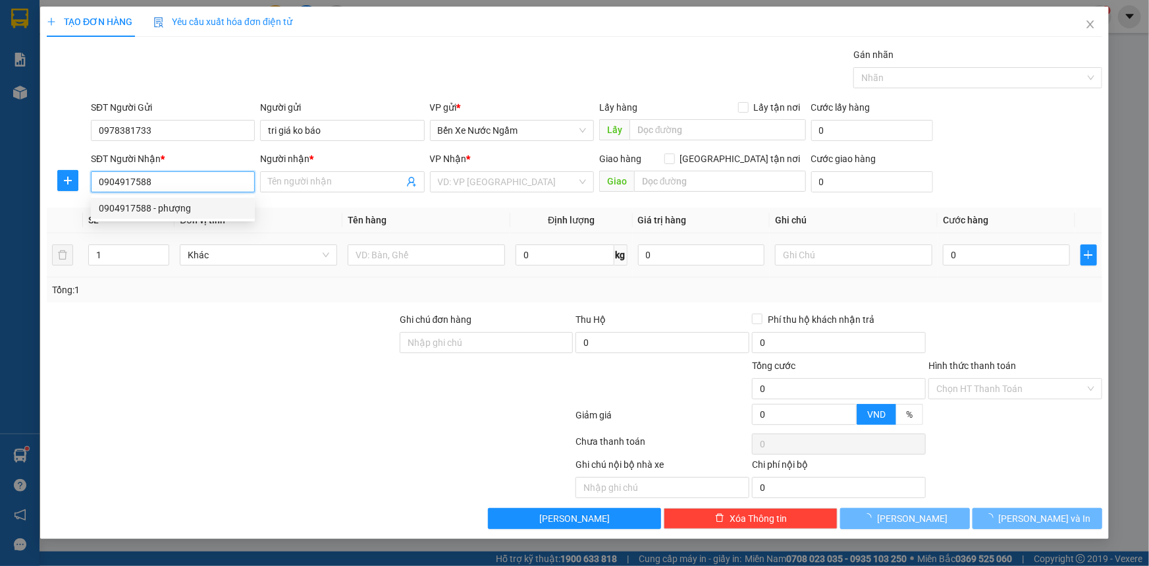
type input "phượng"
type input "c lộc"
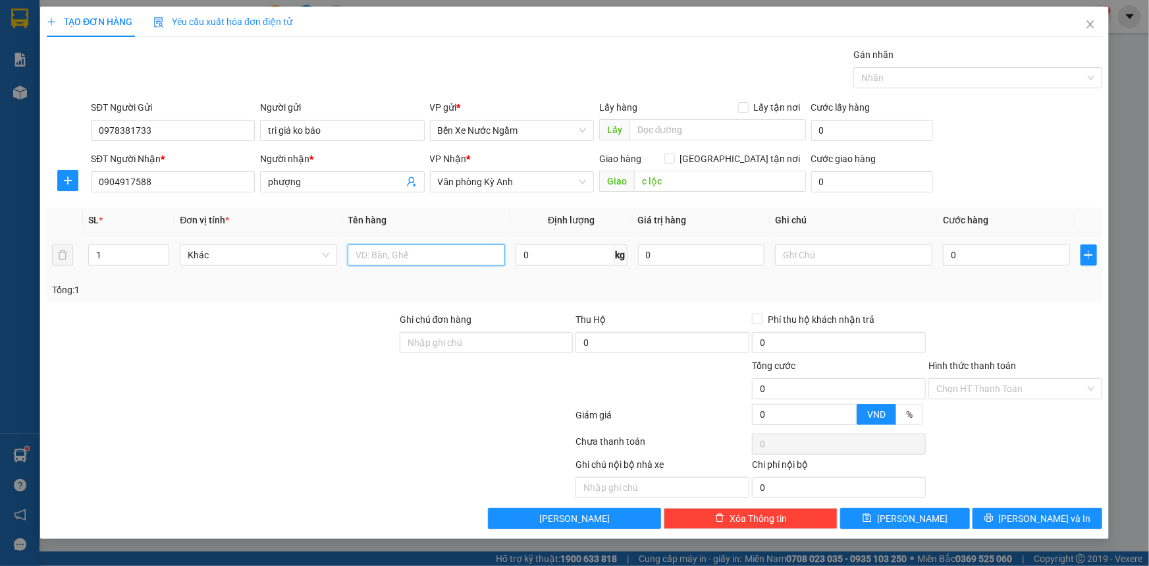
click at [369, 252] on input "text" at bounding box center [426, 254] width 157 height 21
click at [398, 250] on input "text" at bounding box center [426, 254] width 157 height 21
type input "1 bao"
click at [999, 251] on input "0" at bounding box center [1006, 254] width 127 height 21
type input "1"
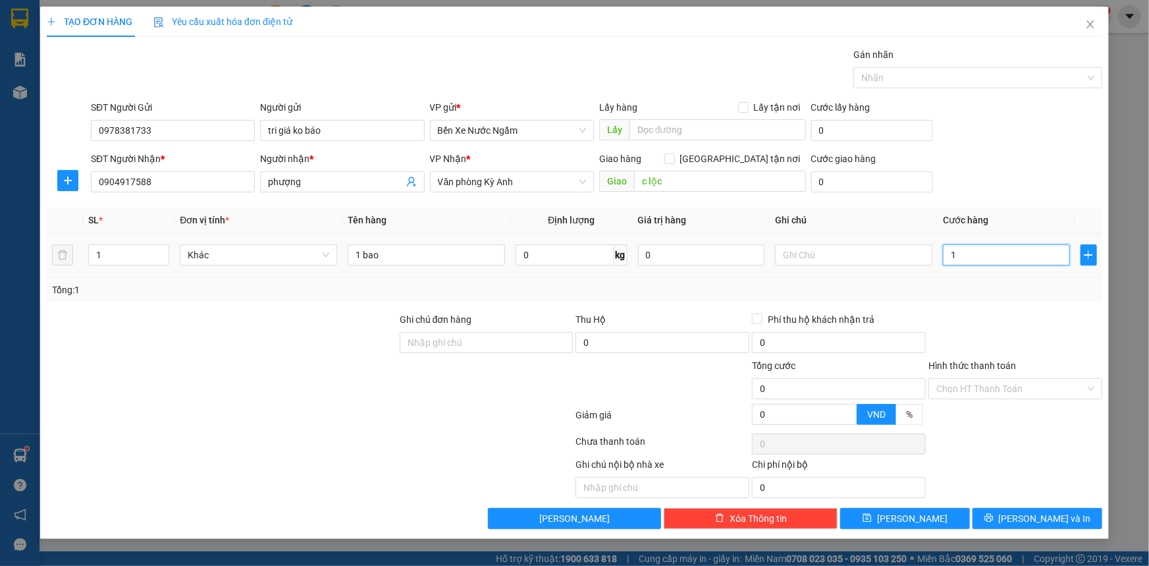
type input "1"
type input "10"
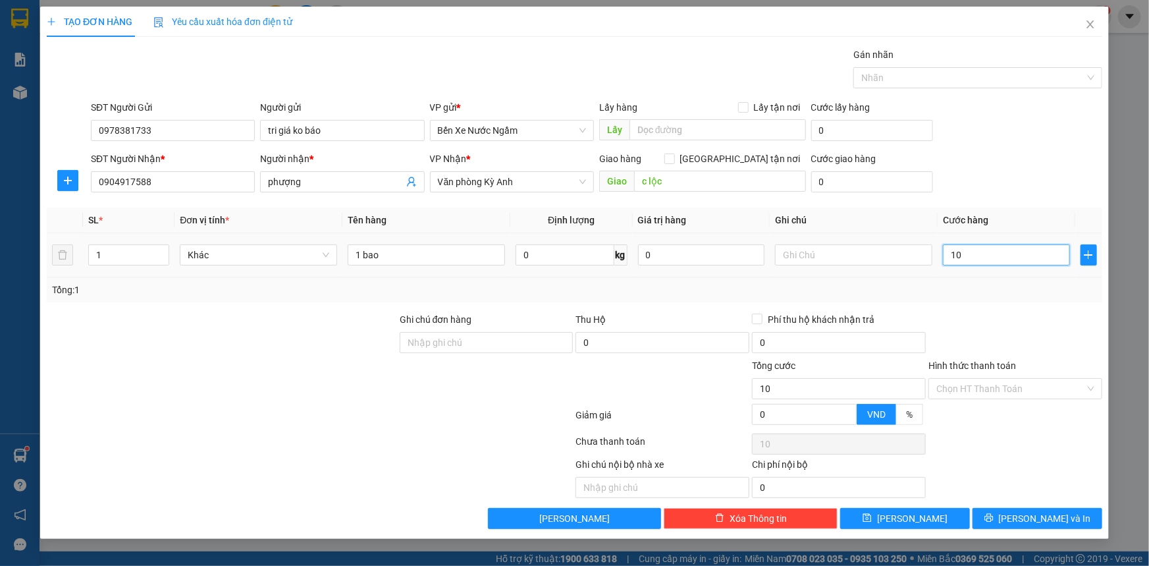
type input "100"
type input "1.000"
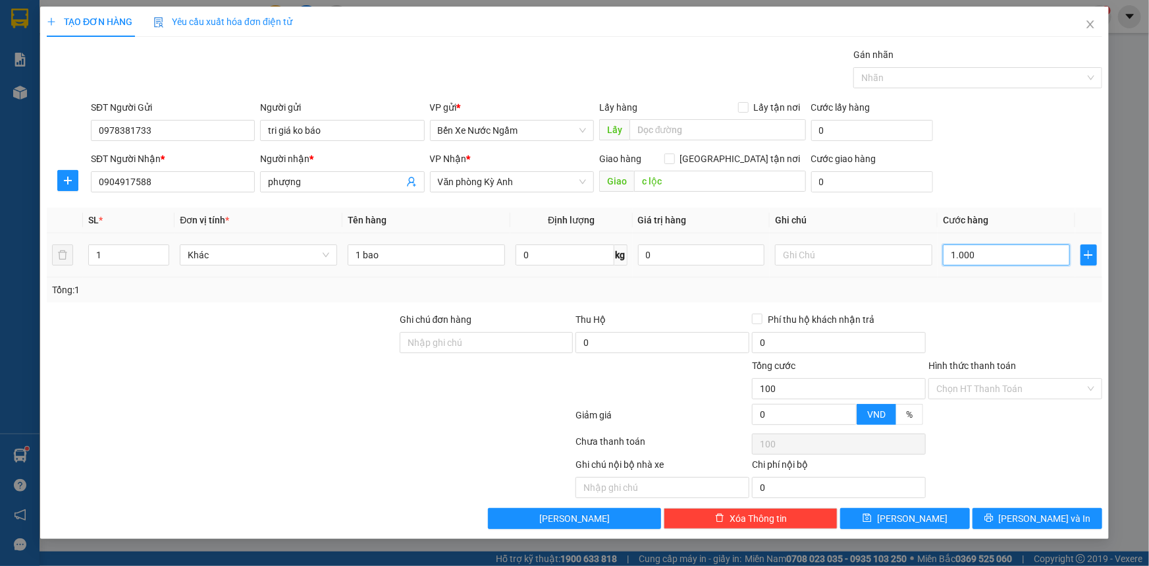
type input "1.000"
type input "10.000"
type input "100.000"
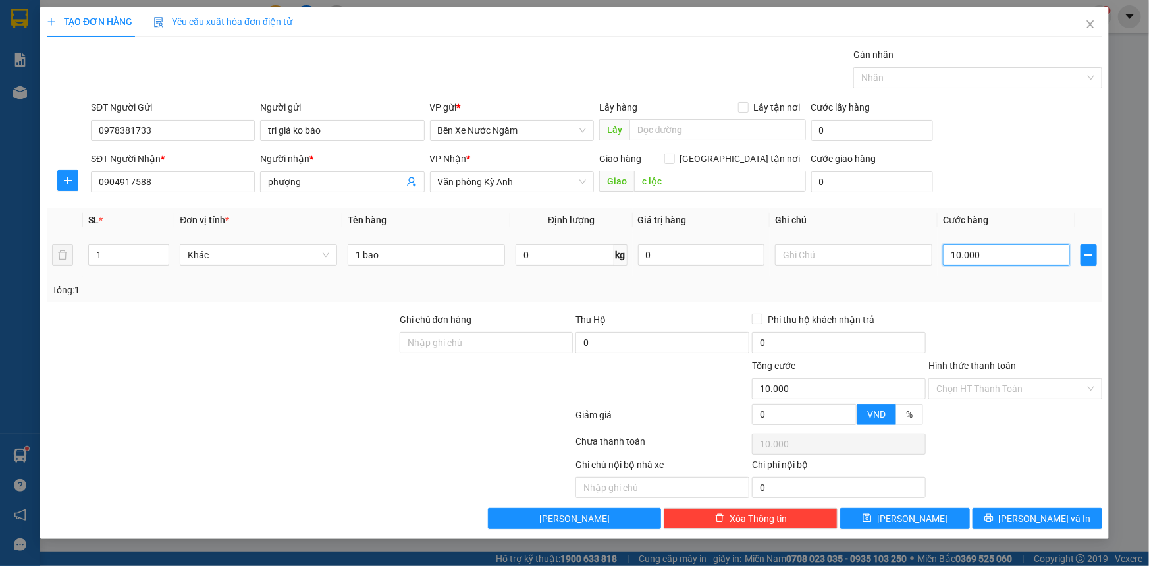
type input "100.000"
click at [1011, 526] on button "[PERSON_NAME] và In" at bounding box center [1038, 518] width 130 height 21
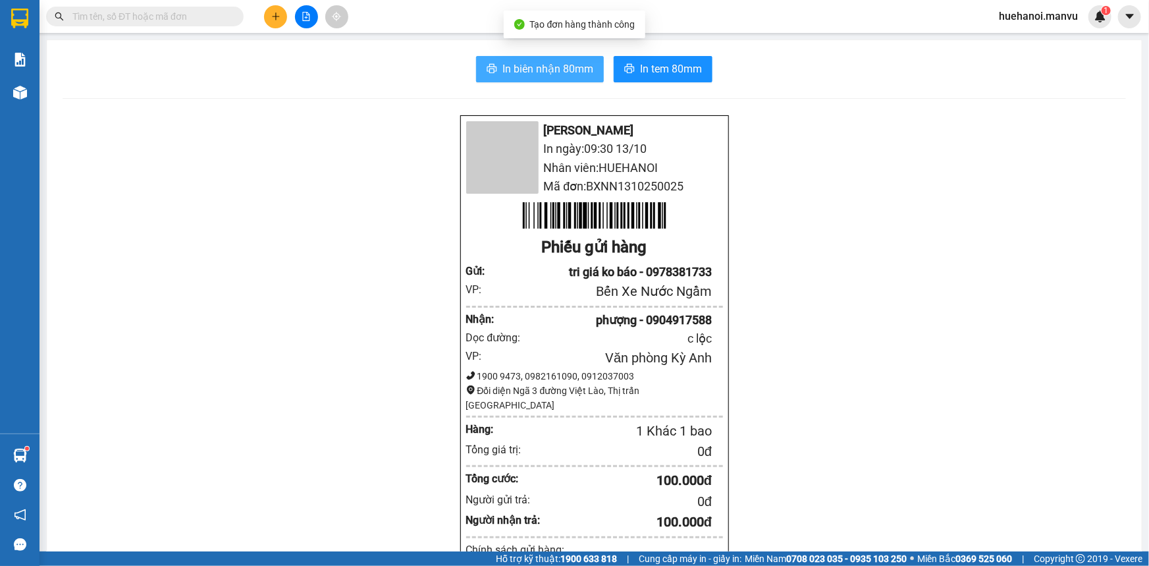
click at [561, 68] on span "In biên nhận 80mm" at bounding box center [547, 69] width 91 height 16
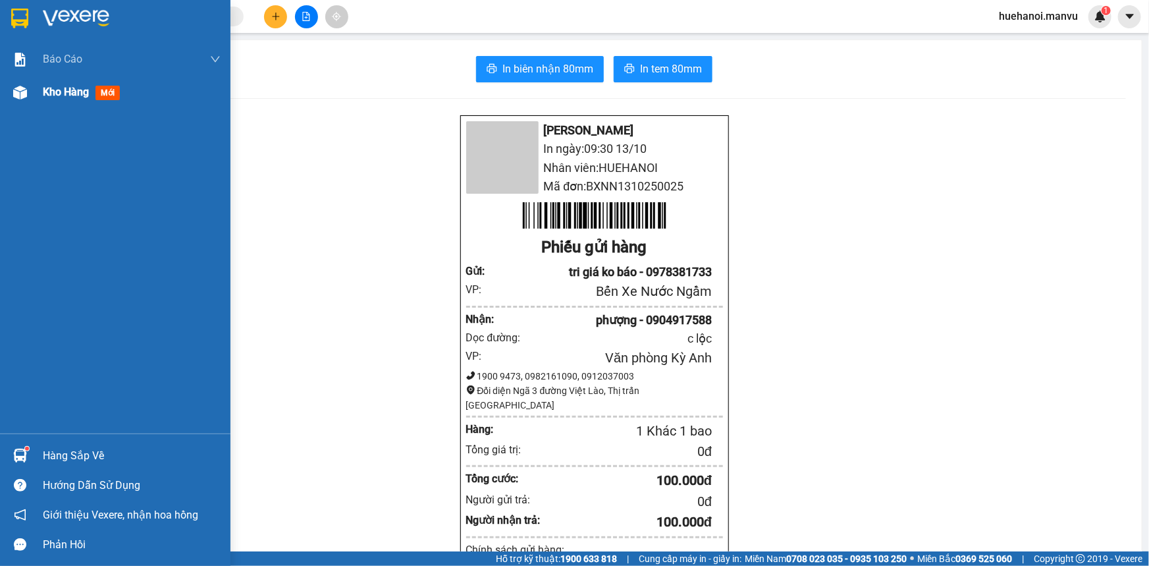
click at [62, 87] on span "Kho hàng" at bounding box center [66, 92] width 46 height 13
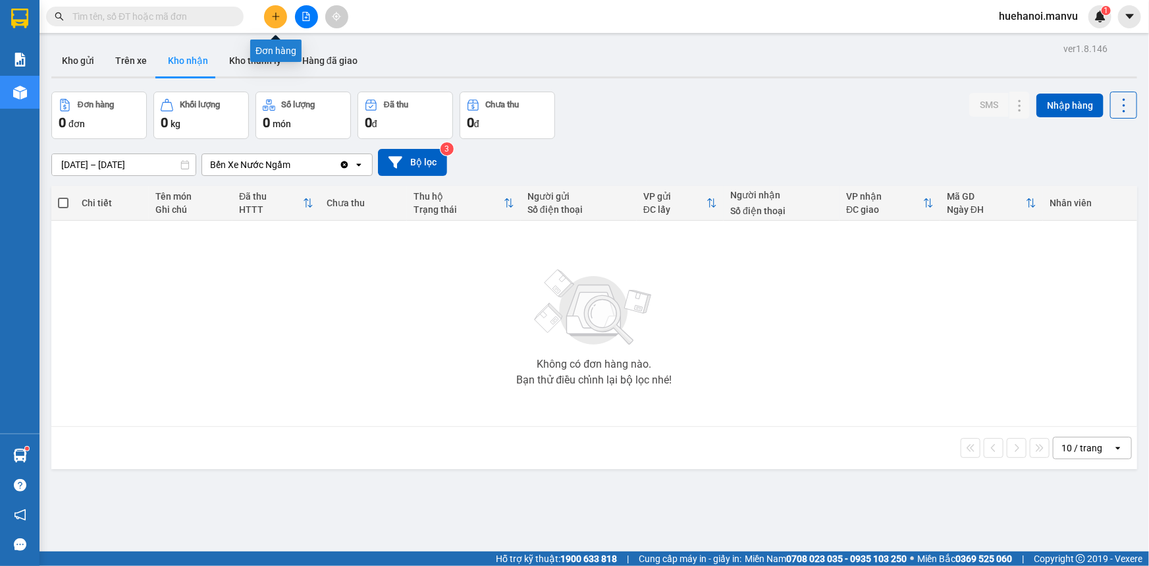
click at [279, 18] on icon "plus" at bounding box center [275, 16] width 9 height 9
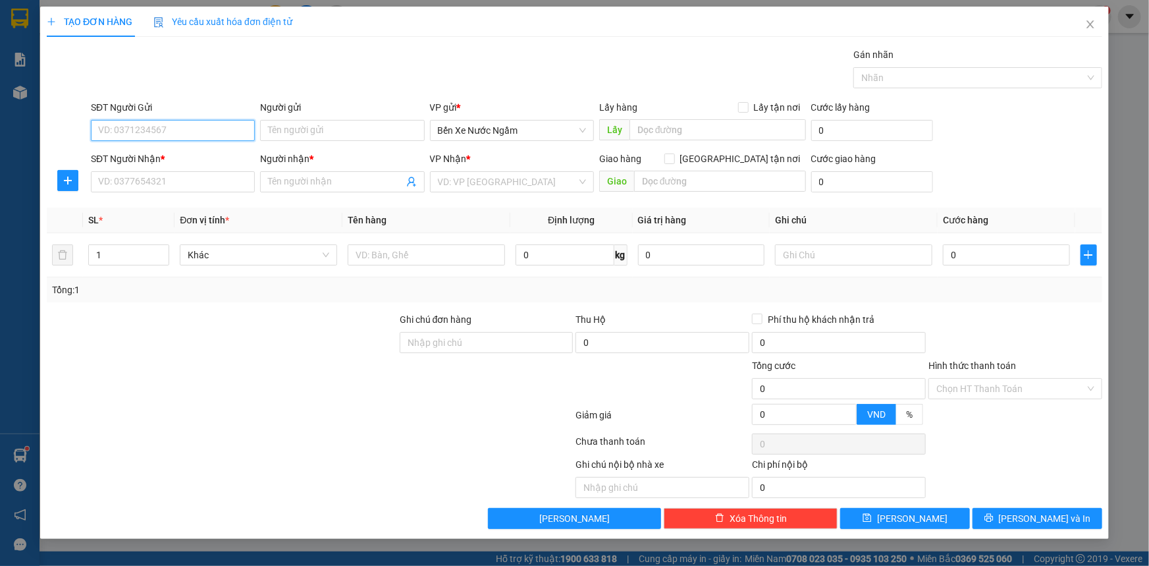
click at [207, 140] on input "SĐT Người Gửi" at bounding box center [173, 130] width 164 height 21
click at [391, 246] on input "text" at bounding box center [426, 254] width 157 height 21
type input "1 hôp"
click at [202, 129] on input "SĐT Người Gửi" at bounding box center [173, 130] width 164 height 21
type input "0327591980"
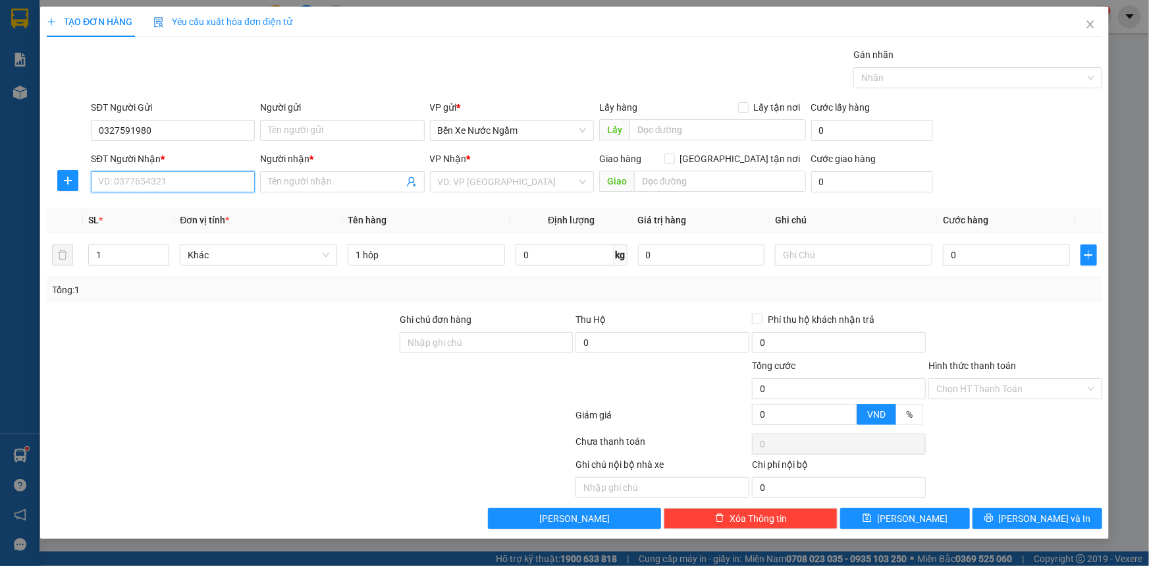
click at [187, 184] on input "SĐT Người Nhận *" at bounding box center [173, 181] width 164 height 21
type input "0964729686"
click at [132, 210] on div "0964729686 - kt" at bounding box center [173, 208] width 148 height 14
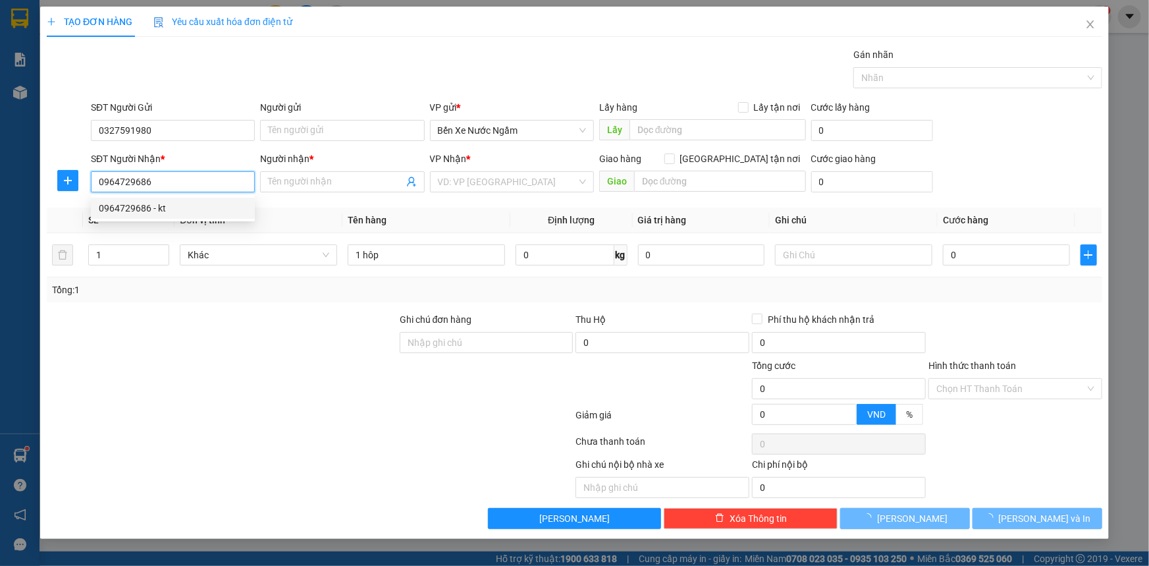
type input "kt"
type input "ka"
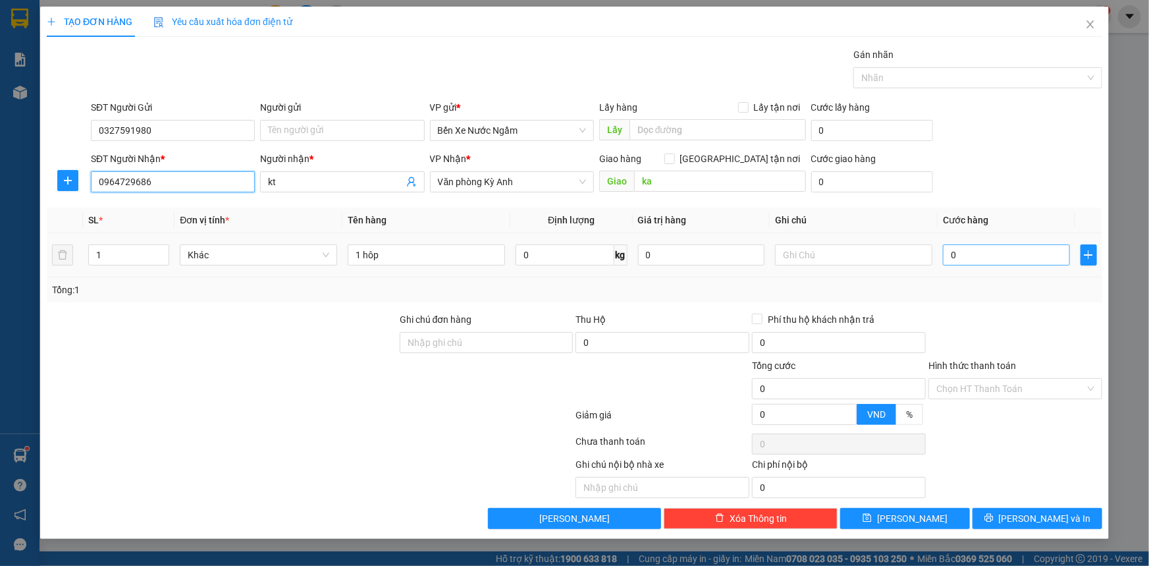
type input "0964729686"
click at [975, 258] on input "0" at bounding box center [1006, 254] width 127 height 21
type input "5"
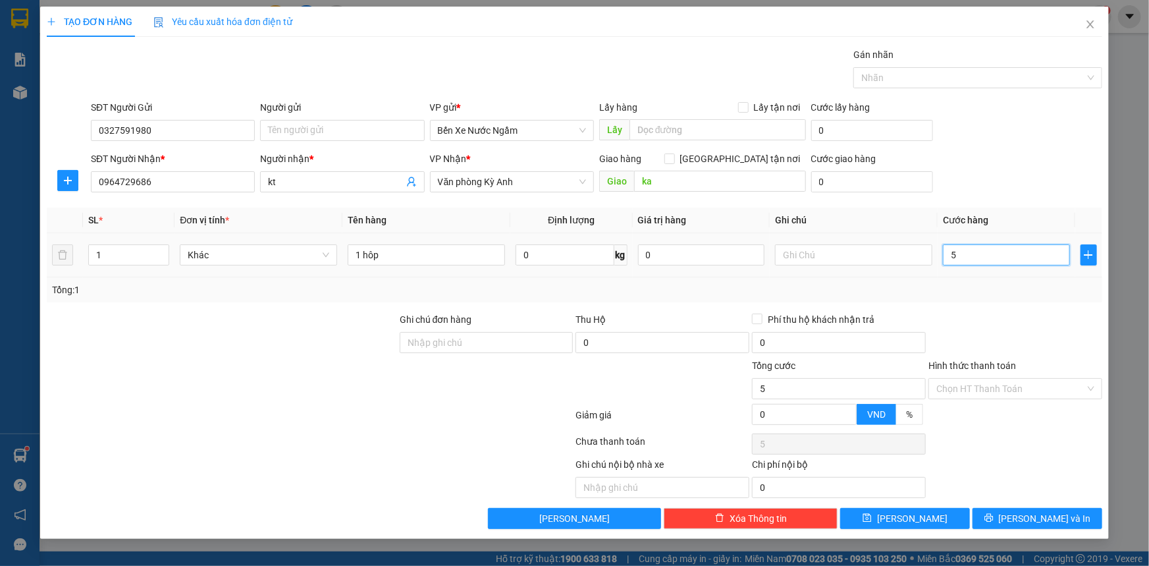
type input "50"
type input "500"
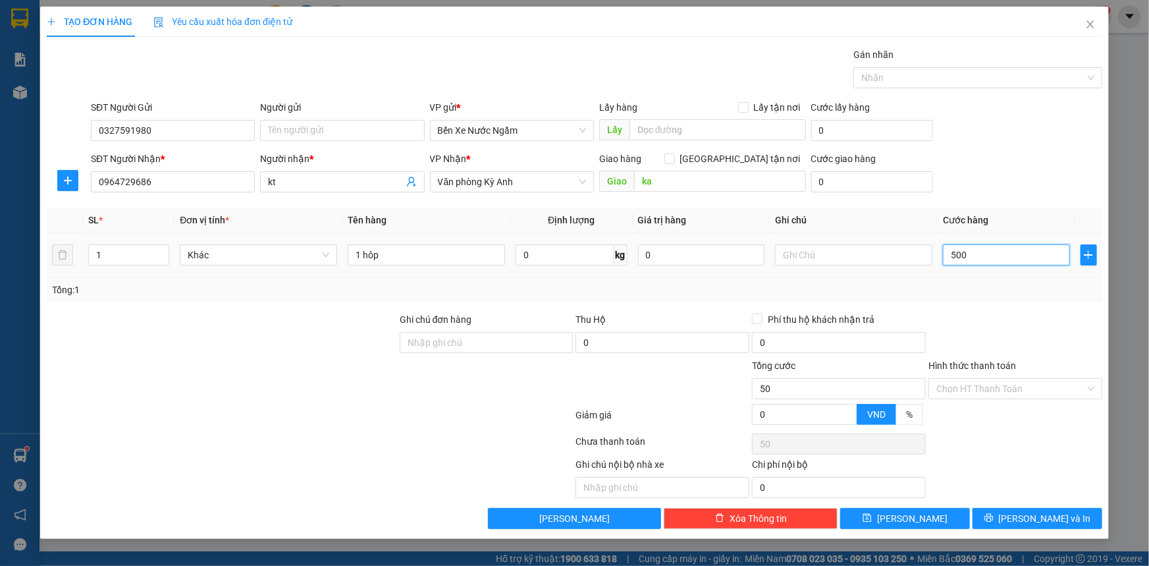
type input "500"
type input "5.000"
type input "50.000"
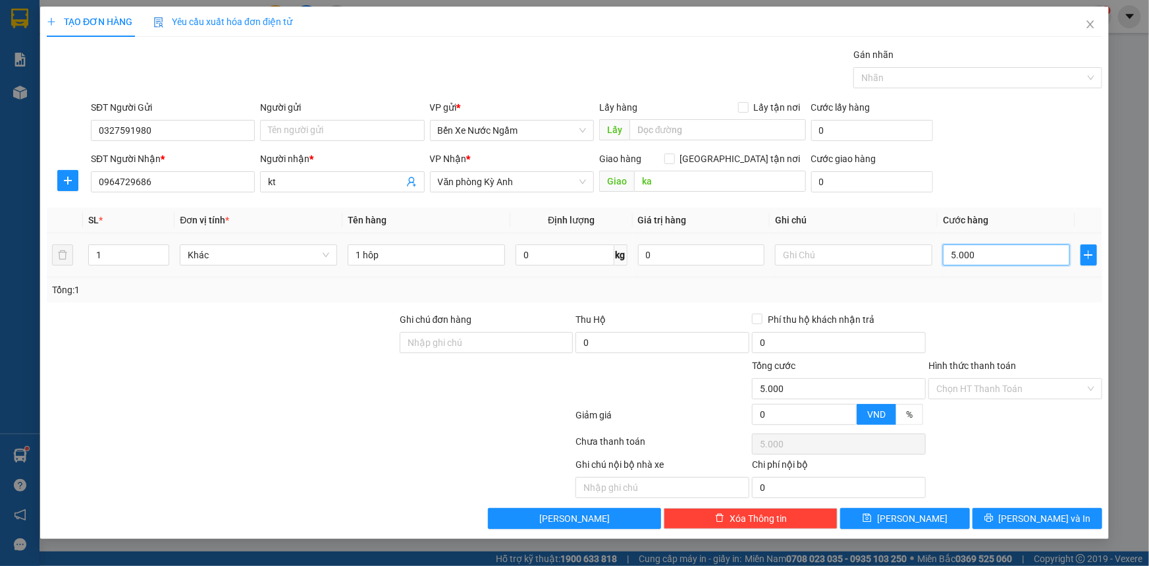
type input "50.000"
click at [403, 248] on input "1 hôp" at bounding box center [426, 254] width 157 height 21
type input "1 hôp pt"
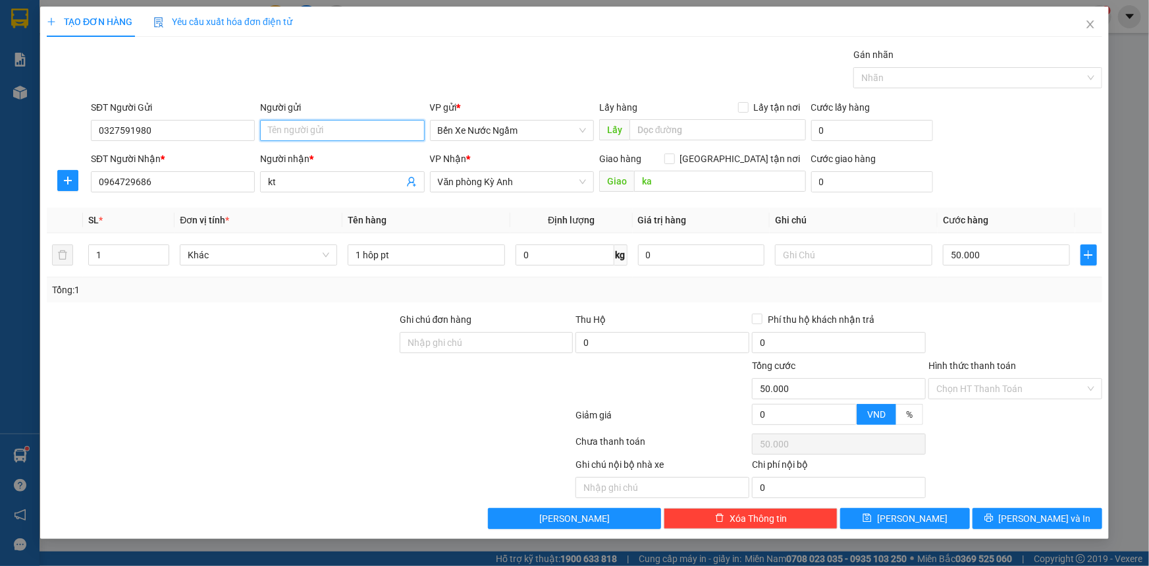
click at [304, 138] on input "Người gửi" at bounding box center [342, 130] width 164 height 21
type input "t"
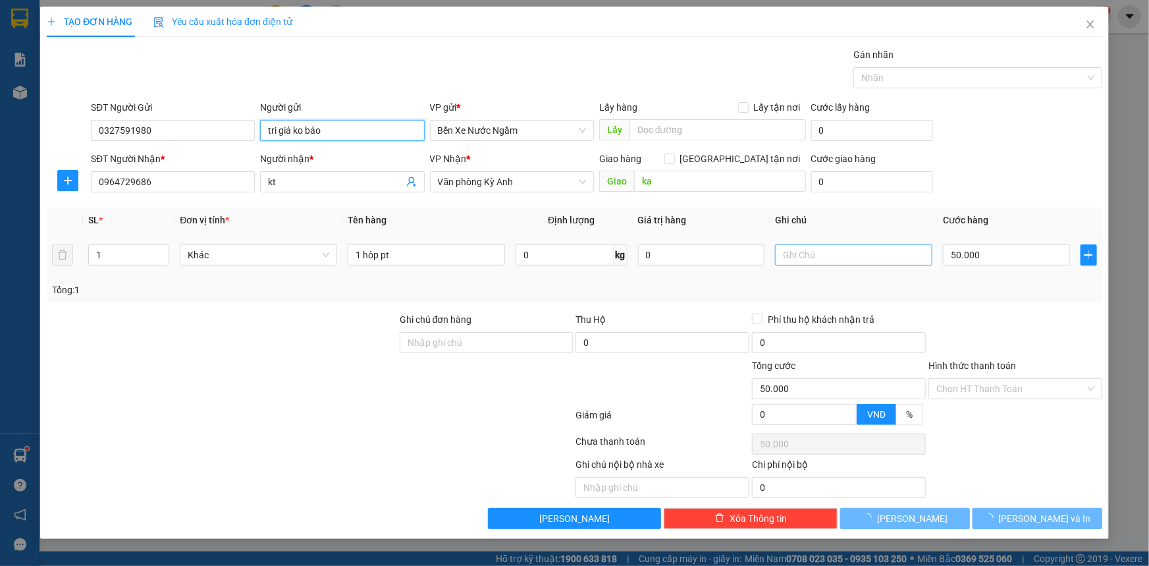
type input "tri giá ko báo"
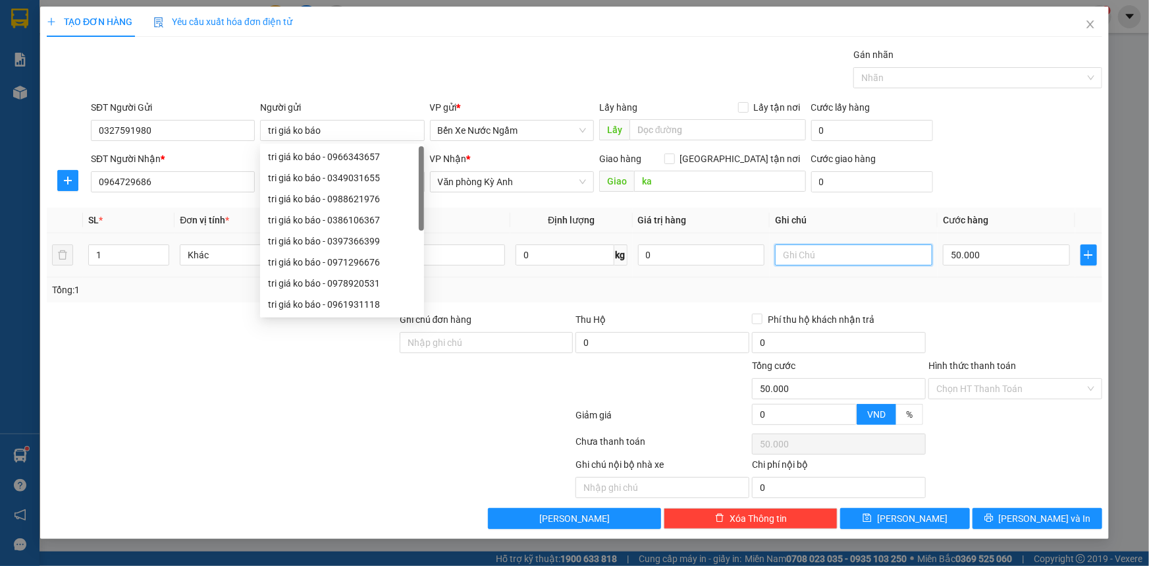
click at [808, 256] on input "text" at bounding box center [853, 254] width 157 height 21
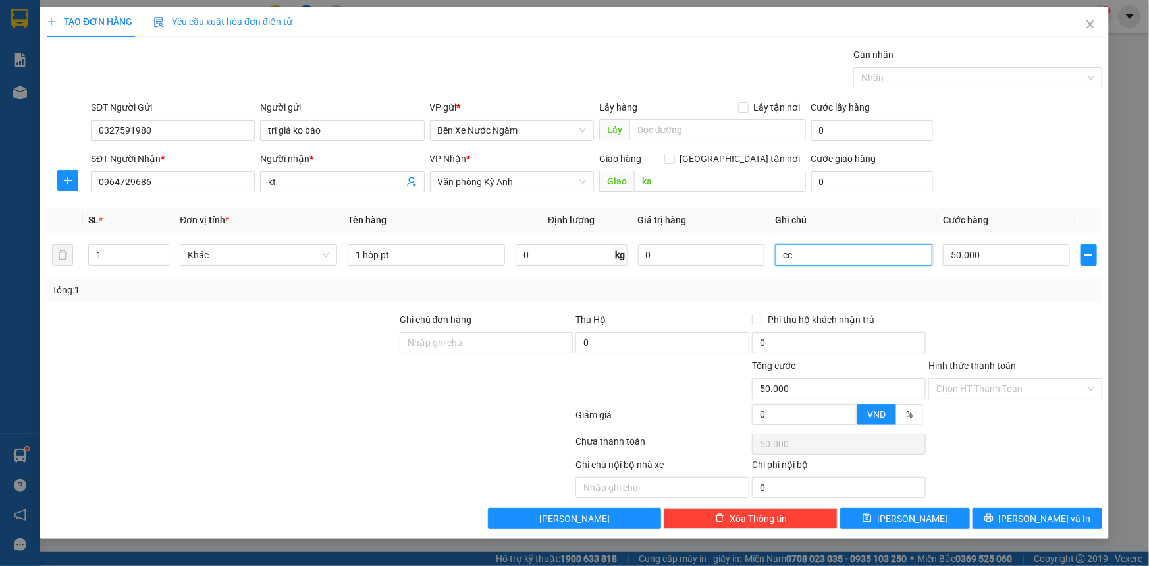
type input "cc"
click at [1008, 531] on div "TẠO ĐƠN HÀNG Yêu cầu xuất hóa đơn điện tử Transit Pickup Surcharge Ids Transit …" at bounding box center [574, 273] width 1069 height 532
click at [1006, 525] on button "[PERSON_NAME] và In" at bounding box center [1038, 518] width 130 height 21
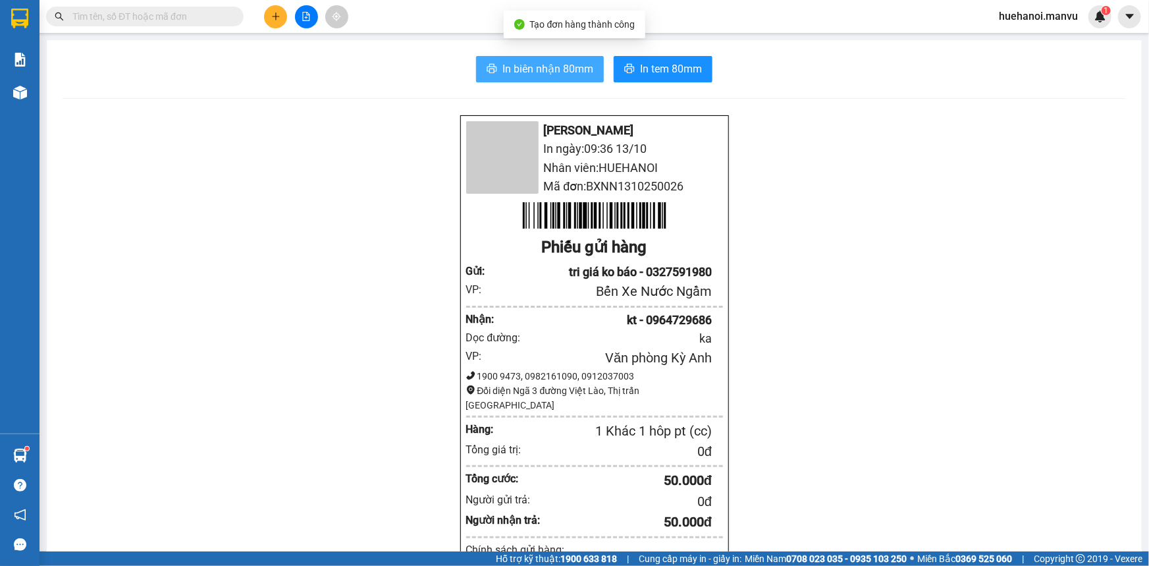
click at [529, 70] on span "In biên nhận 80mm" at bounding box center [547, 69] width 91 height 16
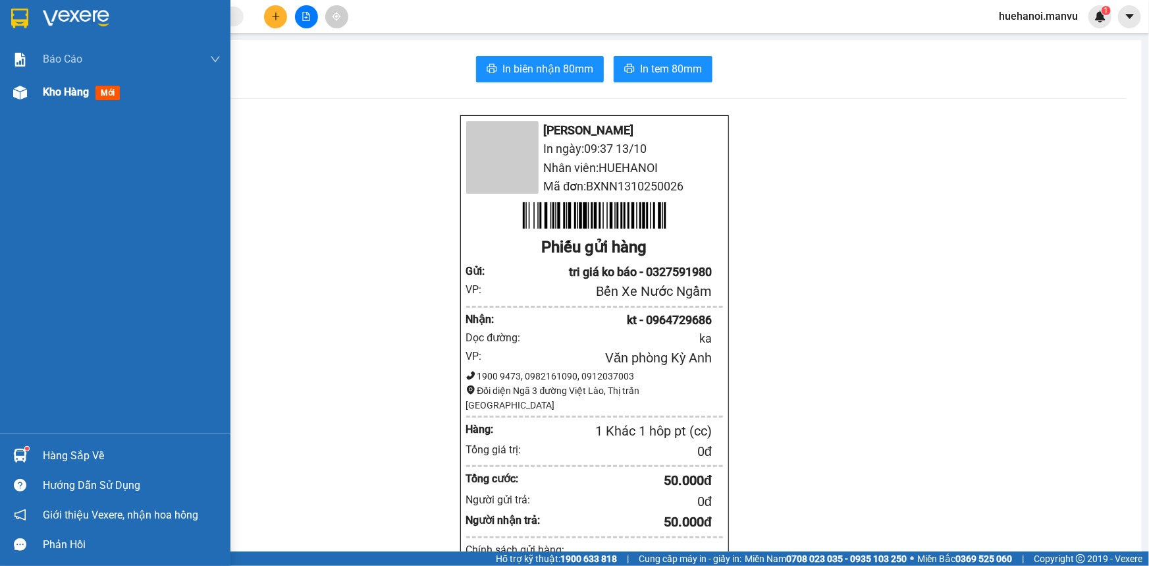
click at [57, 89] on span "Kho hàng" at bounding box center [66, 92] width 46 height 13
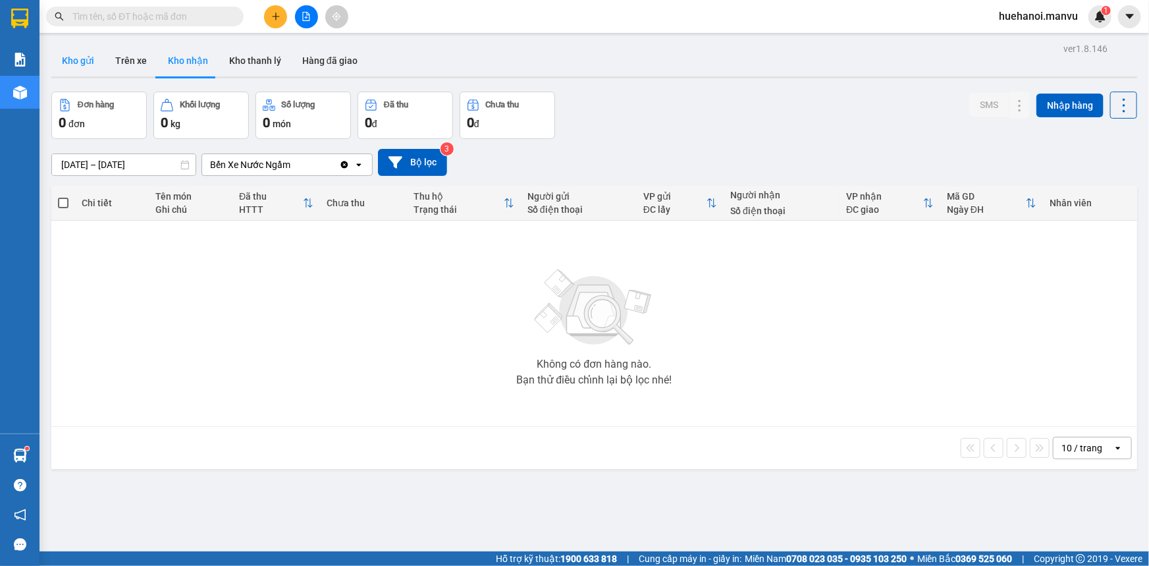
click at [80, 66] on button "Kho gửi" at bounding box center [77, 61] width 53 height 32
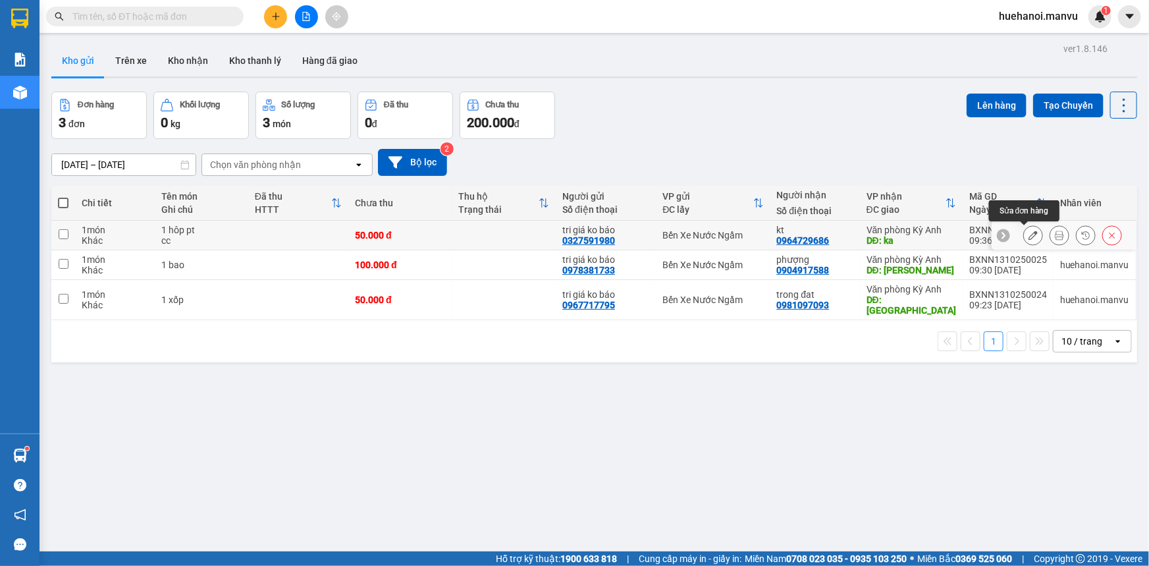
click at [1029, 237] on icon at bounding box center [1033, 235] width 9 height 9
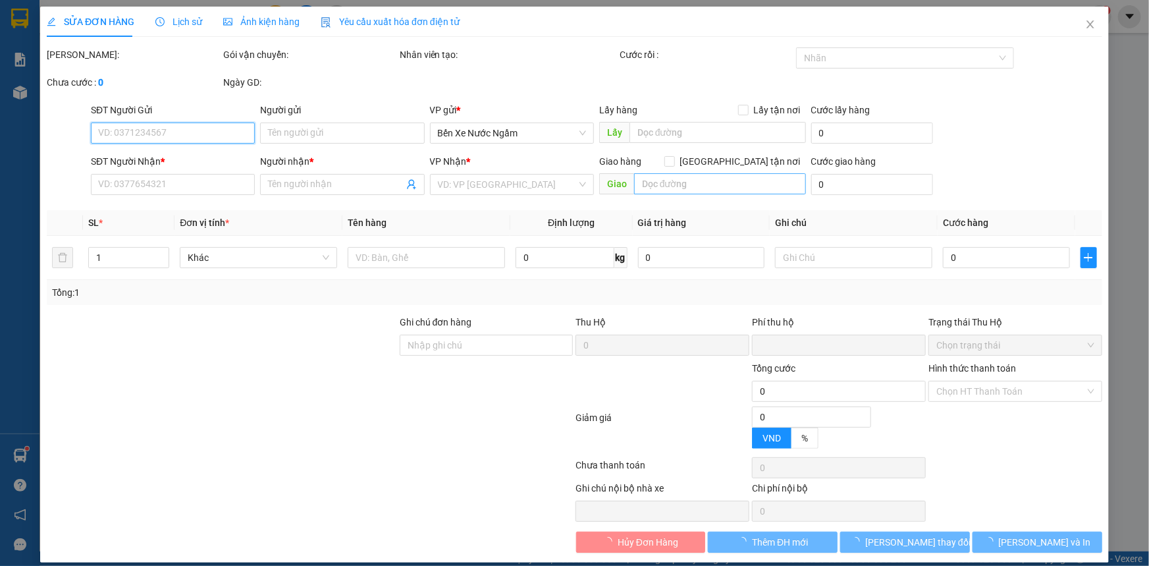
type input "0327591980"
type input "tri giá ko báo"
type input "0964729686"
type input "kt"
type input "ka"
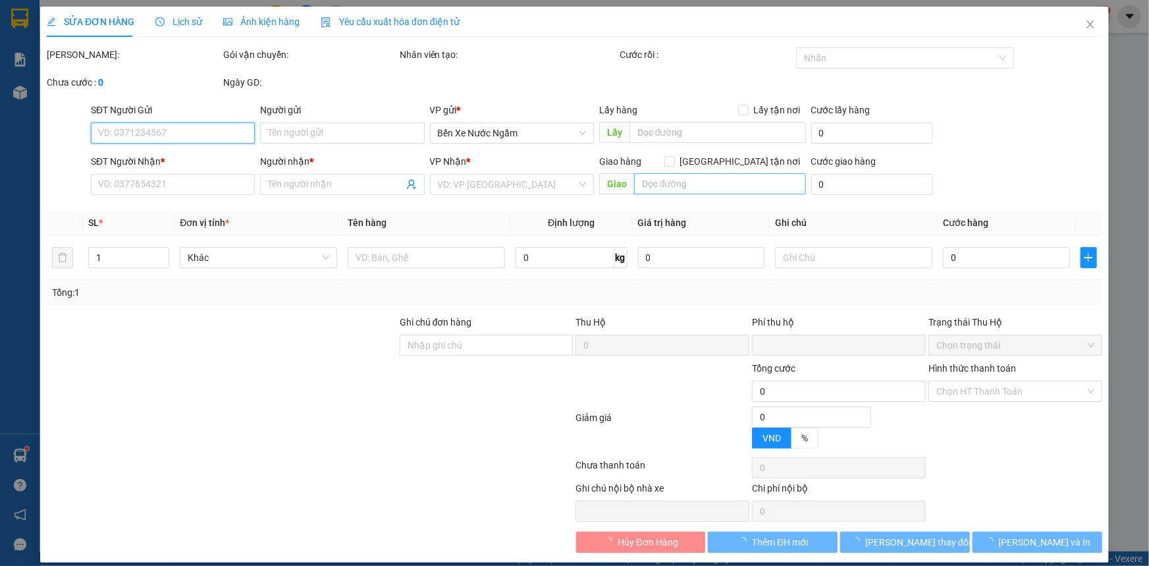
type input "0"
type input "50.000"
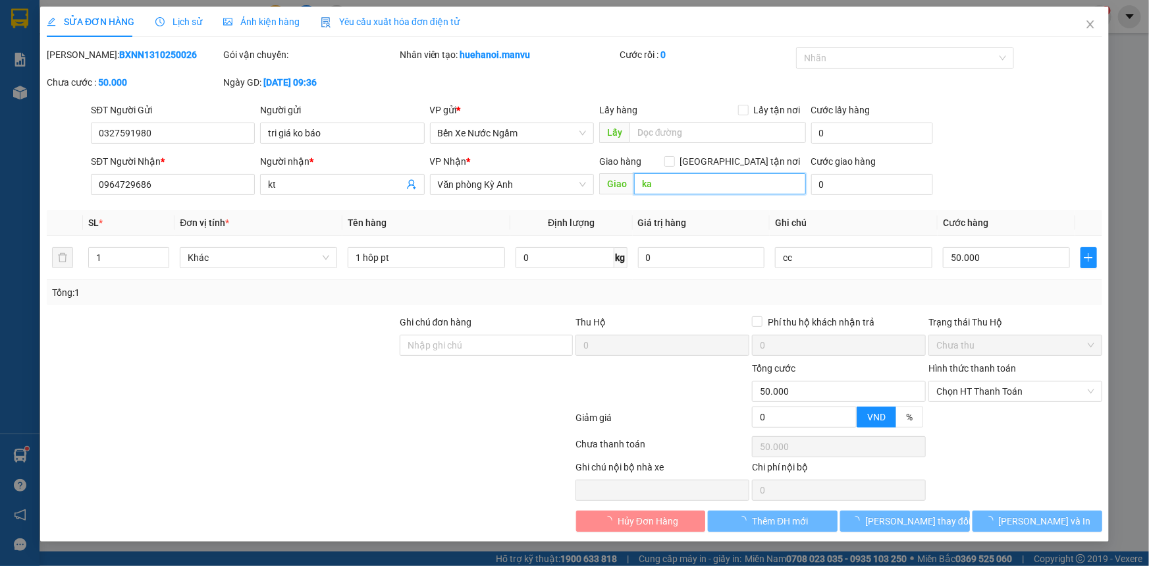
click at [705, 182] on input "ka" at bounding box center [720, 183] width 172 height 21
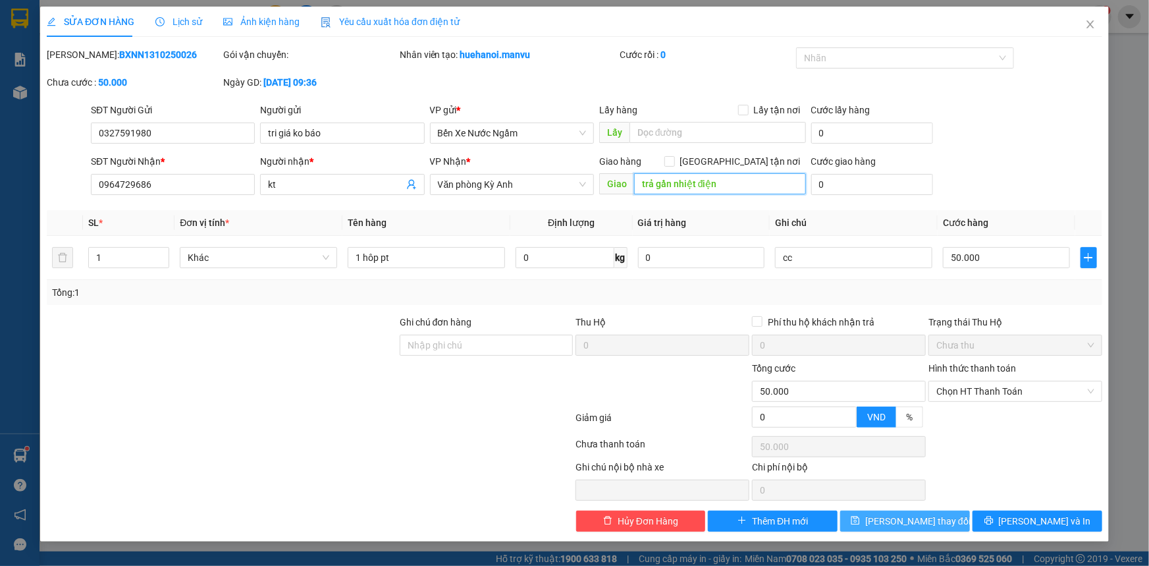
type input "trả gần nhiệt điện"
click at [950, 518] on button "[PERSON_NAME] thay đổi" at bounding box center [905, 520] width 130 height 21
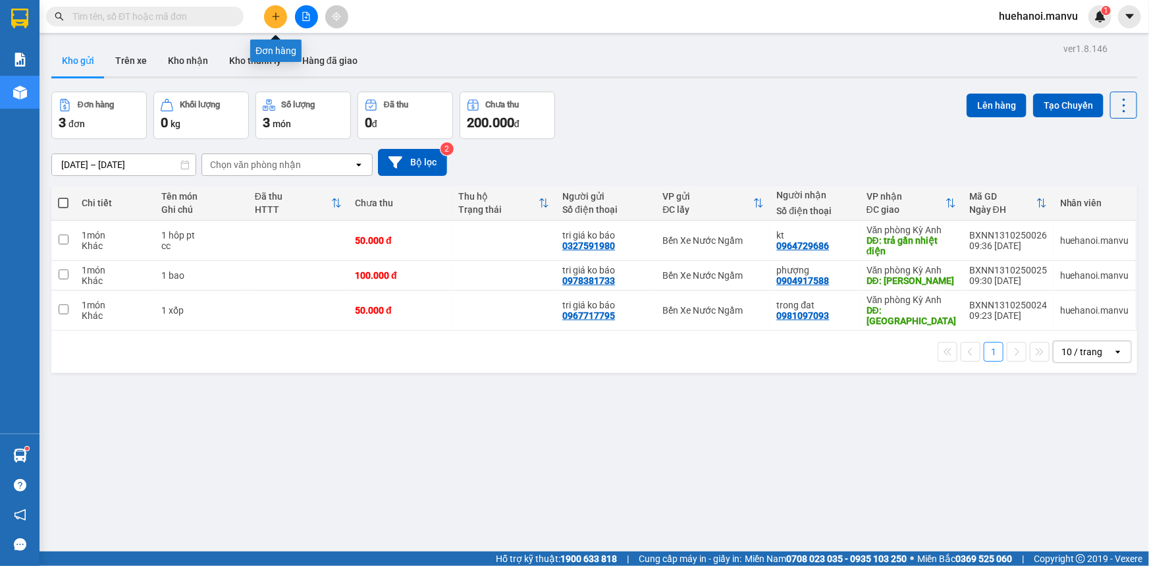
click at [279, 13] on icon "plus" at bounding box center [275, 16] width 9 height 9
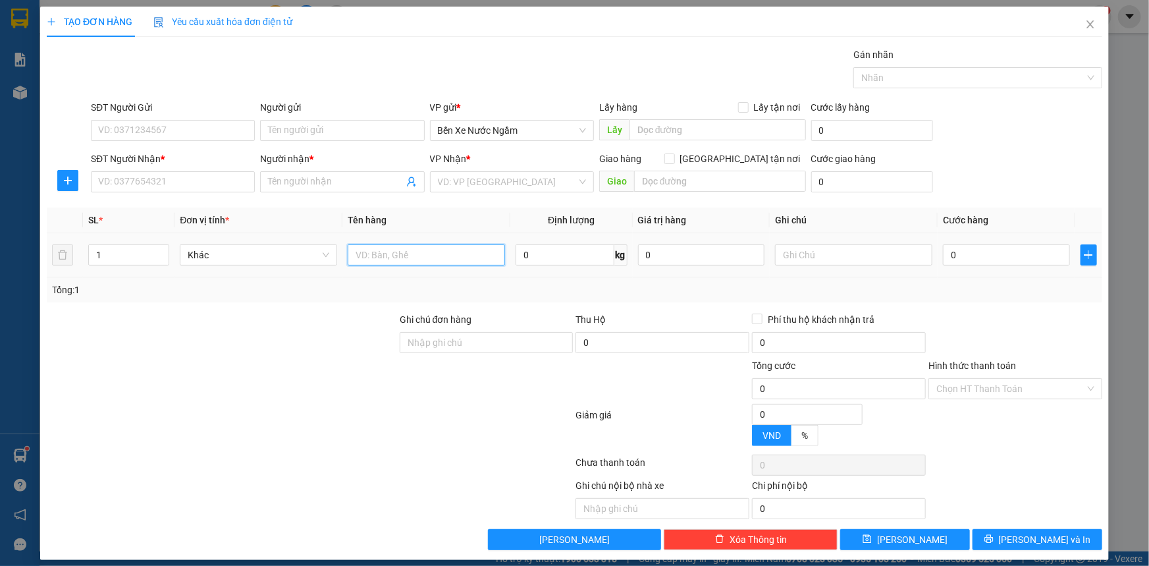
click at [442, 260] on input "text" at bounding box center [426, 254] width 157 height 21
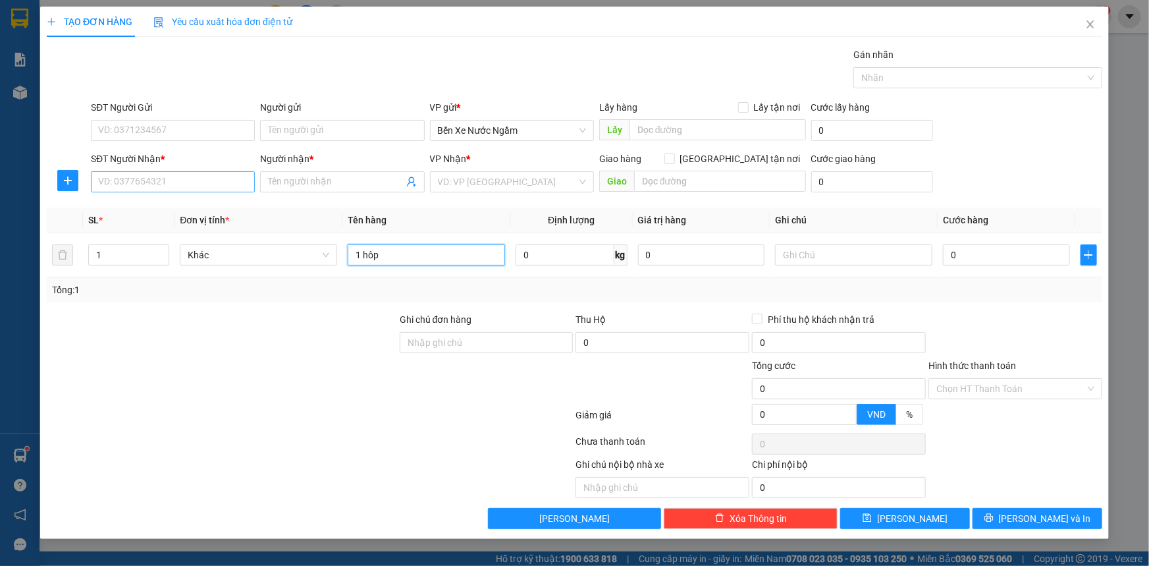
type input "1 hôp"
click at [175, 191] on input "SĐT Người Nhận *" at bounding box center [173, 181] width 164 height 21
type input "0817113685"
click at [356, 189] on span at bounding box center [342, 181] width 164 height 21
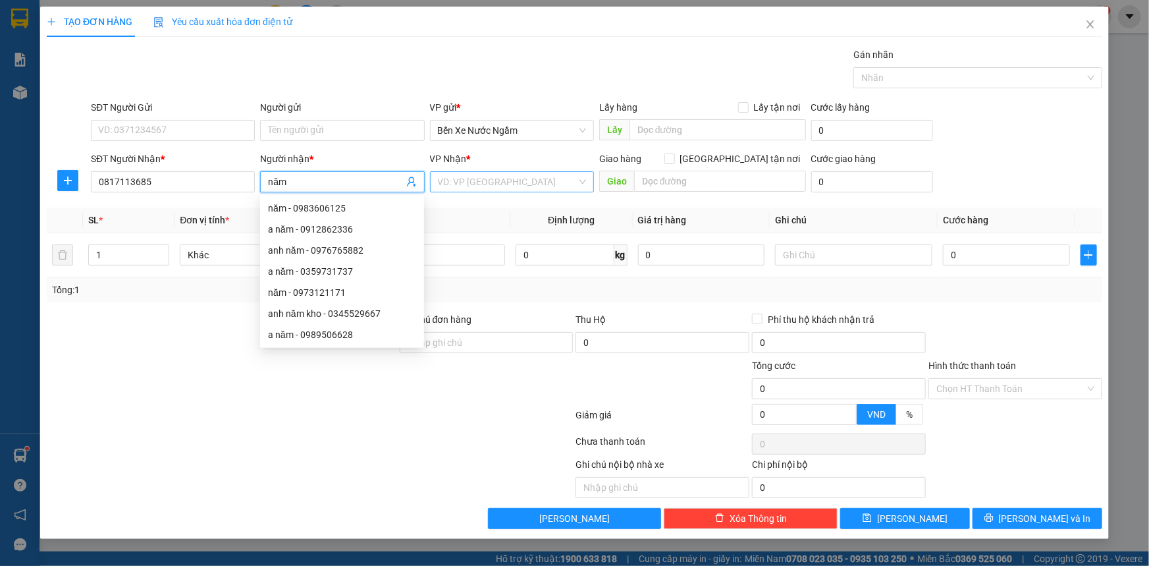
type input "năm"
click at [499, 181] on input "search" at bounding box center [507, 182] width 139 height 20
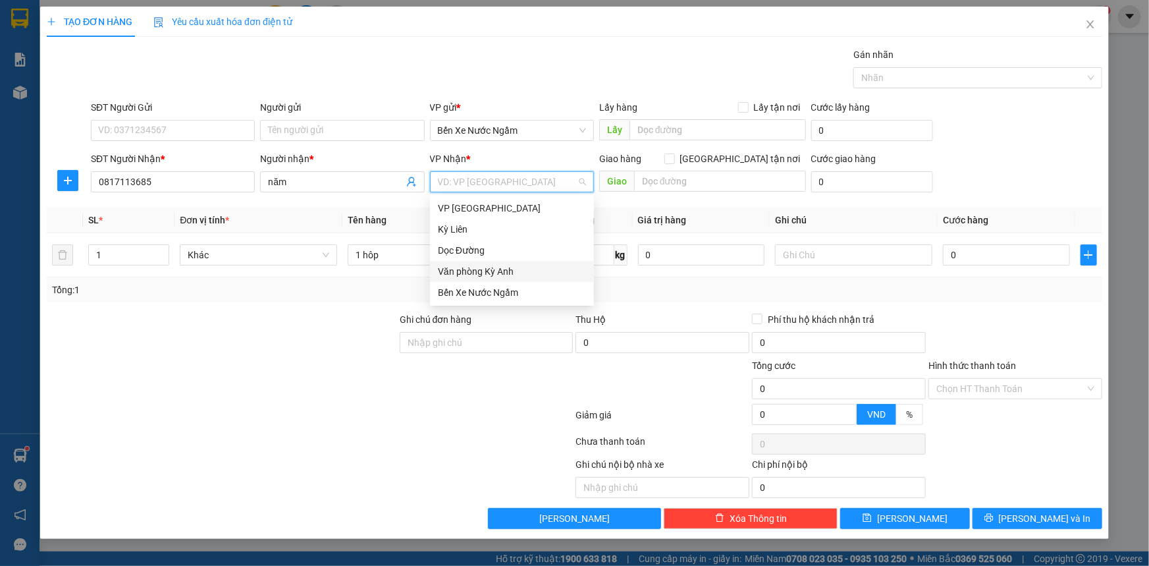
click at [512, 269] on div "Văn phòng Kỳ Anh" at bounding box center [512, 271] width 148 height 14
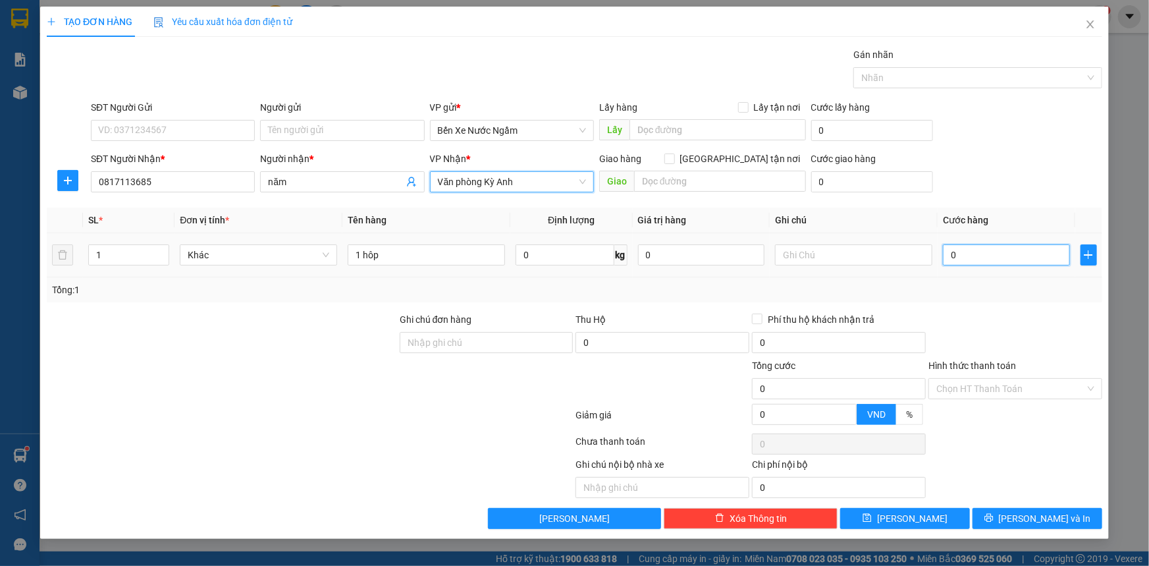
click at [998, 252] on input "0" at bounding box center [1006, 254] width 127 height 21
type input "5"
type input "50"
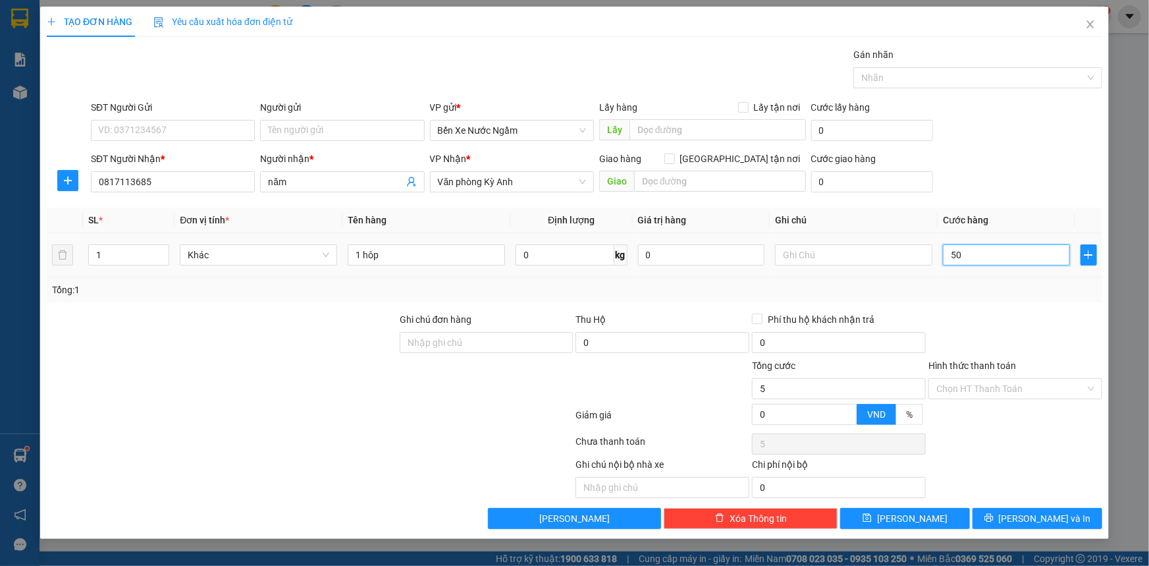
type input "50"
type input "500"
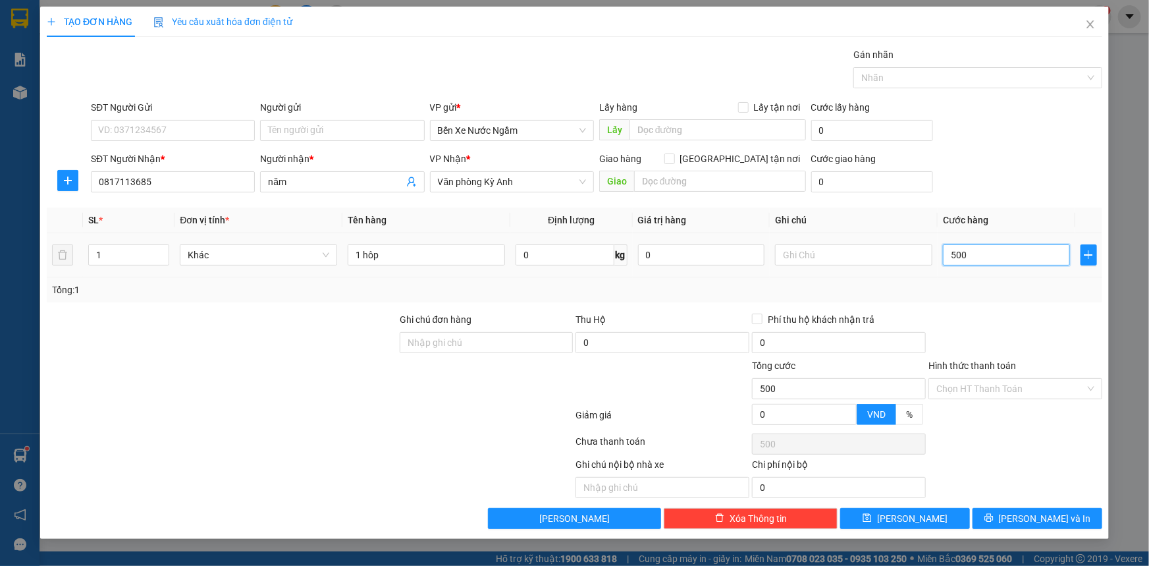
type input "5.000"
type input "50.000"
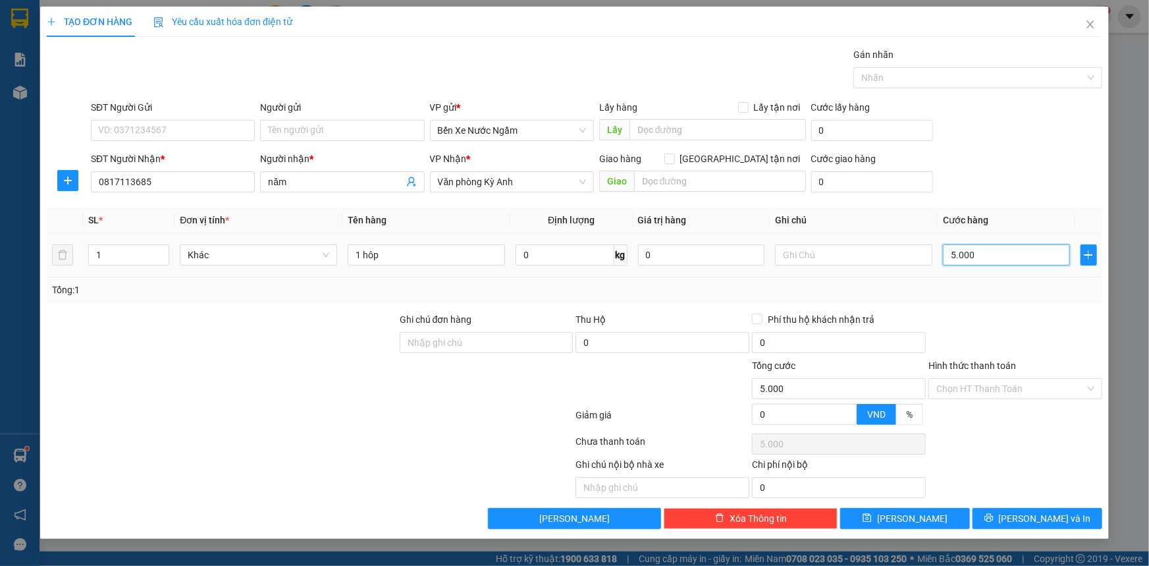
type input "50.000"
click at [112, 122] on input "SĐT Người Gửi" at bounding box center [173, 130] width 164 height 21
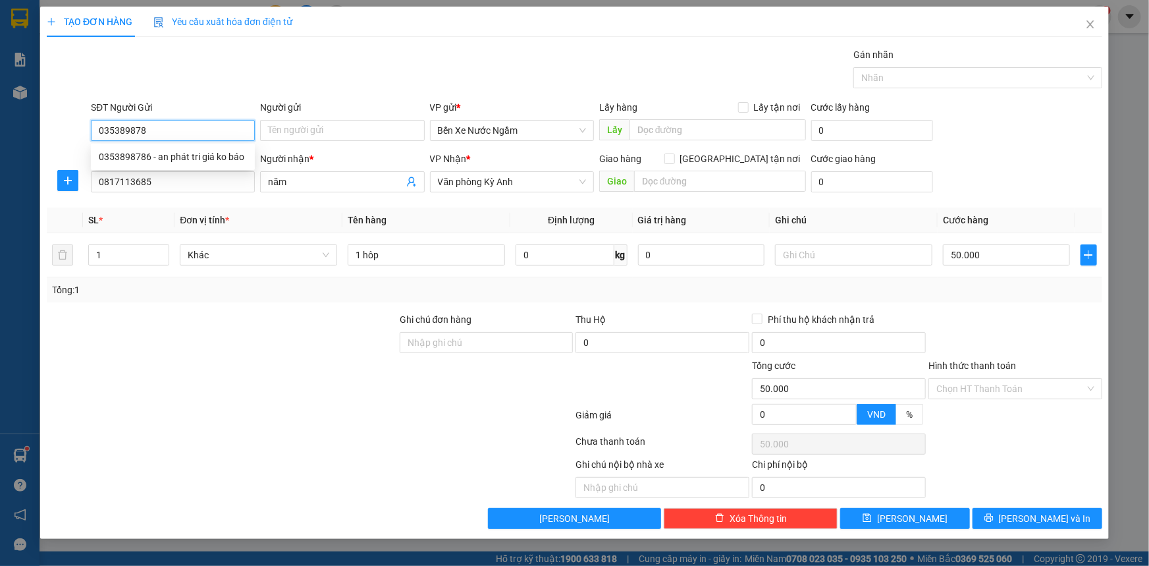
type input "0353898786"
click at [203, 149] on div "0353898786 - an phát tri giá ko báo" at bounding box center [173, 156] width 148 height 14
type input "an phát tri giá ko báo"
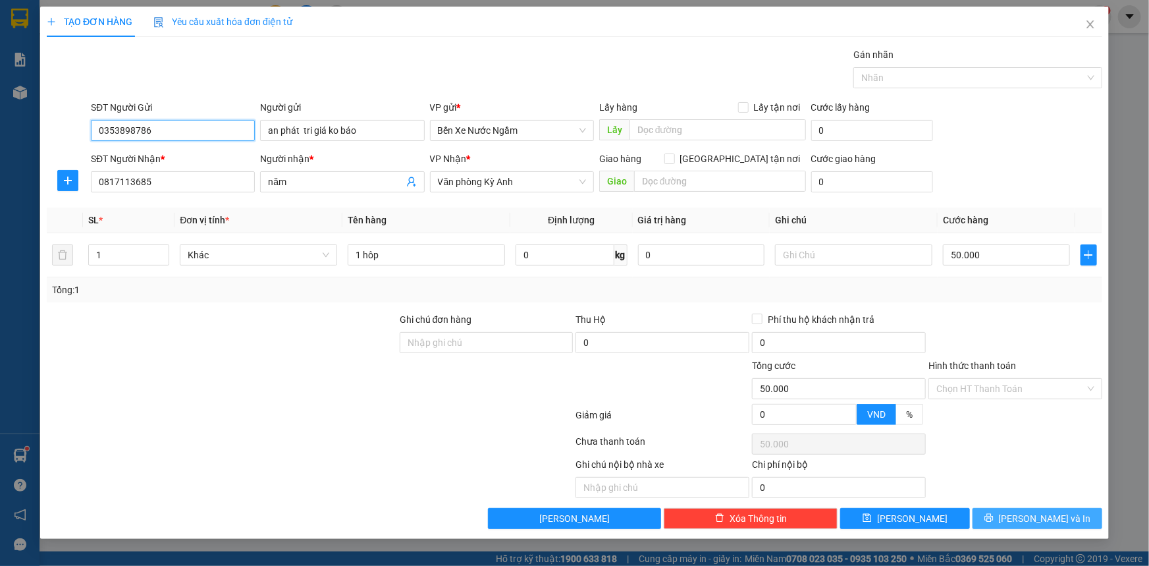
type input "0353898786"
click at [1009, 519] on button "[PERSON_NAME] và In" at bounding box center [1038, 518] width 130 height 21
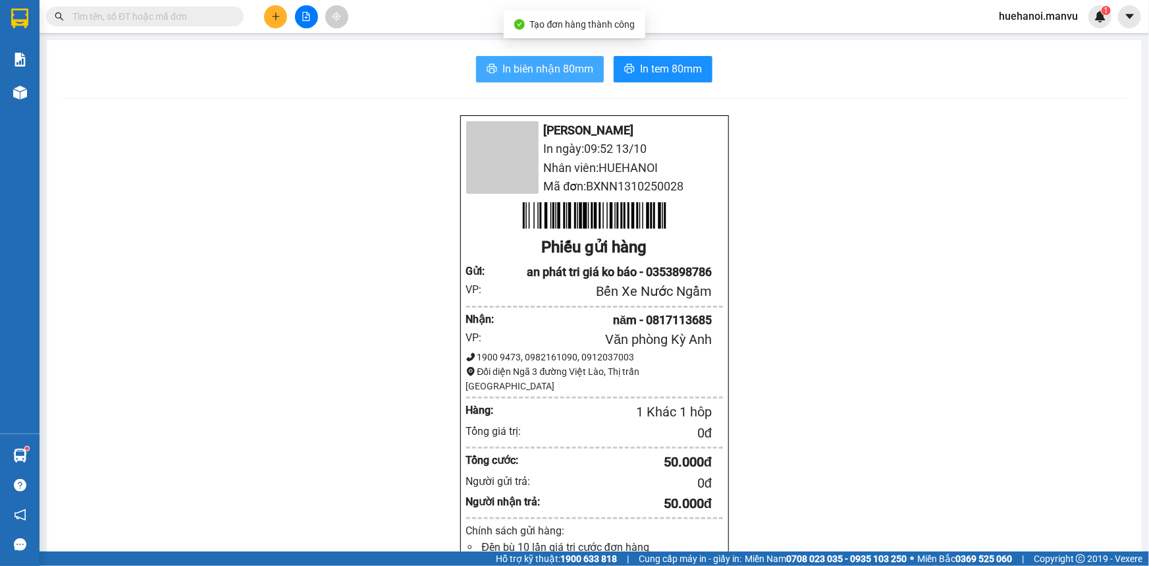
click at [551, 72] on span "In biên nhận 80mm" at bounding box center [547, 69] width 91 height 16
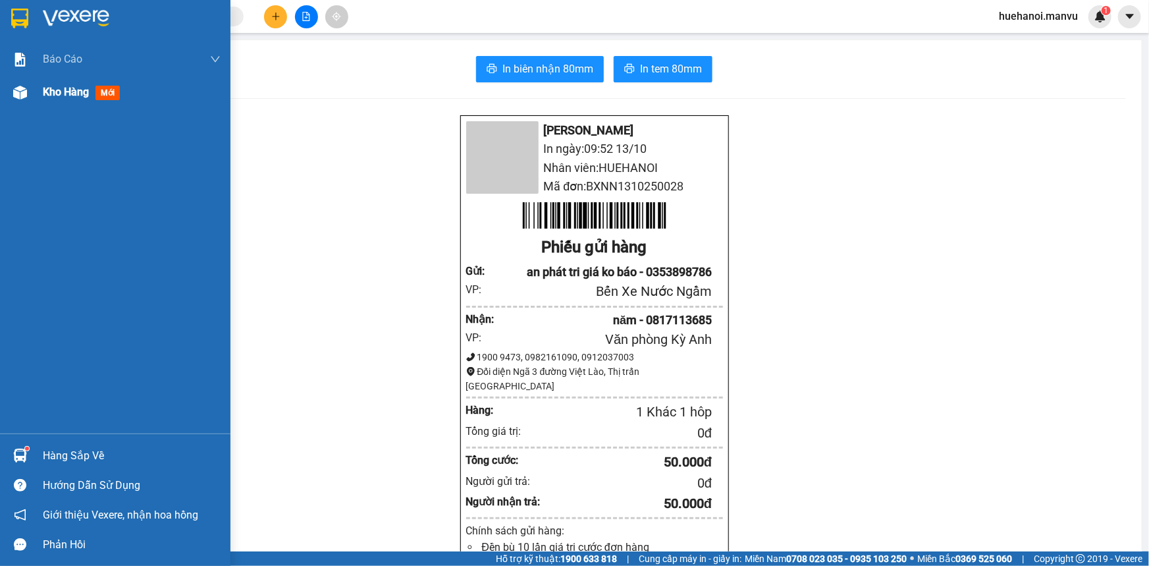
click at [59, 99] on div "Kho hàng mới" at bounding box center [84, 92] width 82 height 16
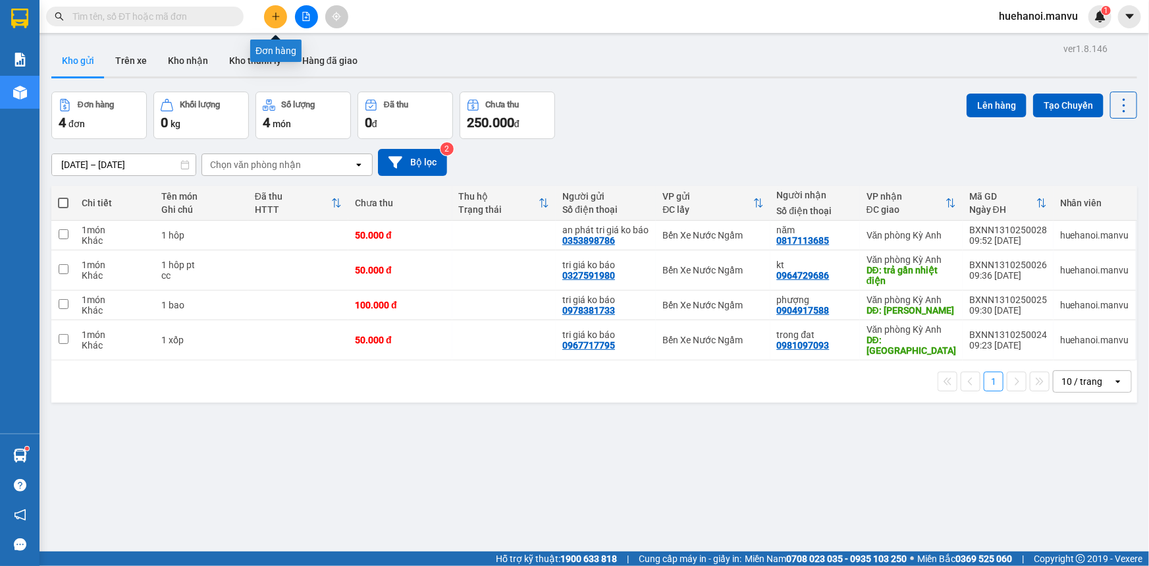
click at [272, 14] on icon "plus" at bounding box center [275, 16] width 9 height 9
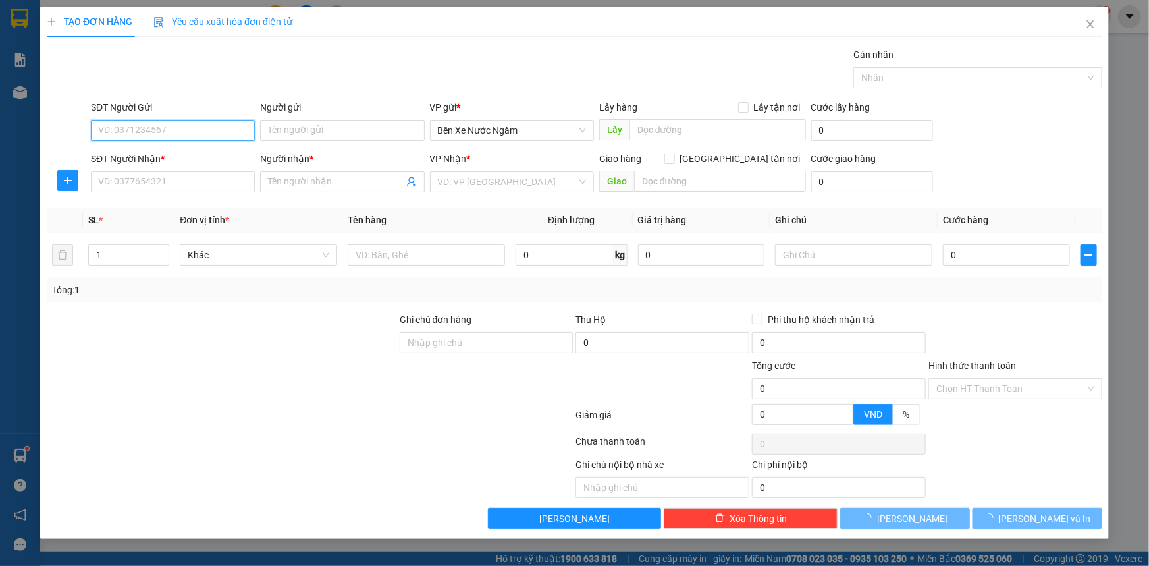
click at [186, 134] on input "SĐT Người Gửi" at bounding box center [173, 130] width 164 height 21
click at [186, 134] on input "431" at bounding box center [173, 130] width 164 height 21
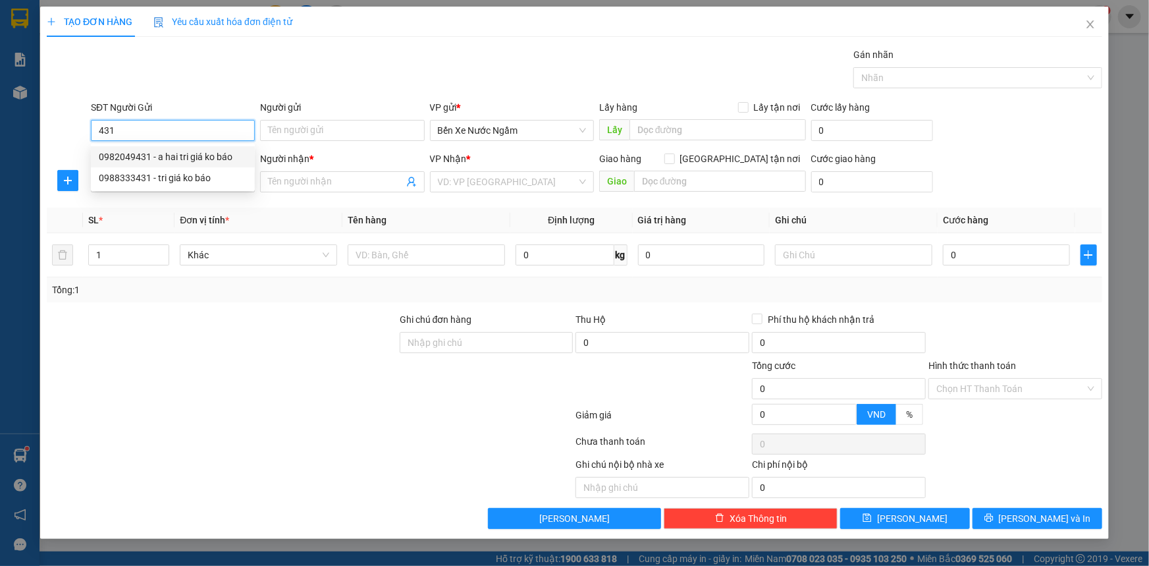
click at [180, 154] on div "0982049431 - a hai tri giá ko báo" at bounding box center [173, 156] width 148 height 14
type input "0982049431"
type input "a hai tri giá ko báo"
type input "0982049431"
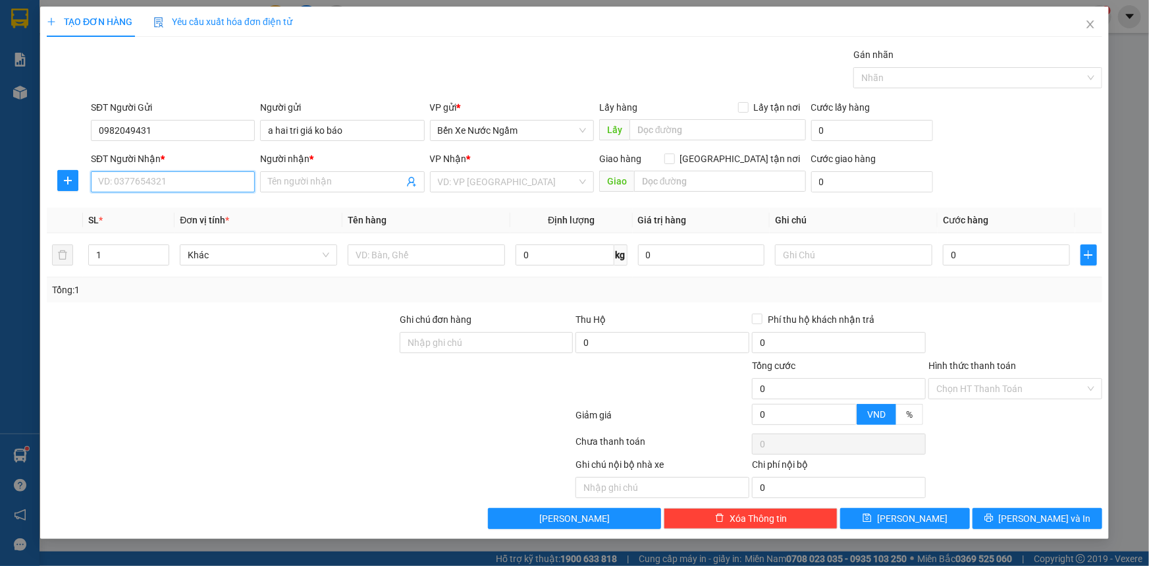
click at [183, 174] on input "SĐT Người Nhận *" at bounding box center [173, 181] width 164 height 21
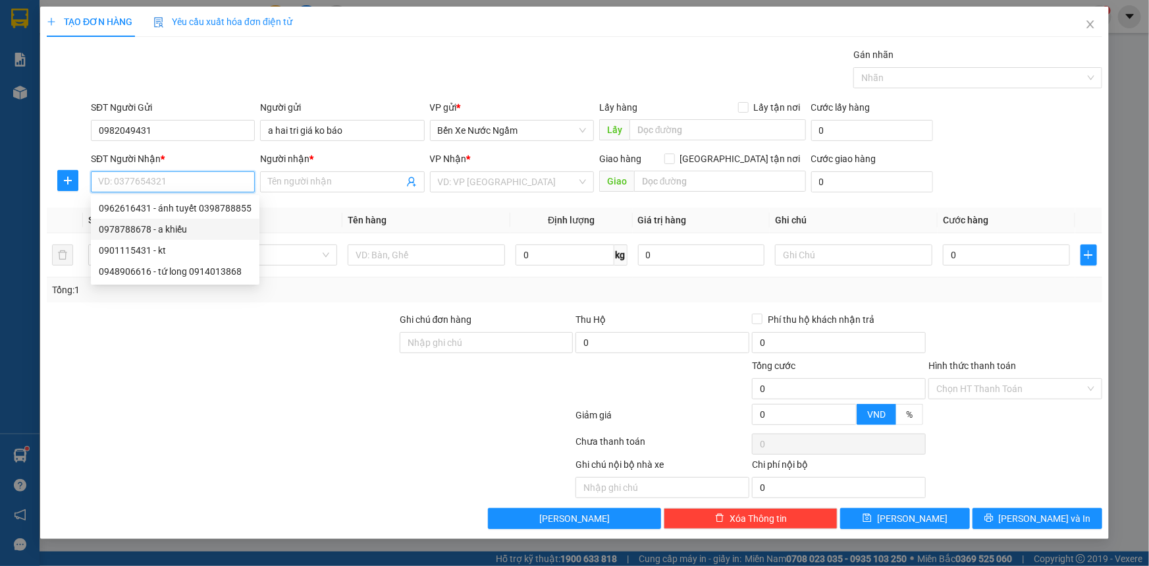
click at [165, 232] on div "0978788678 - a khiếu" at bounding box center [175, 229] width 153 height 14
type input "0978788678"
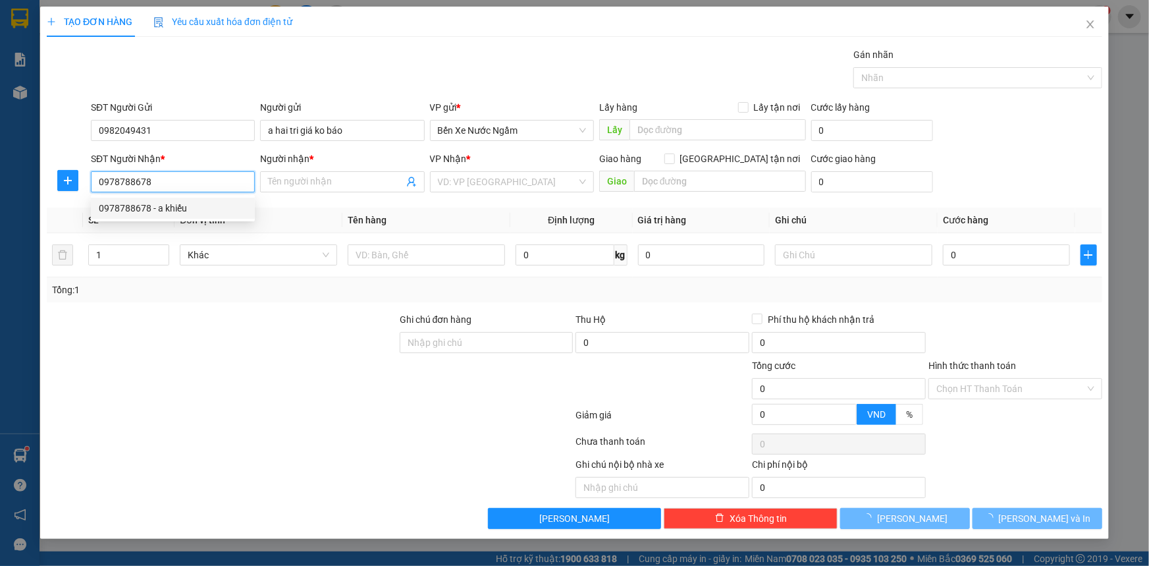
type input "a khiếu"
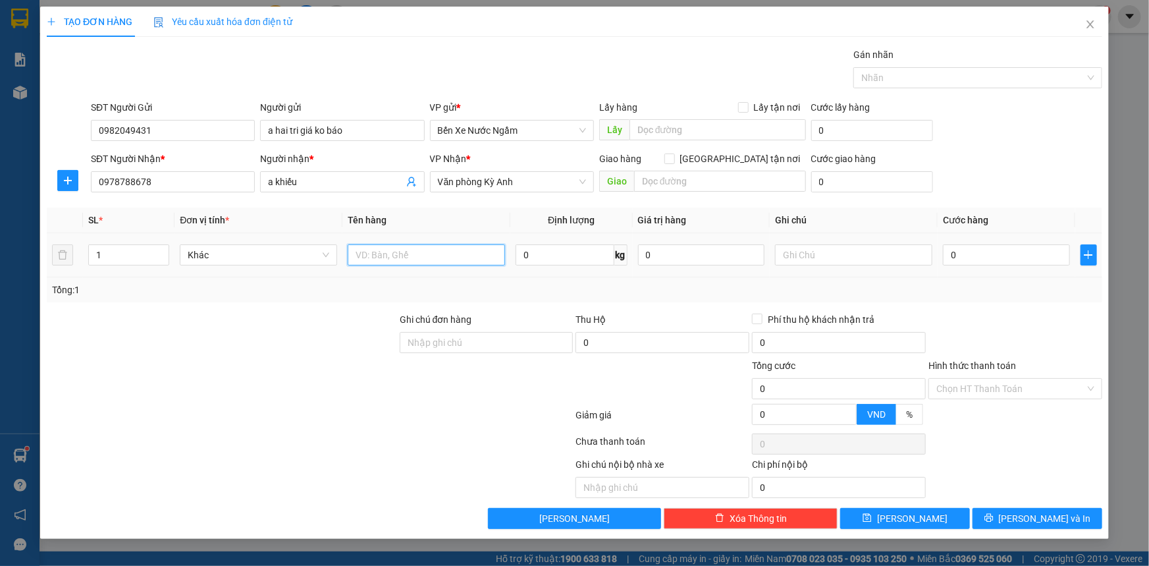
click at [369, 255] on input "text" at bounding box center [426, 254] width 157 height 21
type input "1 thùng pt"
click at [1006, 250] on input "0" at bounding box center [1006, 254] width 127 height 21
type input "5"
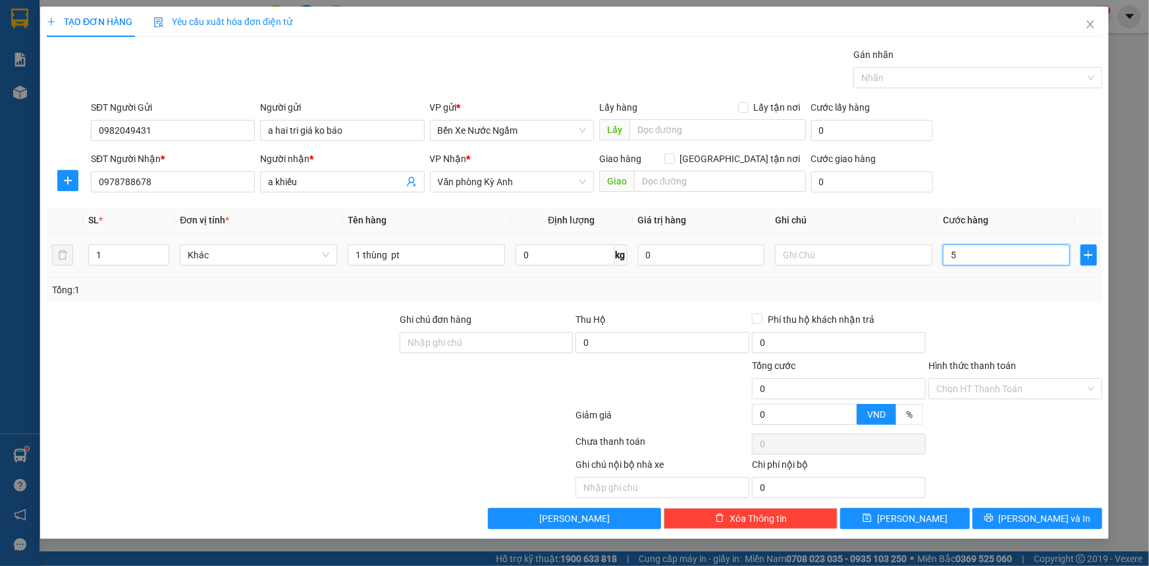
type input "5"
type input "50"
type input "500"
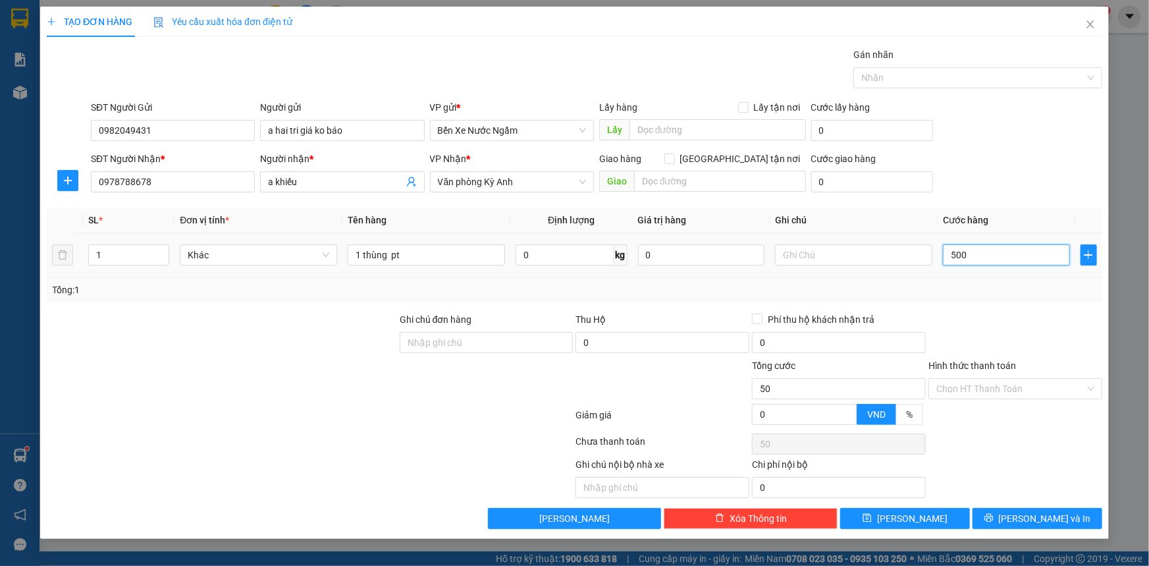
type input "500"
type input "5.000"
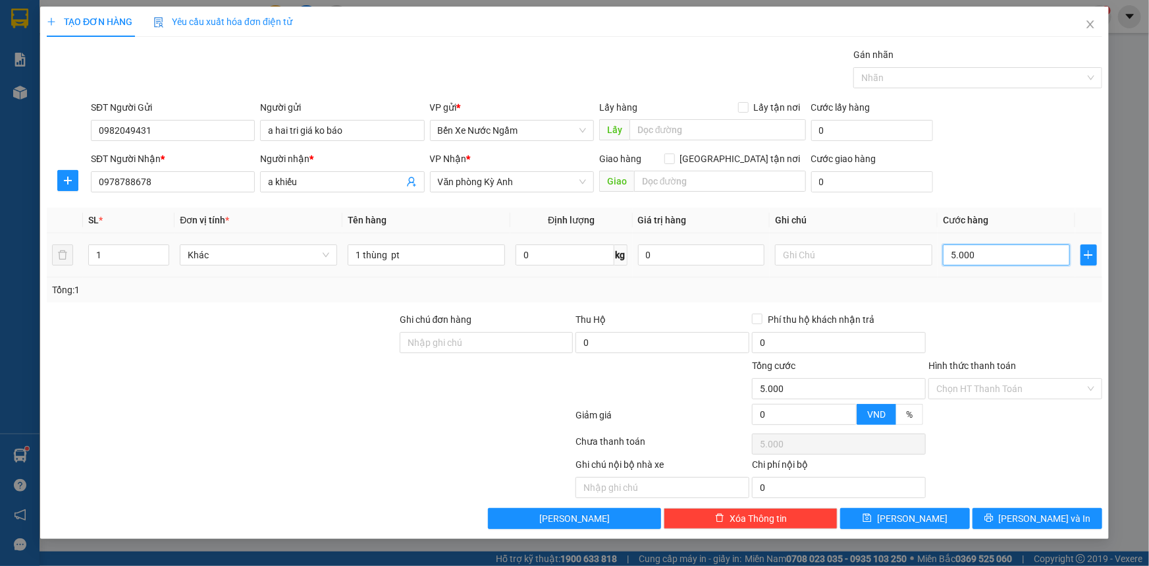
type input "50.000"
click at [1022, 520] on button "[PERSON_NAME] và In" at bounding box center [1038, 518] width 130 height 21
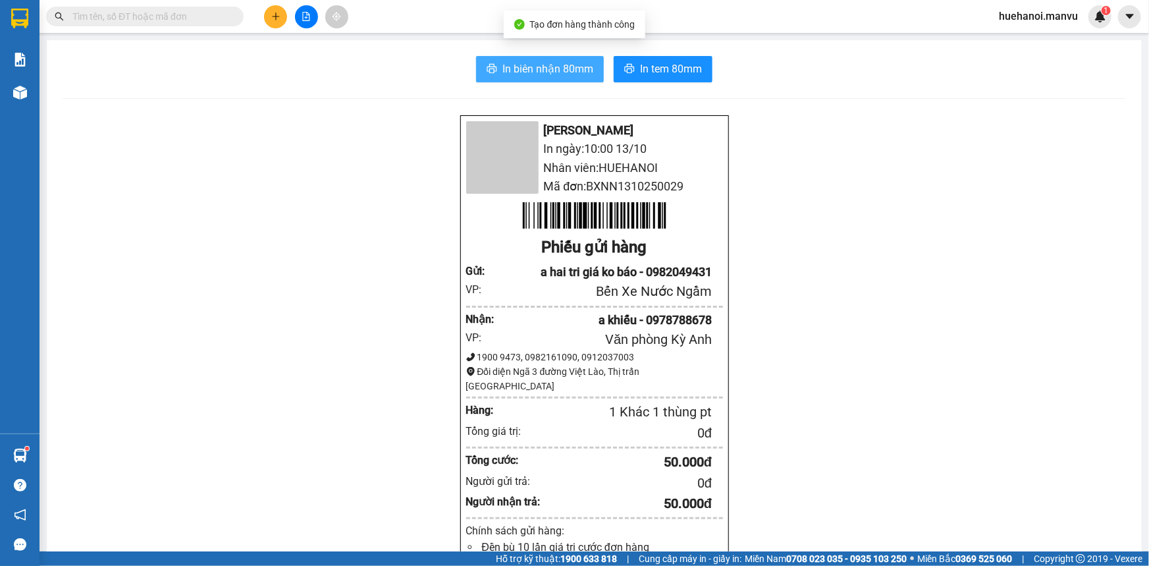
click at [537, 78] on button "In biên nhận 80mm" at bounding box center [540, 69] width 128 height 26
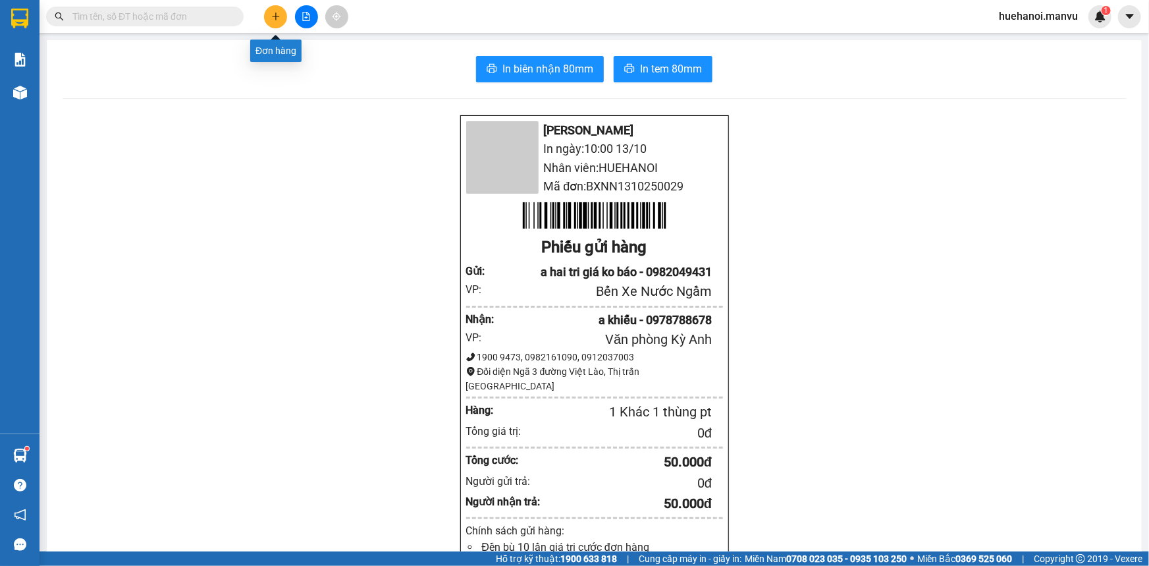
click at [285, 16] on button at bounding box center [275, 16] width 23 height 23
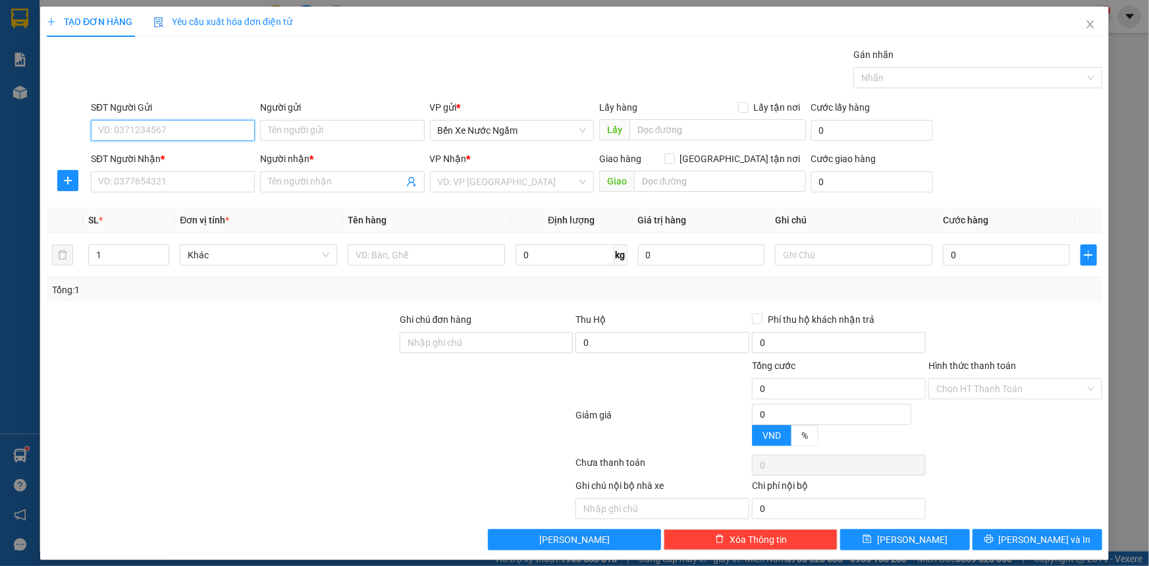
click at [196, 132] on input "SĐT Người Gửi" at bounding box center [173, 130] width 164 height 21
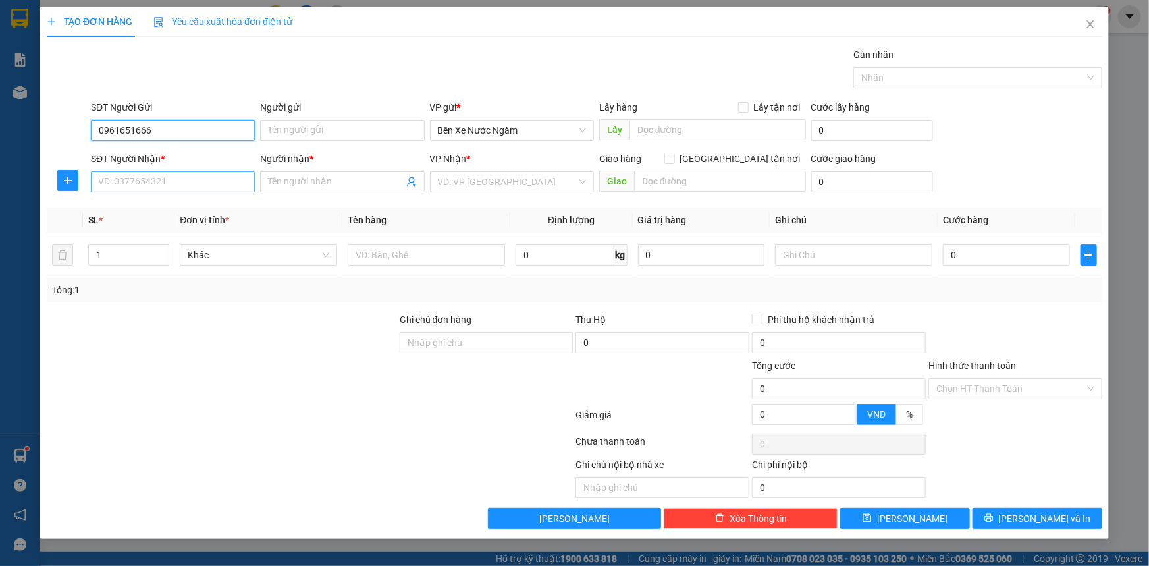
type input "0961651666"
click at [194, 184] on input "SĐT Người Nhận *" at bounding box center [173, 181] width 164 height 21
type input "0975484639"
click at [188, 205] on div "0975484639 - minh dê tùng xẻo" at bounding box center [173, 208] width 148 height 14
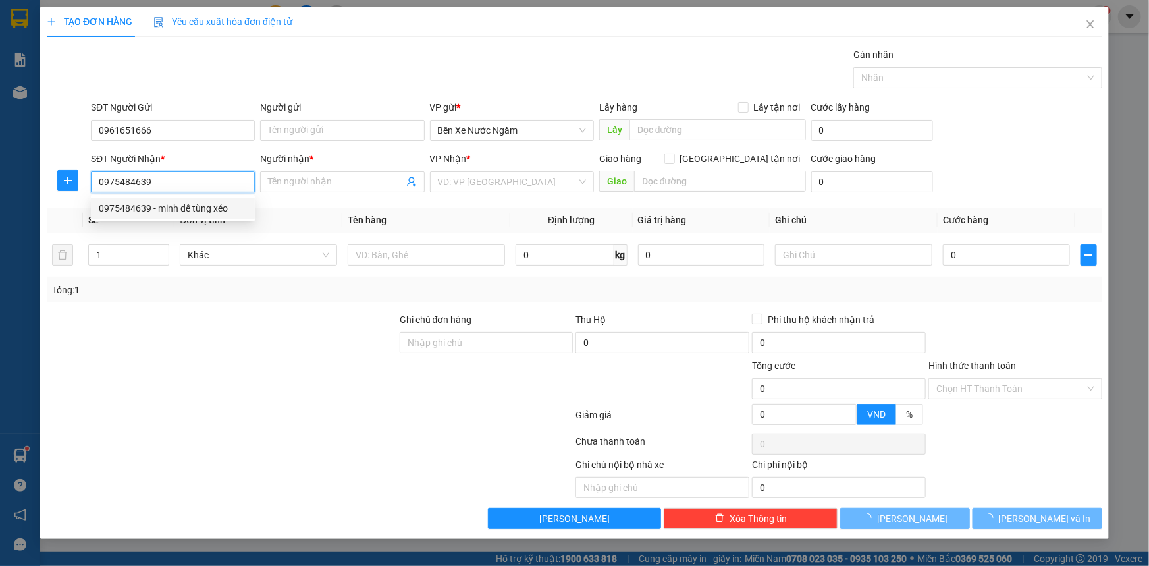
type input "minh dê tùng xẻo"
type input "ky long"
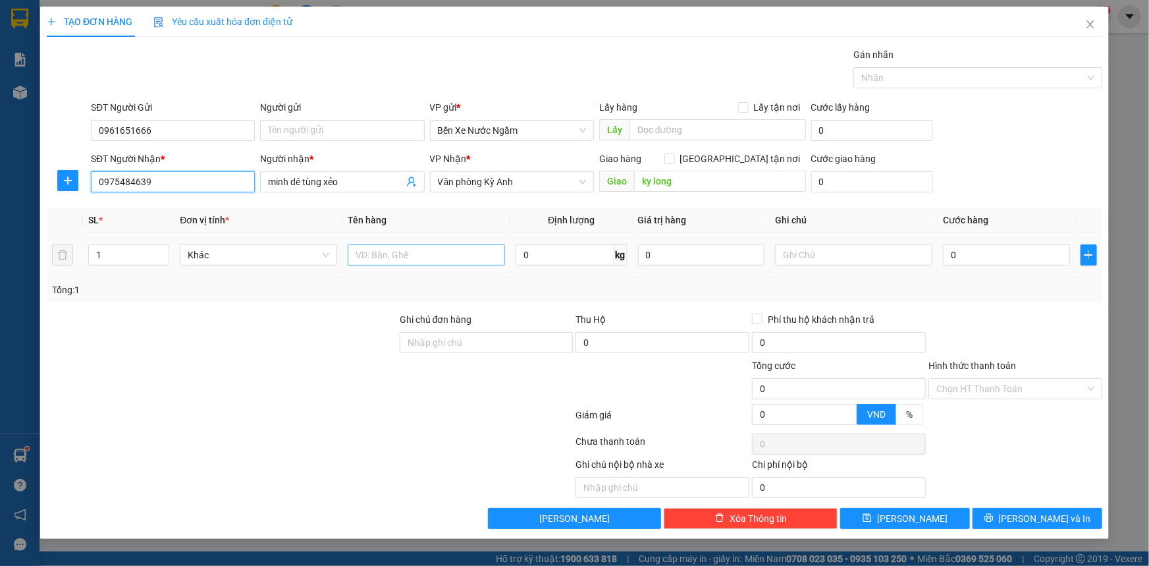
type input "0975484639"
click at [439, 263] on input "text" at bounding box center [426, 254] width 157 height 21
type input "1 xốp"
click at [982, 260] on input "0" at bounding box center [1006, 254] width 127 height 21
type input "1"
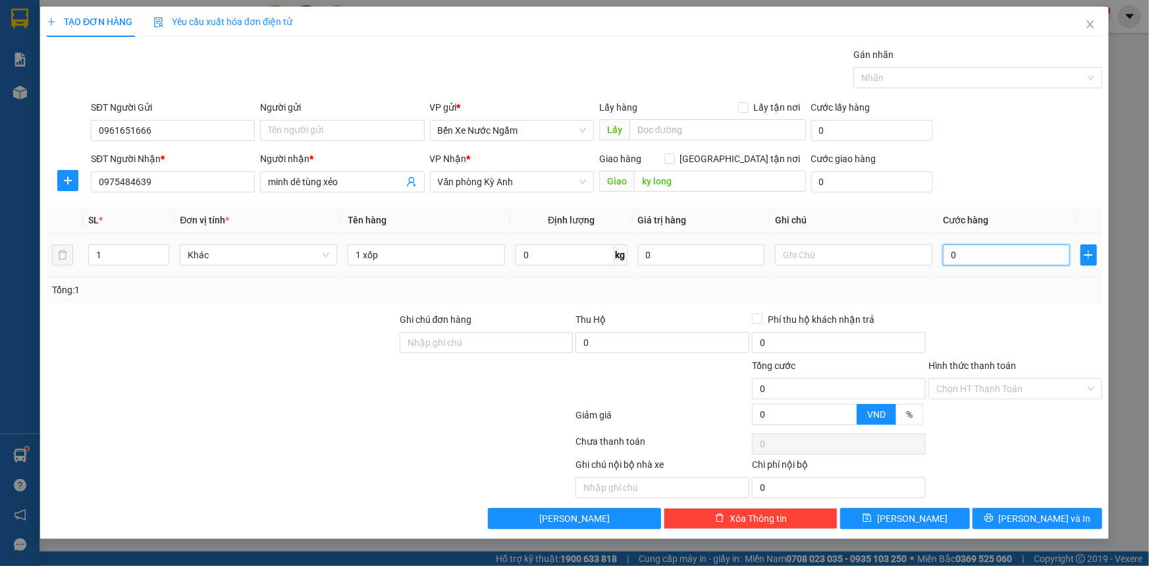
type input "1"
type input "15"
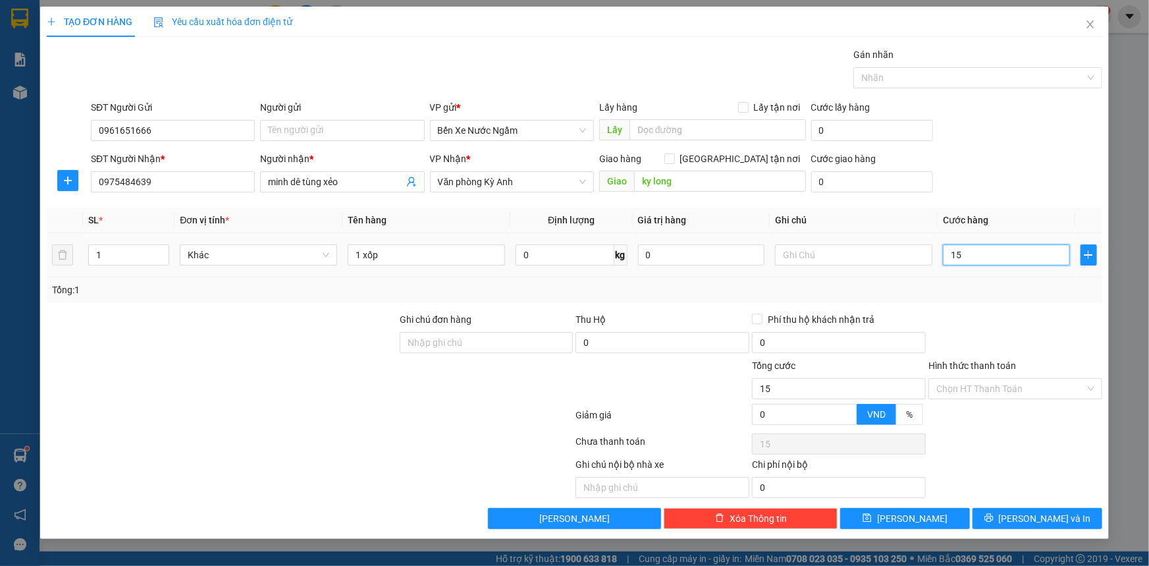
type input "150"
click at [263, 125] on input "Người gửi" at bounding box center [342, 130] width 164 height 21
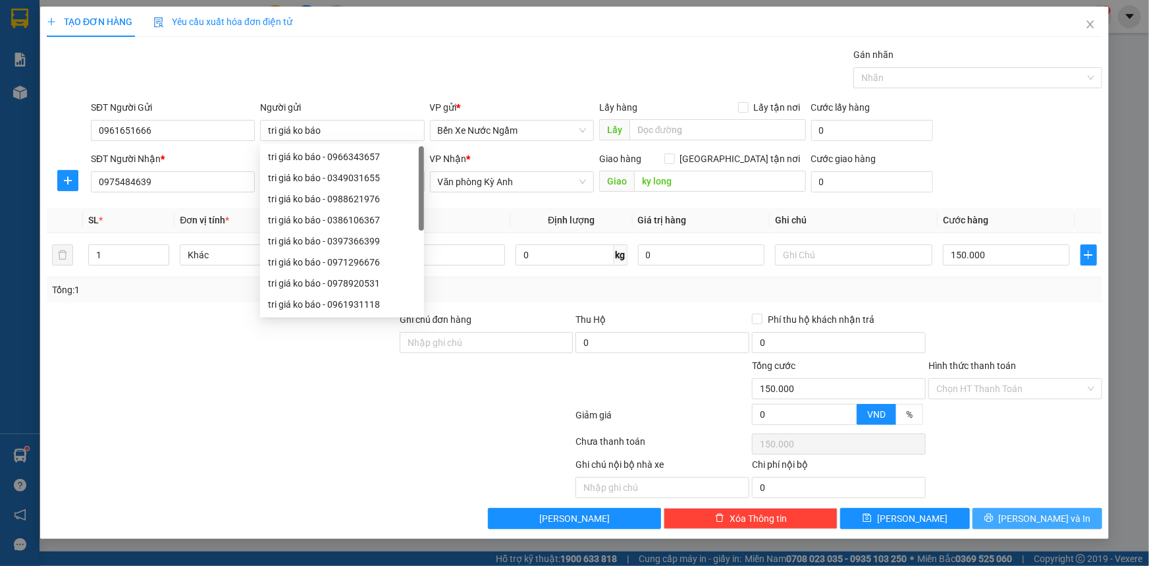
click at [1042, 522] on span "[PERSON_NAME] và In" at bounding box center [1045, 518] width 92 height 14
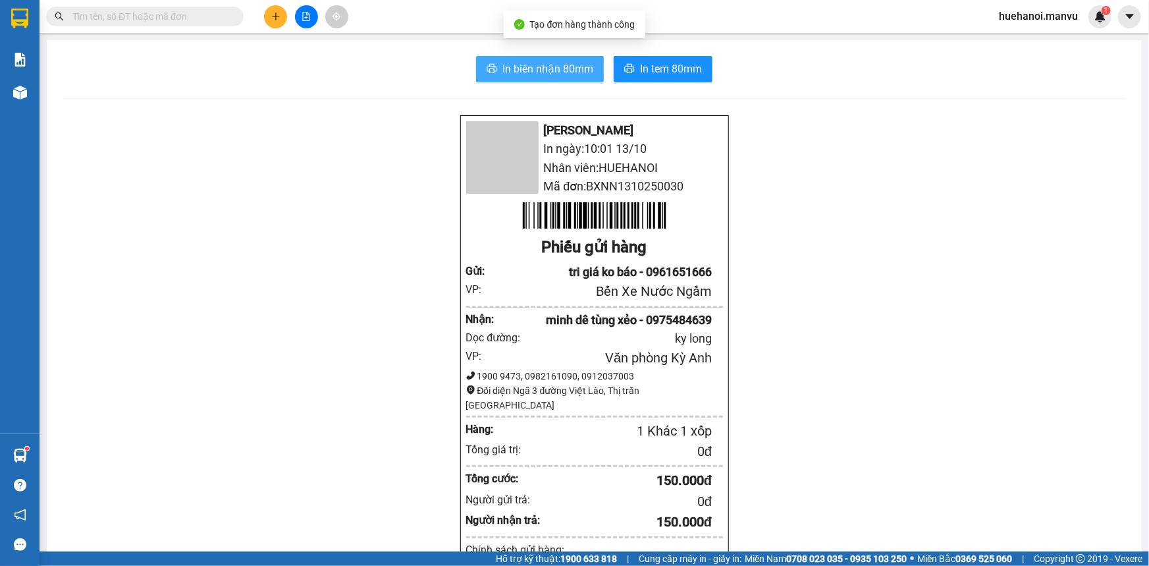
click at [568, 71] on span "In biên nhận 80mm" at bounding box center [547, 69] width 91 height 16
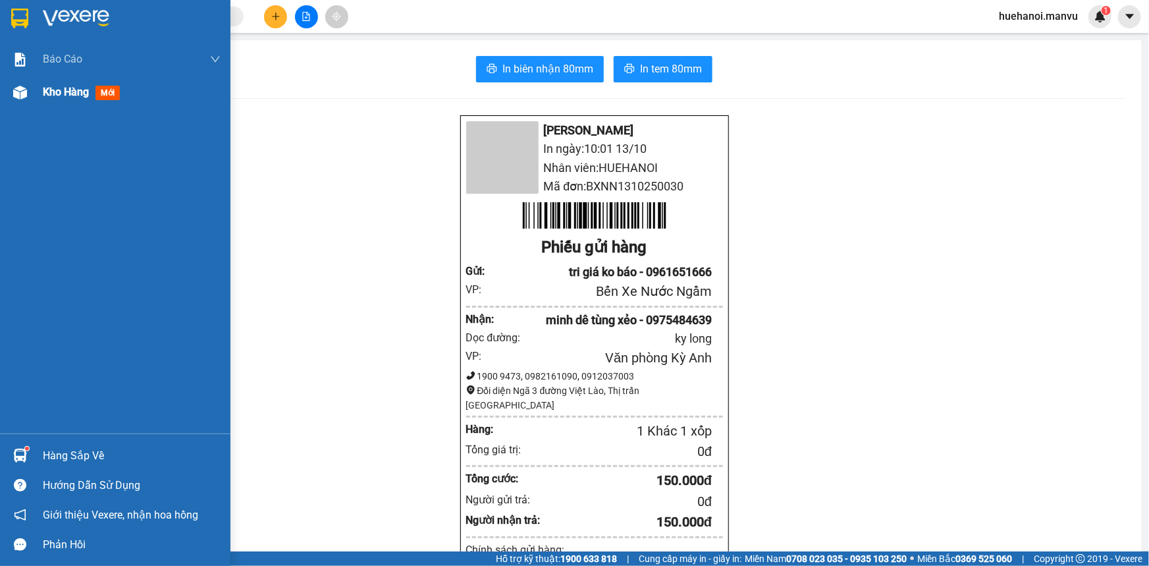
click at [38, 96] on div "Kho hàng mới" at bounding box center [115, 92] width 231 height 33
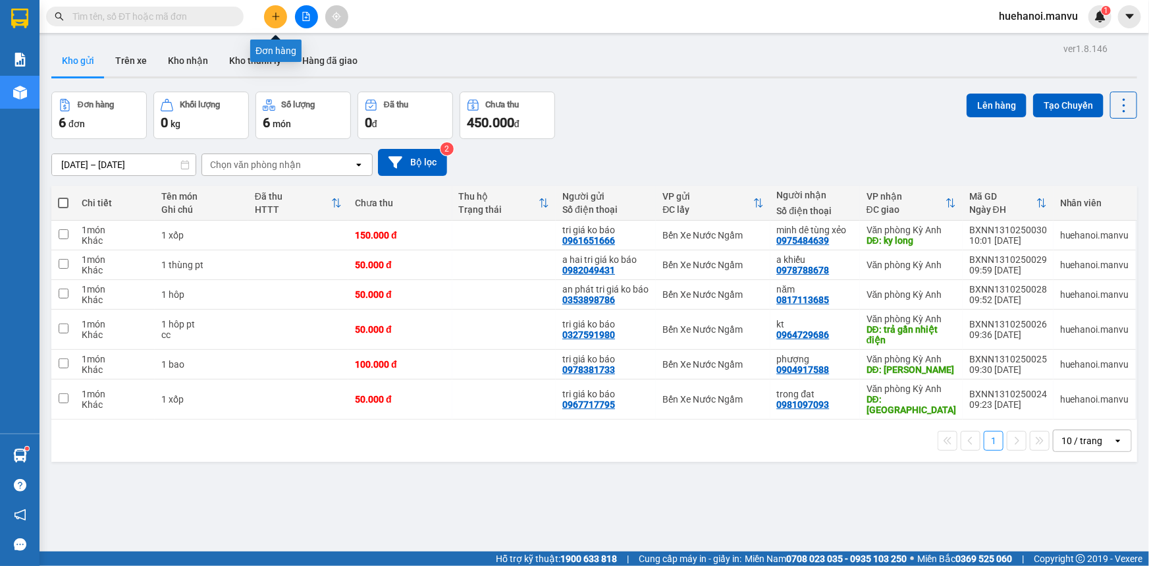
click at [276, 13] on icon "plus" at bounding box center [275, 16] width 9 height 9
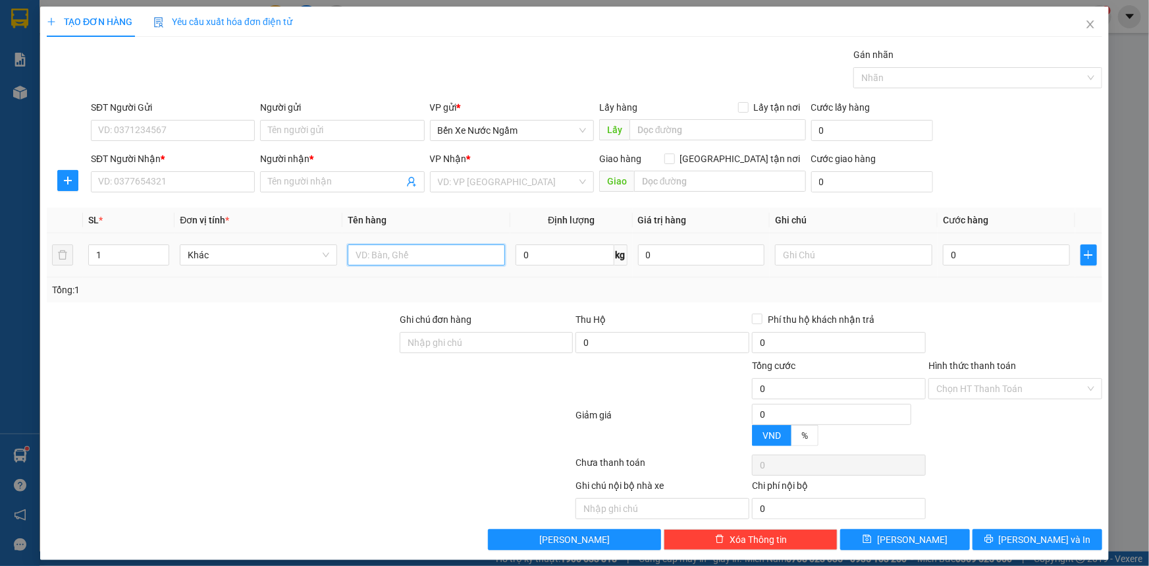
click at [376, 254] on input "text" at bounding box center [426, 254] width 157 height 21
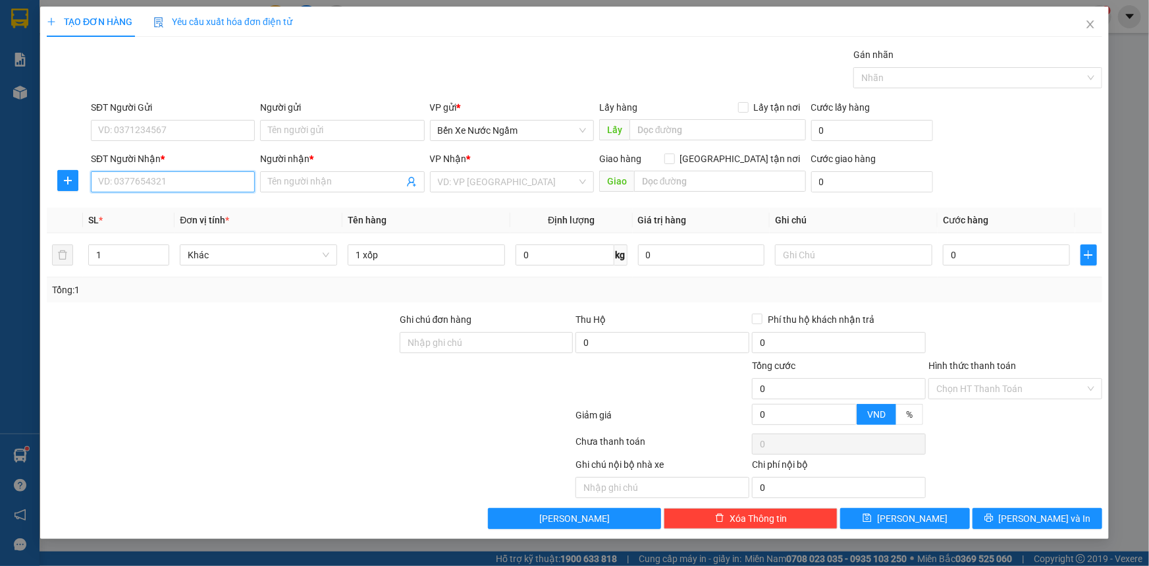
click at [176, 177] on input "SĐT Người Nhận *" at bounding box center [173, 181] width 164 height 21
click at [176, 177] on input "3999" at bounding box center [173, 181] width 164 height 21
click at [176, 184] on input "3999" at bounding box center [173, 181] width 164 height 21
click at [167, 205] on div "0978950399 - ngọ" at bounding box center [173, 208] width 148 height 14
click at [158, 125] on input "SĐT Người Gửi" at bounding box center [173, 130] width 164 height 21
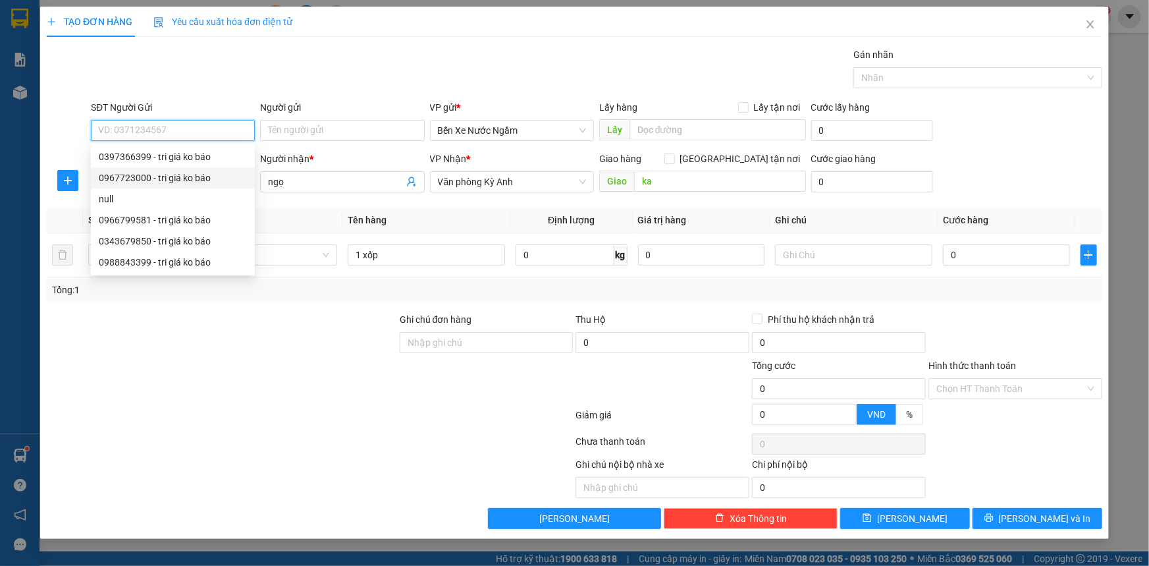
click at [153, 178] on div "0967723000 - tri giá ko báo" at bounding box center [173, 178] width 148 height 14
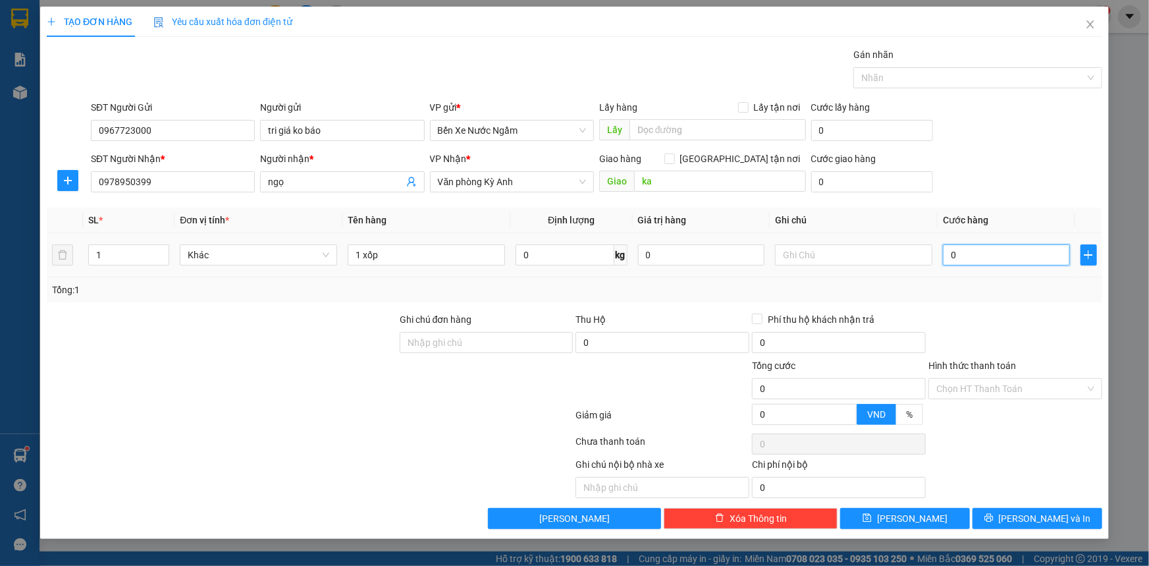
click at [996, 261] on input "0" at bounding box center [1006, 254] width 127 height 21
click at [1023, 520] on button "[PERSON_NAME] và In" at bounding box center [1038, 518] width 130 height 21
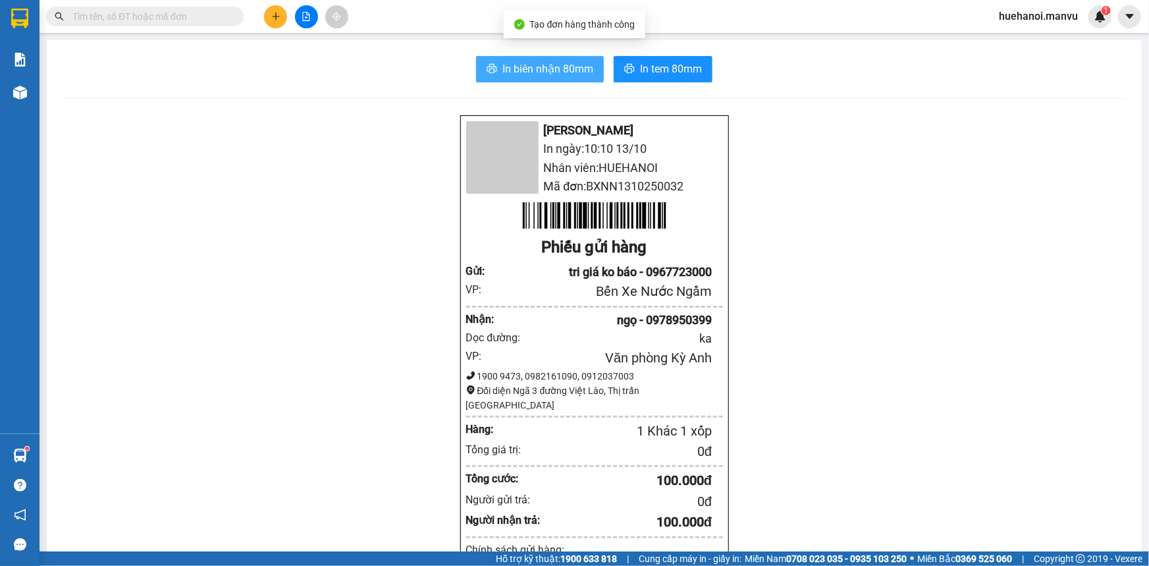
click at [517, 78] on button "In biên nhận 80mm" at bounding box center [540, 69] width 128 height 26
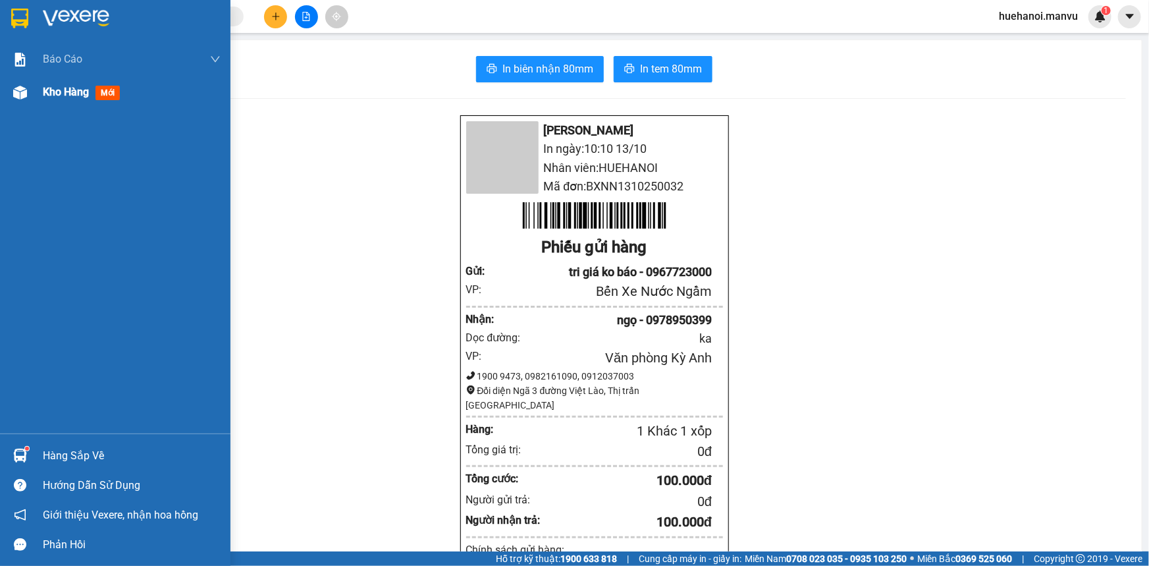
drag, startPoint x: 67, startPoint y: 96, endPoint x: 58, endPoint y: 92, distance: 9.4
click at [67, 95] on span "Kho hàng" at bounding box center [66, 92] width 46 height 13
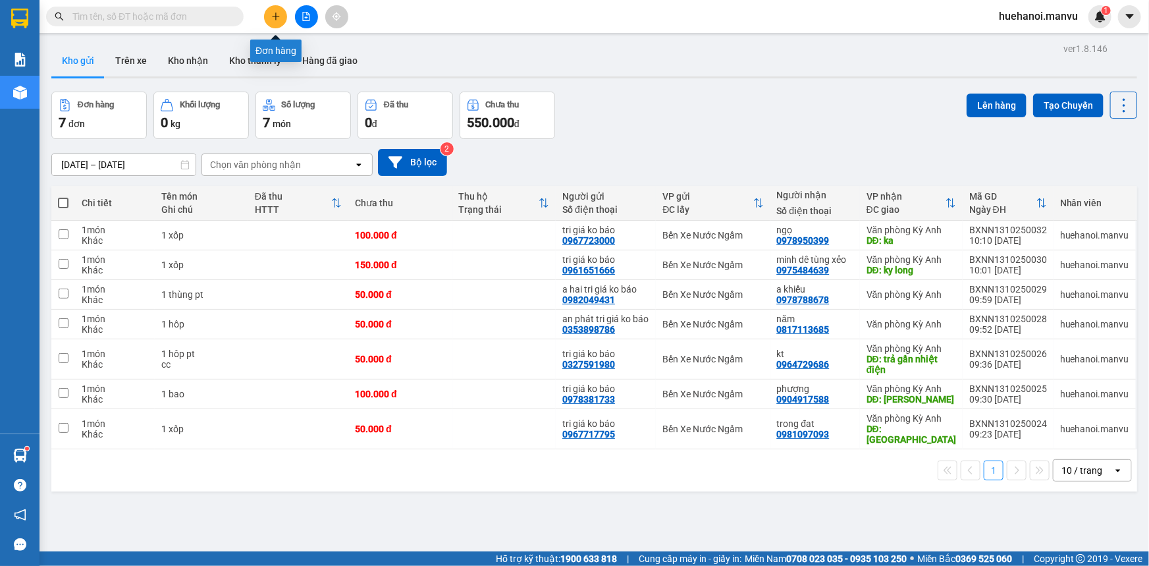
click at [283, 13] on button at bounding box center [275, 16] width 23 height 23
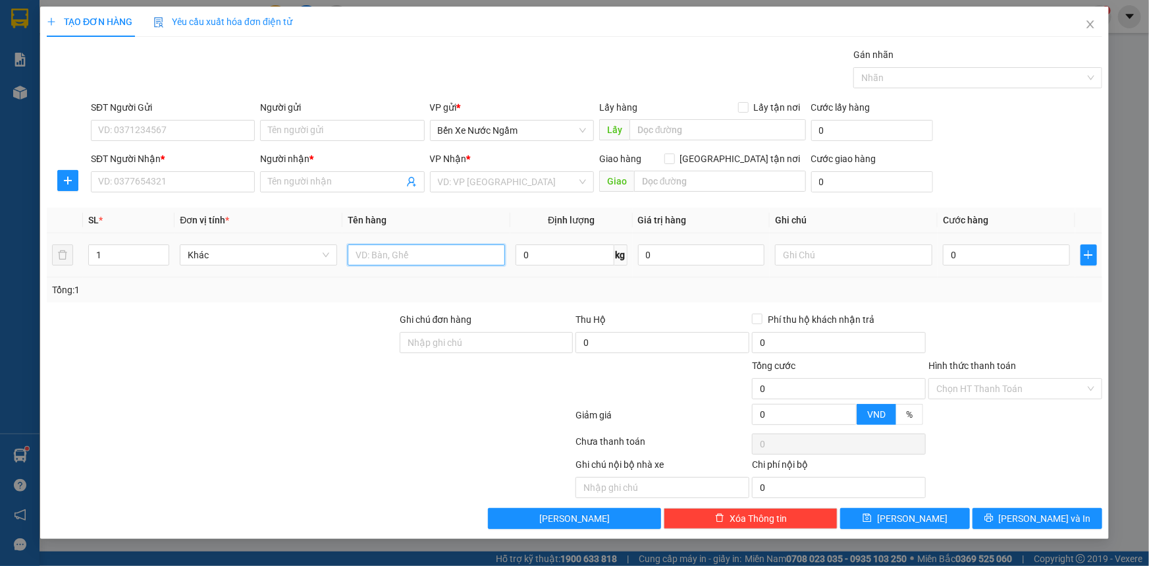
click at [414, 258] on input "text" at bounding box center [426, 254] width 157 height 21
click at [196, 184] on input "SĐT Người Nhận *" at bounding box center [173, 181] width 164 height 21
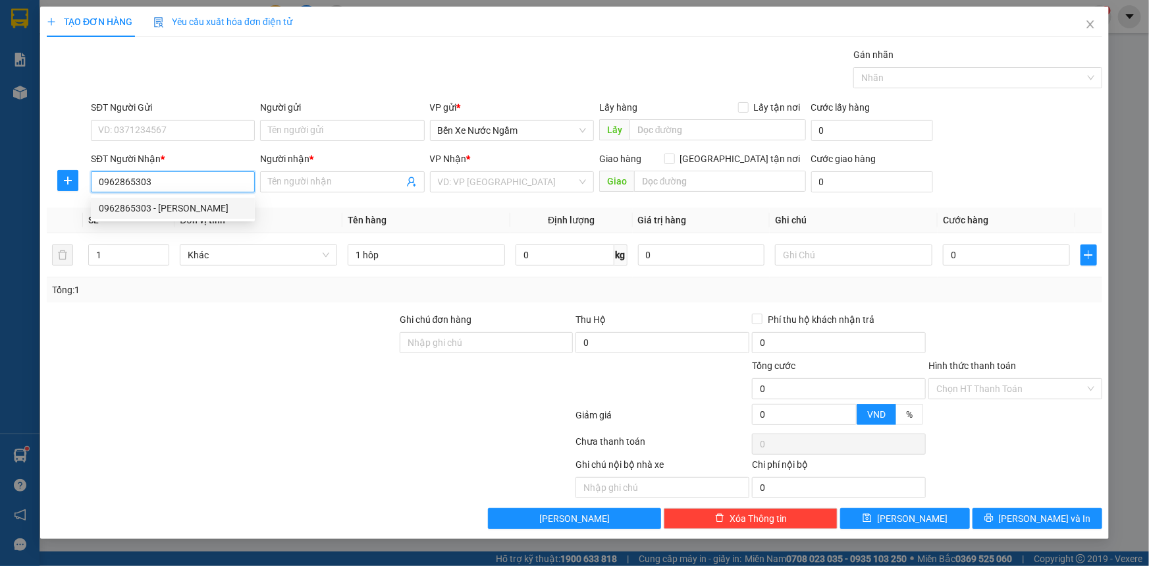
click at [155, 211] on div "0962865303 - [PERSON_NAME]" at bounding box center [173, 208] width 148 height 14
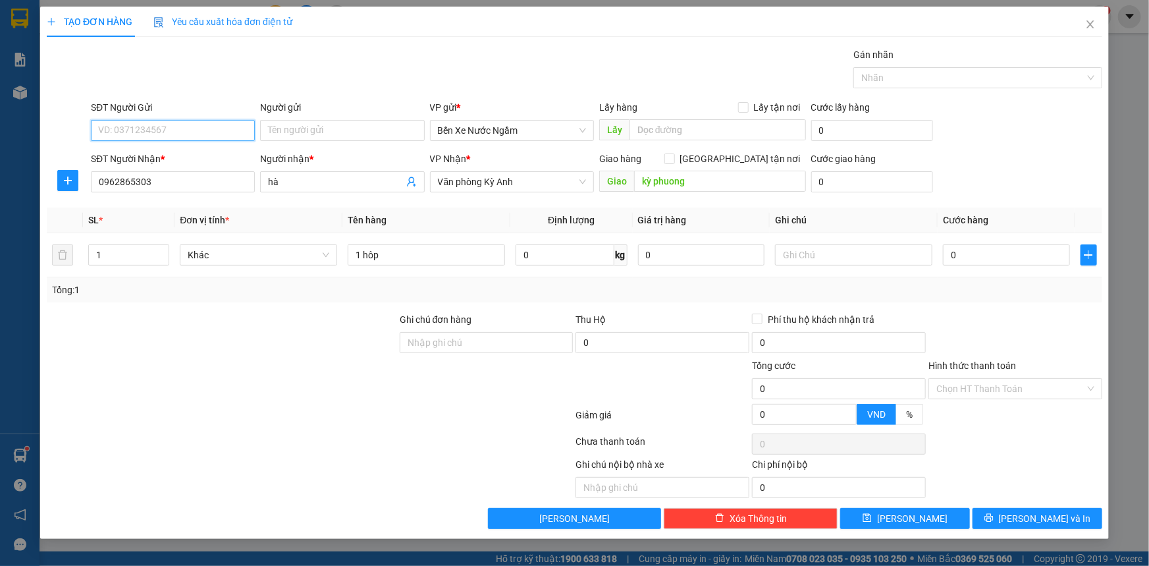
click at [180, 131] on input "SĐT Người Gửi" at bounding box center [173, 130] width 164 height 21
click at [180, 151] on div "0904531596 - tri giá ko báo" at bounding box center [173, 156] width 148 height 14
click at [969, 252] on input "0" at bounding box center [1006, 254] width 127 height 21
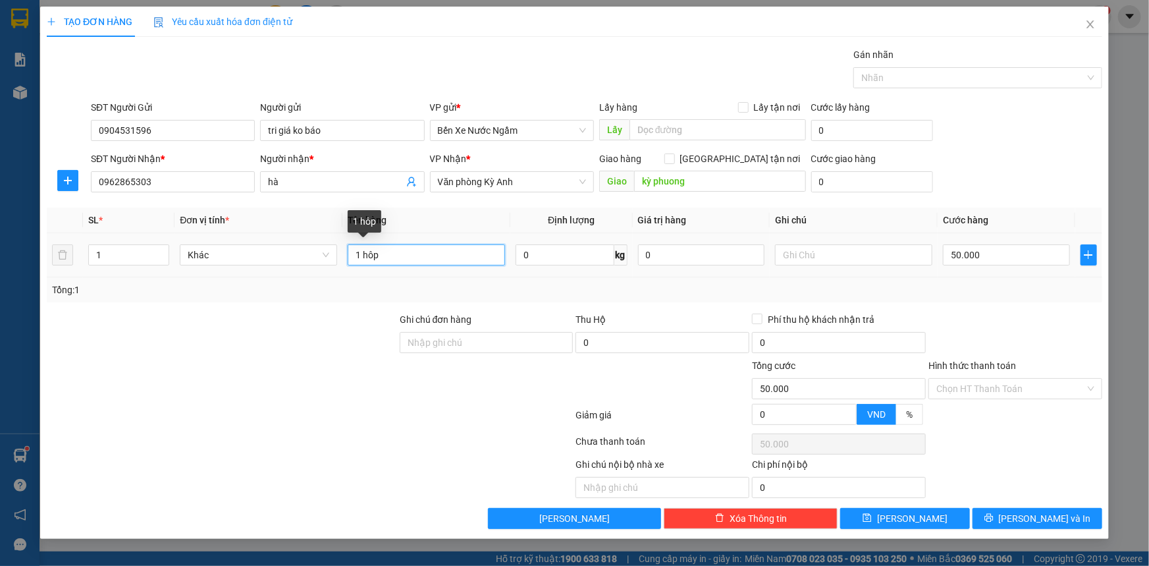
click at [397, 254] on input "1 hôp" at bounding box center [426, 254] width 157 height 21
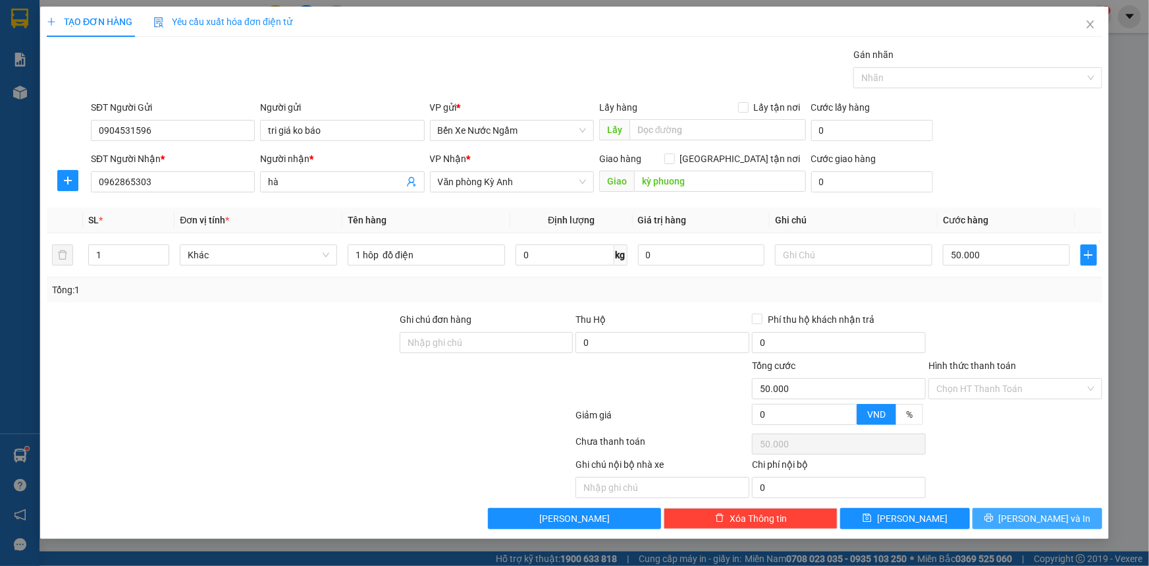
click at [1004, 522] on button "[PERSON_NAME] và In" at bounding box center [1038, 518] width 130 height 21
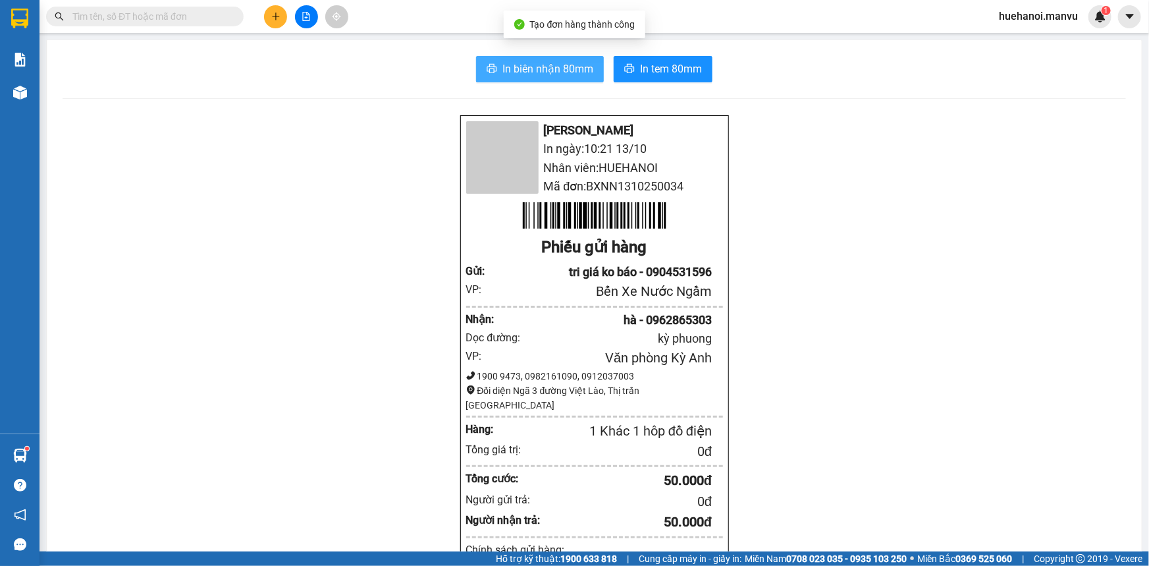
click at [555, 76] on span "In biên nhận 80mm" at bounding box center [547, 69] width 91 height 16
